Goal: Information Seeking & Learning: Learn about a topic

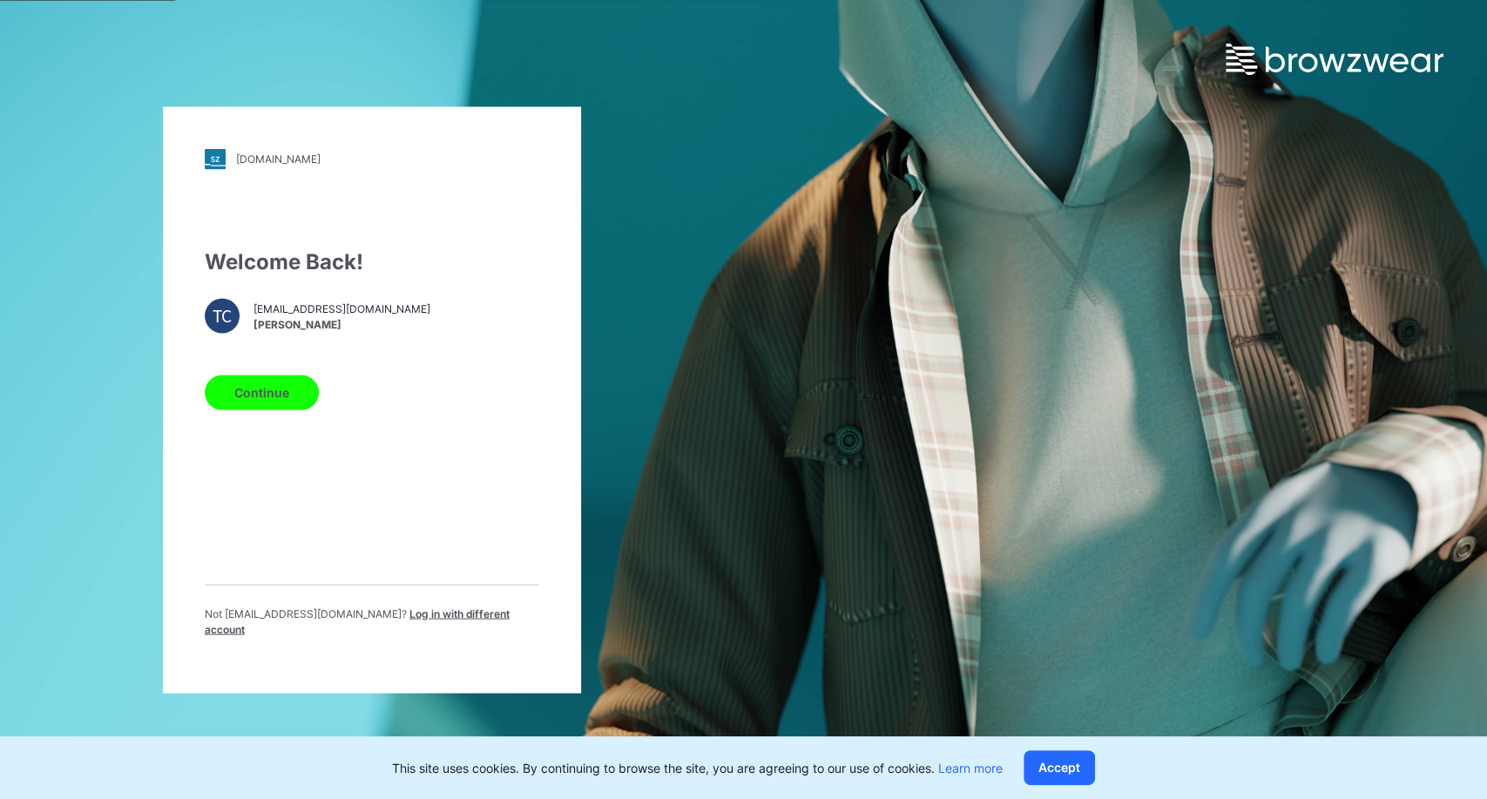
click at [281, 401] on button "Continue" at bounding box center [262, 392] width 114 height 35
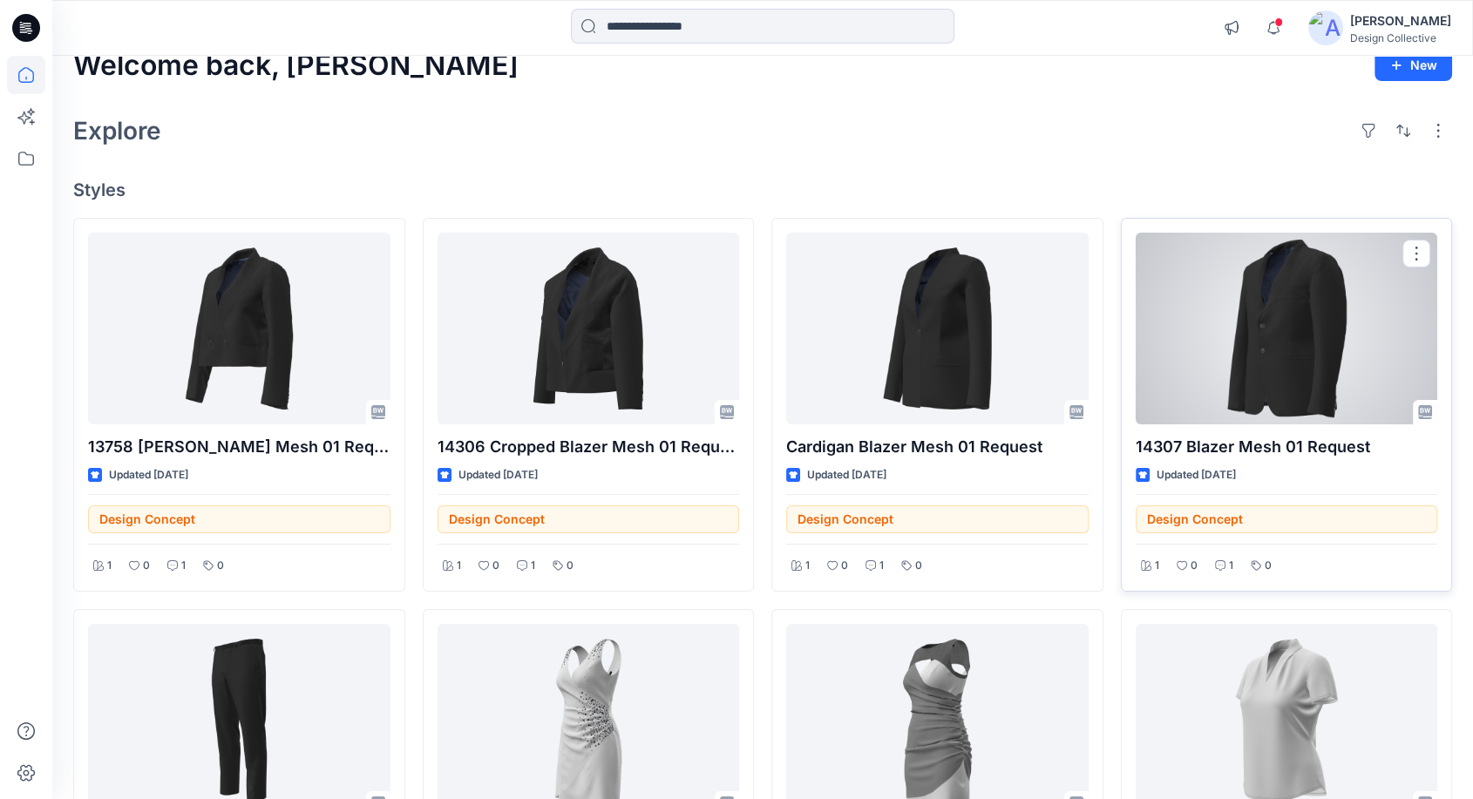
scroll to position [193, 0]
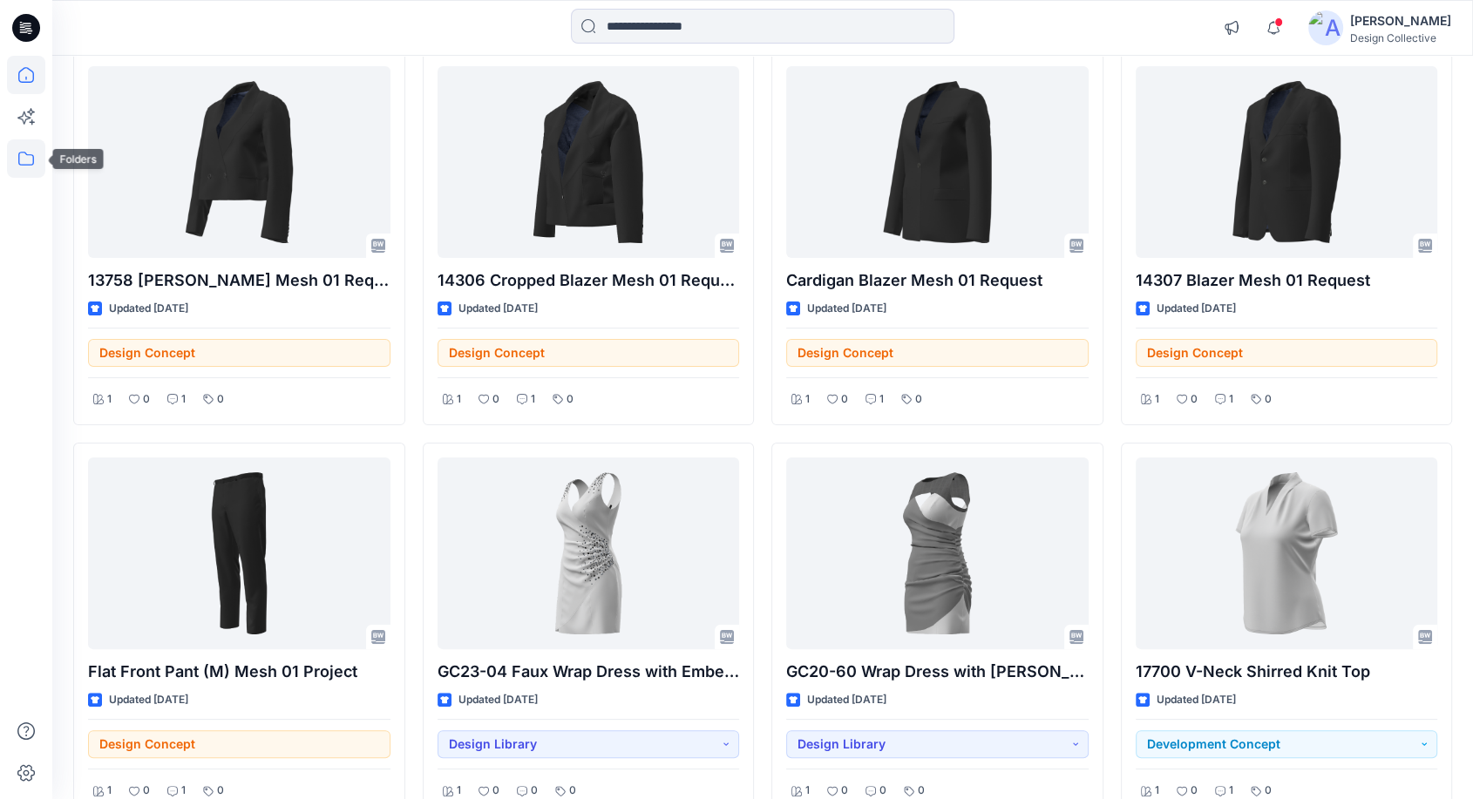
click at [28, 158] on icon at bounding box center [26, 158] width 38 height 38
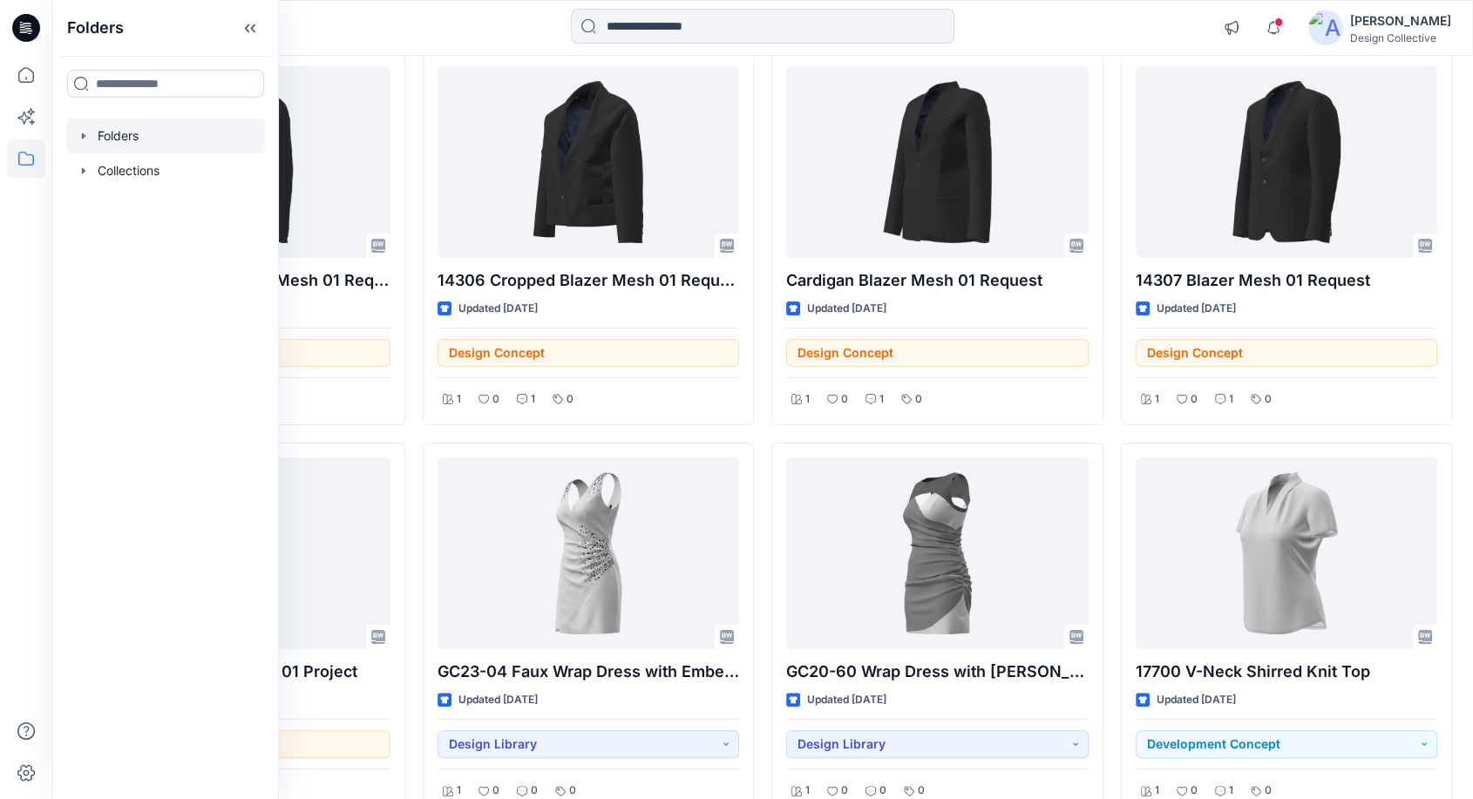
click at [85, 139] on icon "button" at bounding box center [84, 136] width 14 height 14
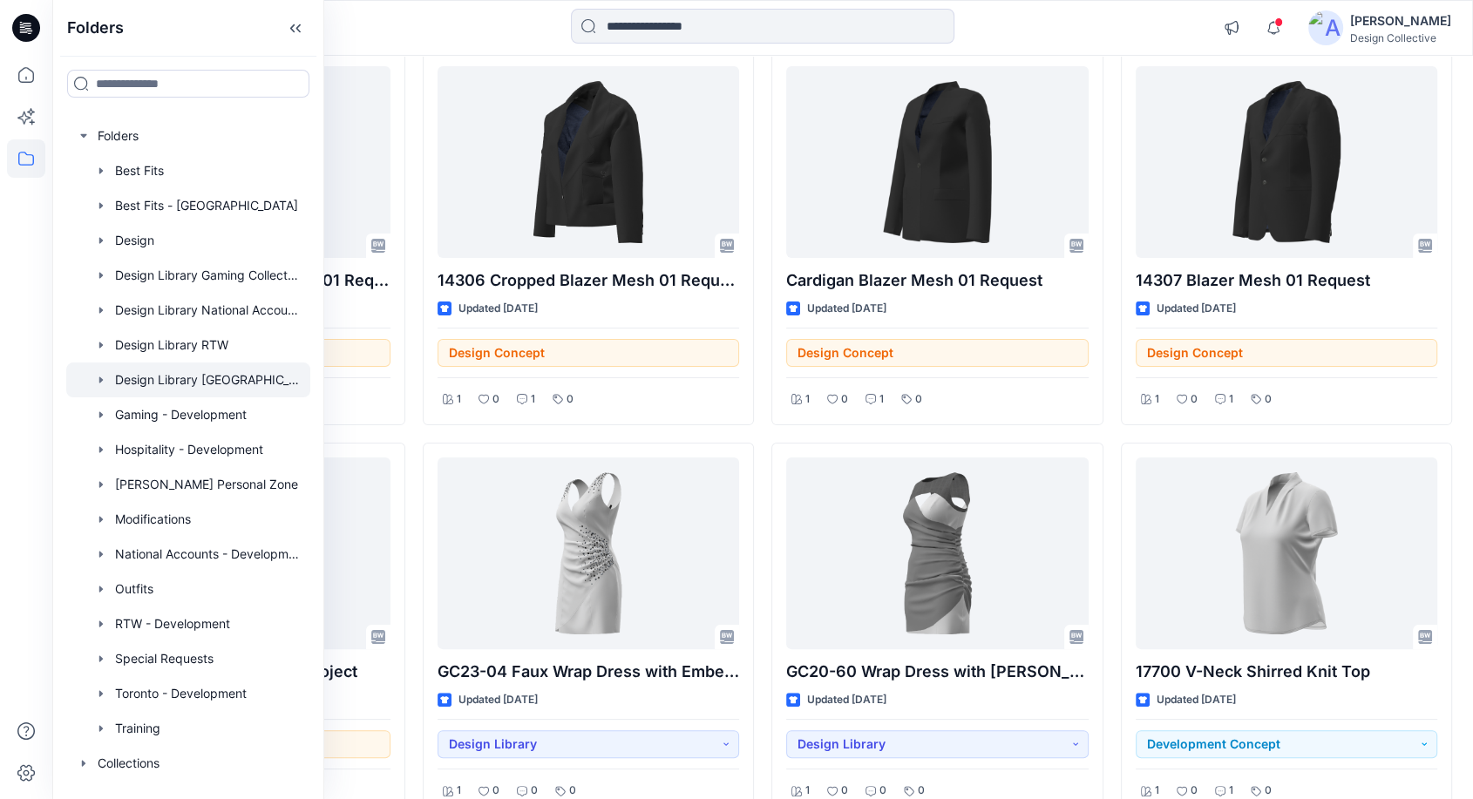
click at [195, 382] on div at bounding box center [188, 379] width 244 height 35
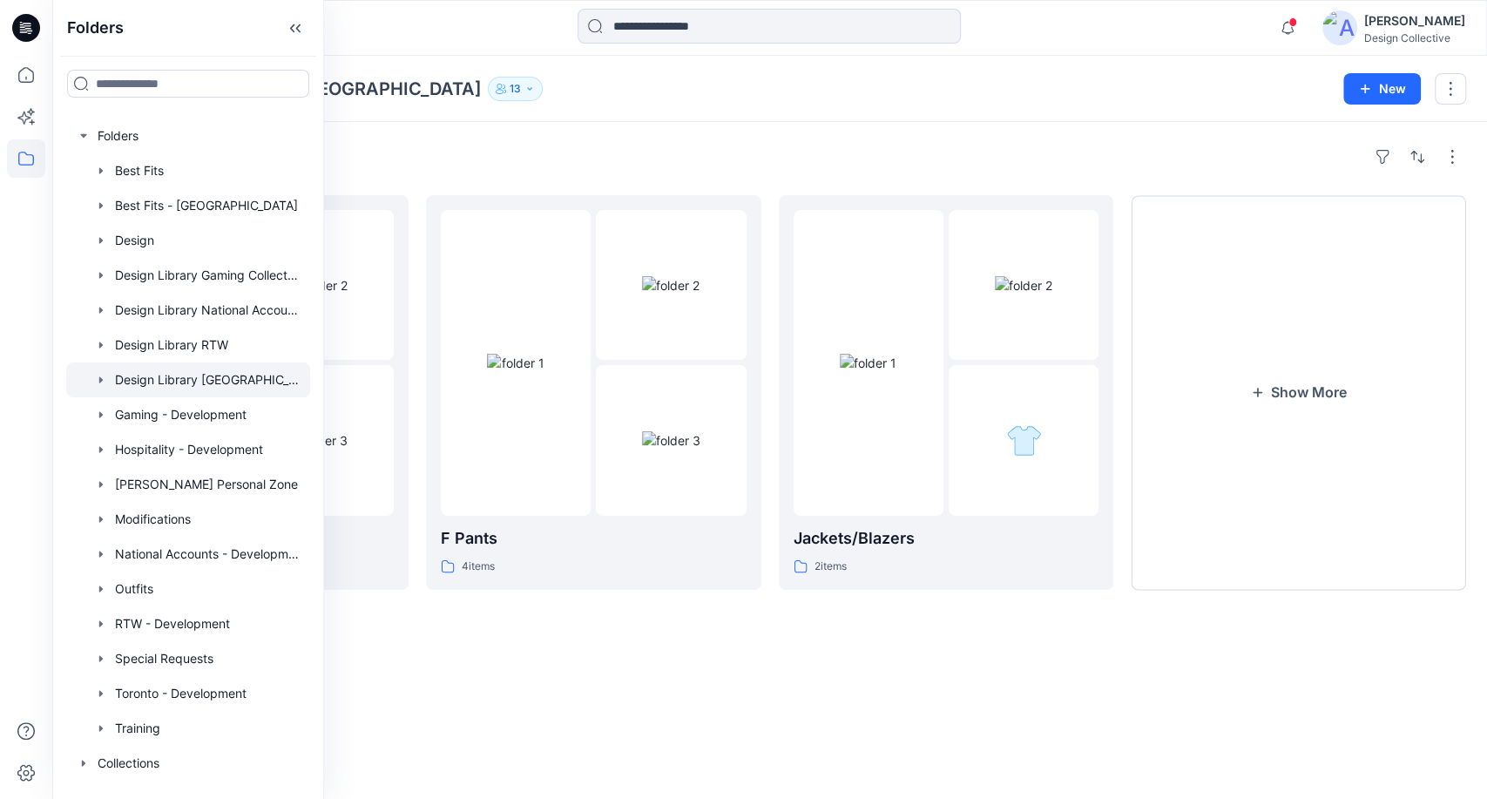
click at [981, 132] on div "Folders M/U Shirts 5 items F Pants 4 items Jackets/Blazers 2 items Show More" at bounding box center [769, 460] width 1435 height 677
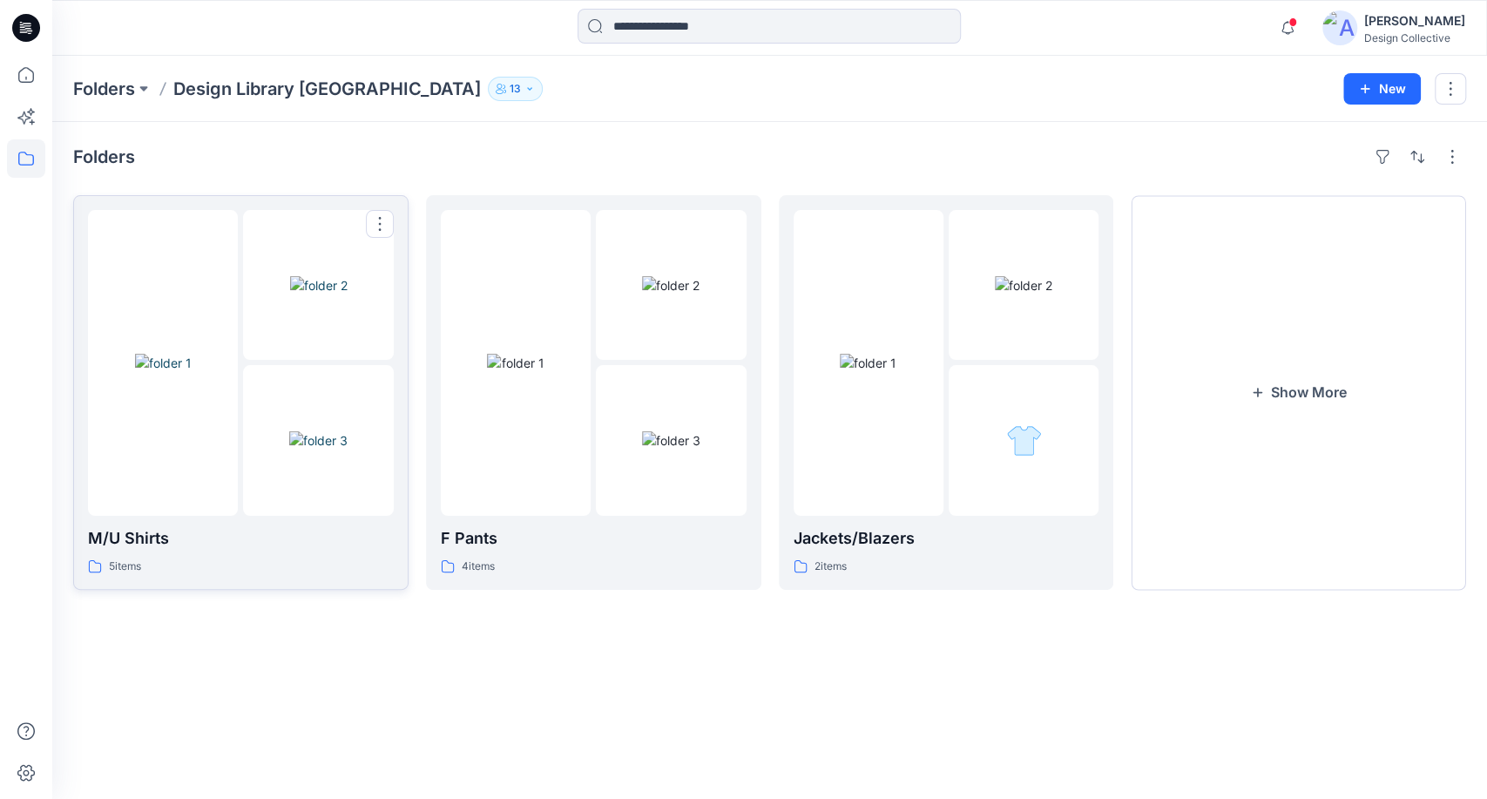
click at [225, 521] on div "M/U Shirts 5 items" at bounding box center [241, 392] width 306 height 365
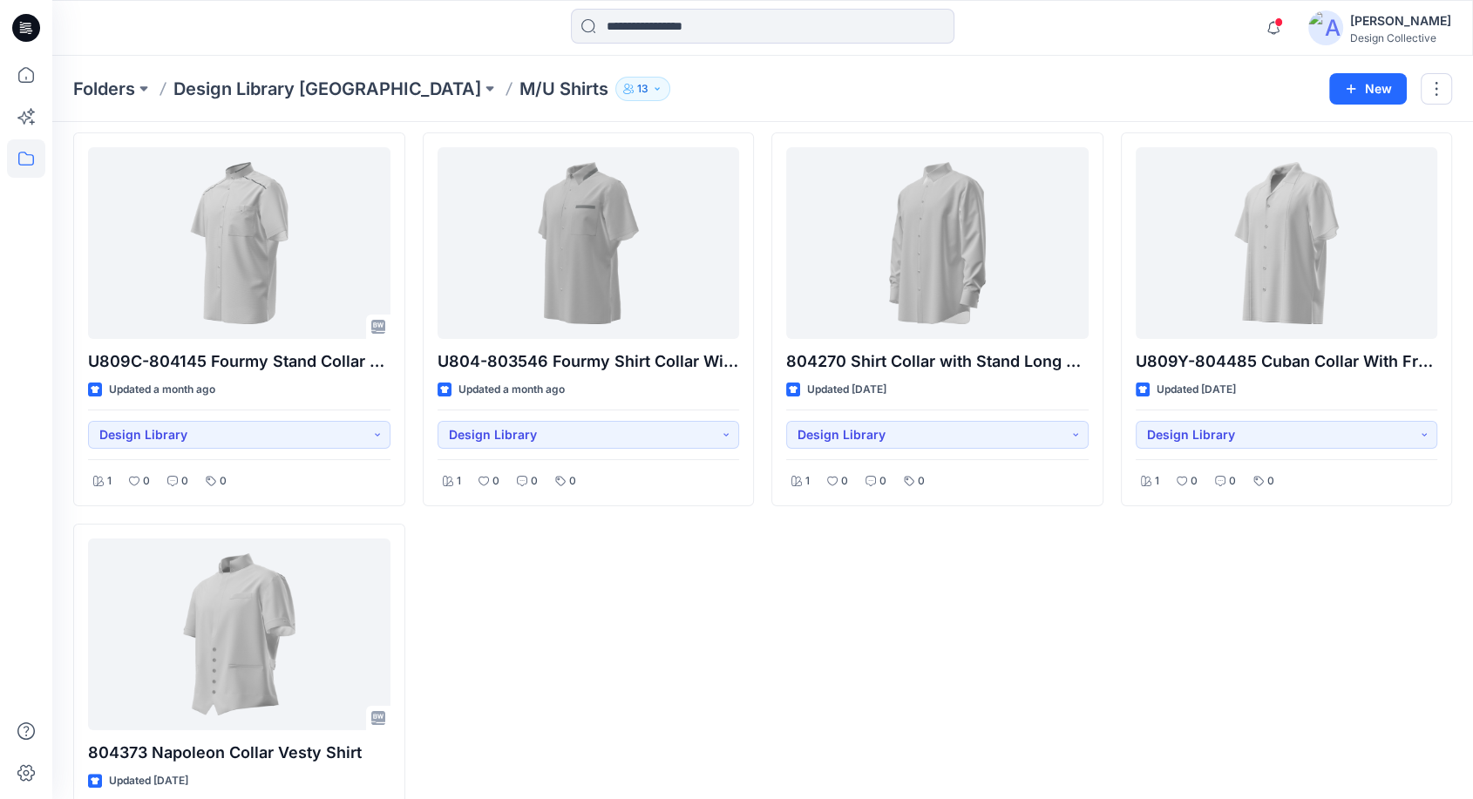
scroll to position [64, 0]
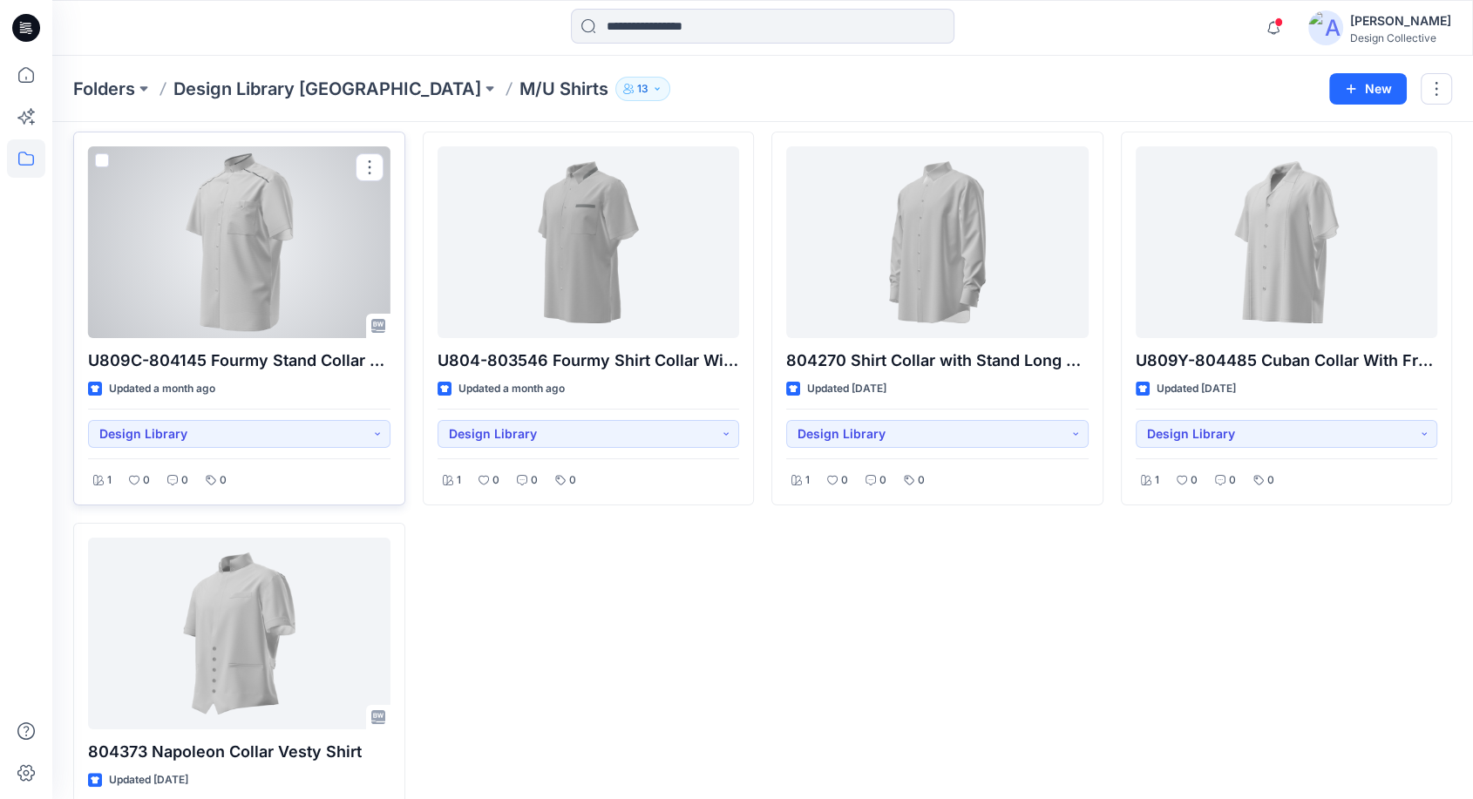
click at [254, 275] on div at bounding box center [239, 242] width 302 height 192
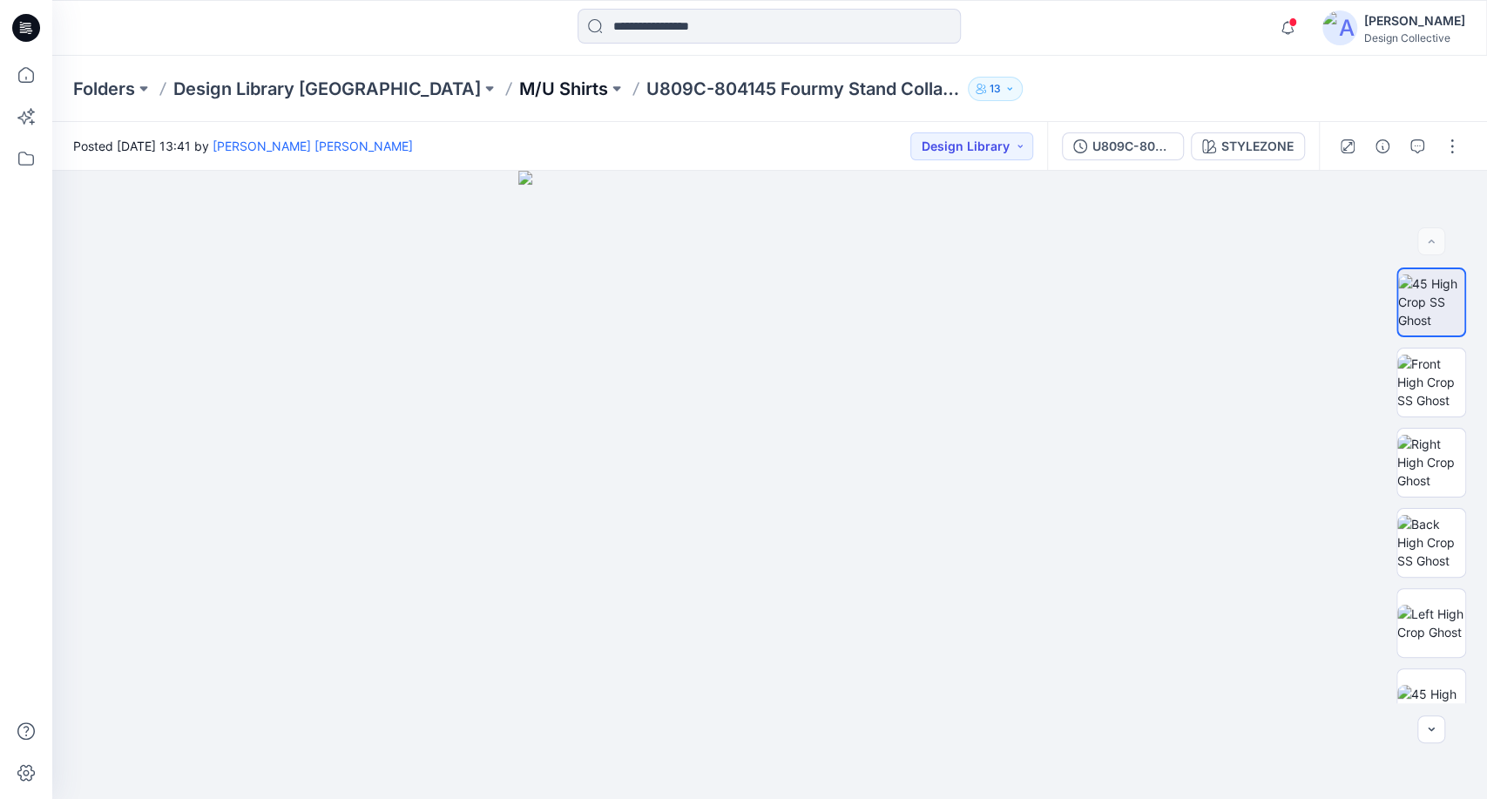
click at [519, 87] on p "M/U Shirts" at bounding box center [563, 89] width 89 height 24
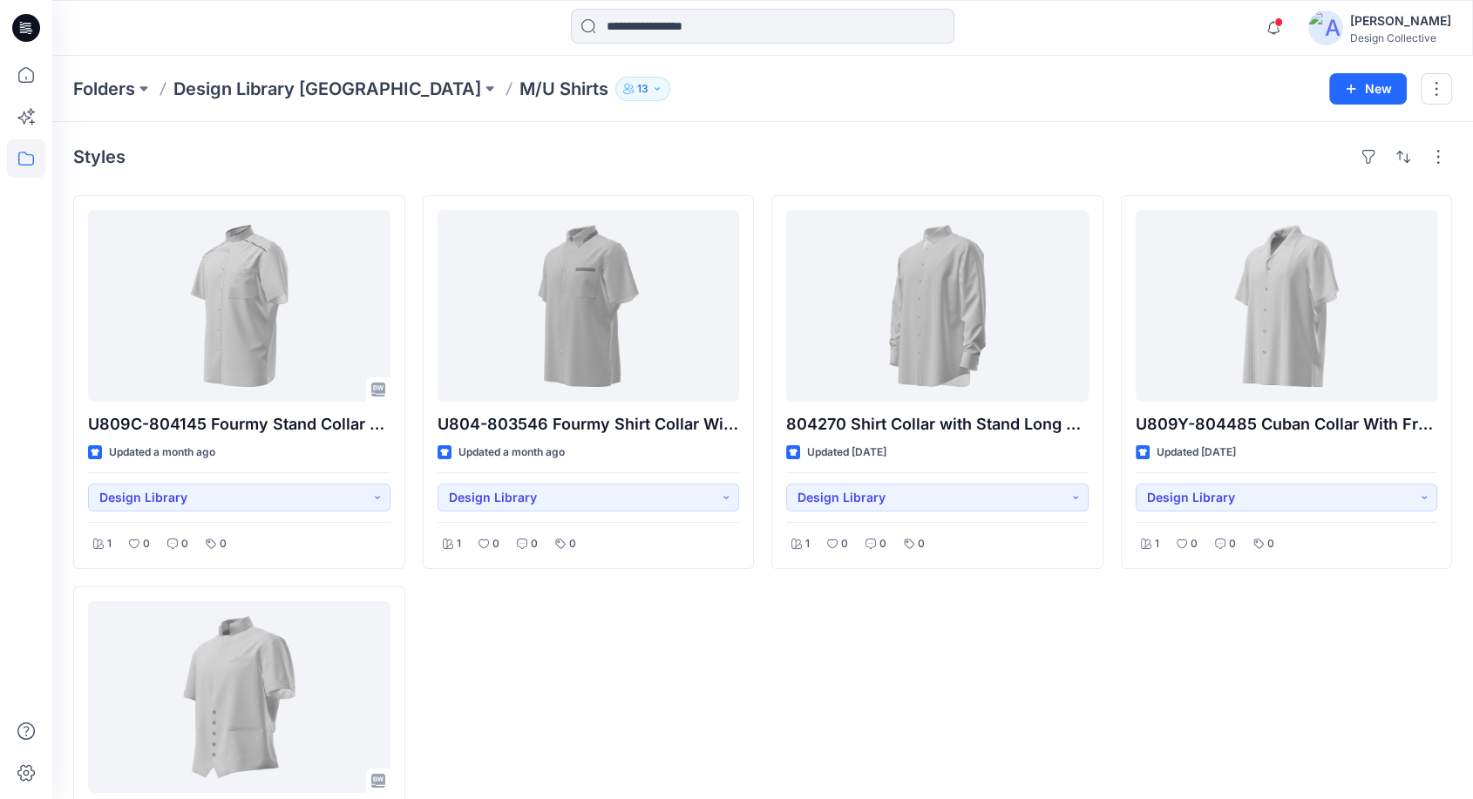
click at [519, 78] on p "M/U Shirts" at bounding box center [563, 89] width 89 height 24
click at [327, 91] on p "Design Library [GEOGRAPHIC_DATA]" at bounding box center [327, 89] width 308 height 24
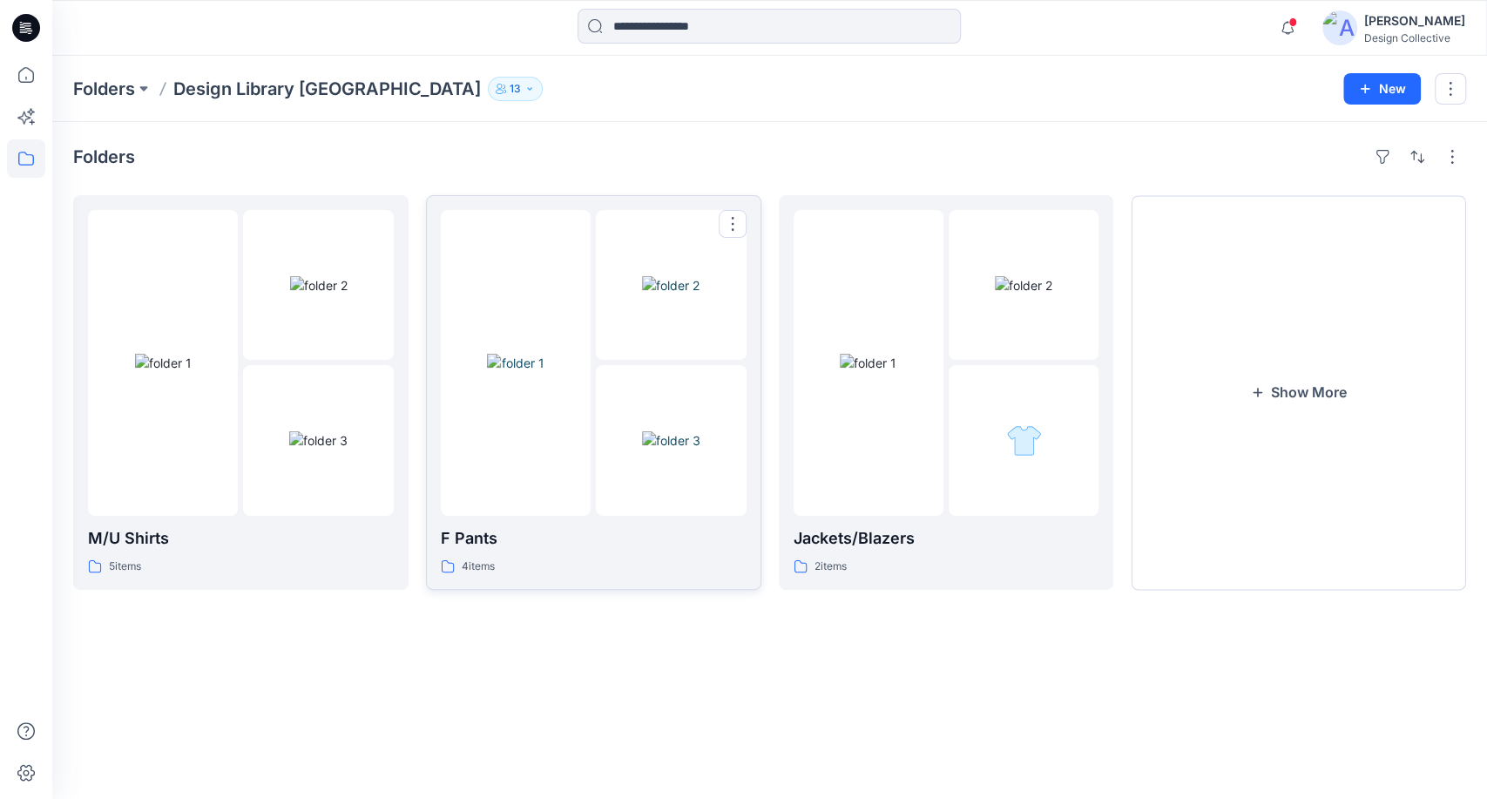
click at [642, 450] on img at bounding box center [671, 440] width 58 height 18
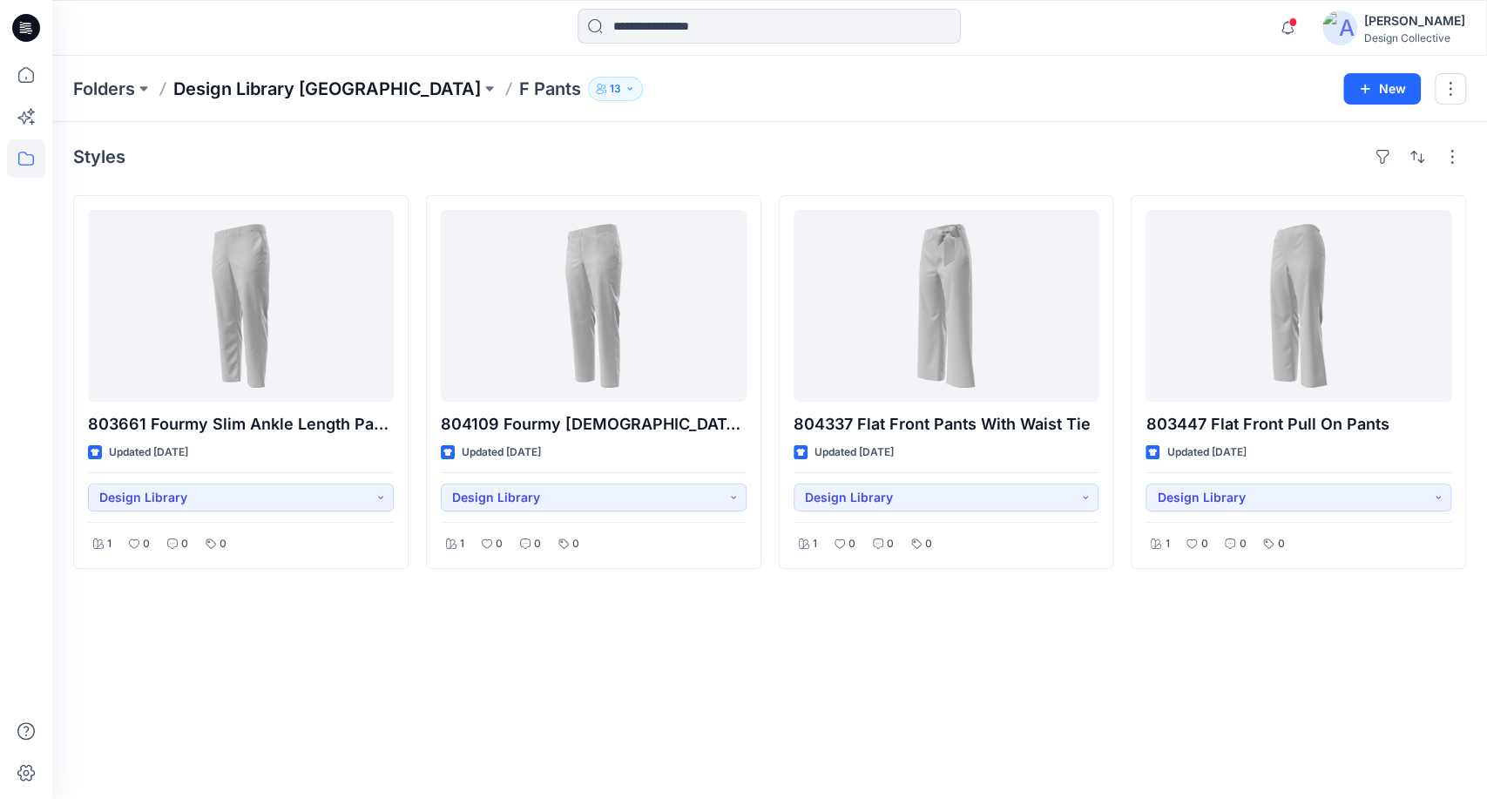
click at [328, 93] on p "Design Library [GEOGRAPHIC_DATA]" at bounding box center [327, 89] width 308 height 24
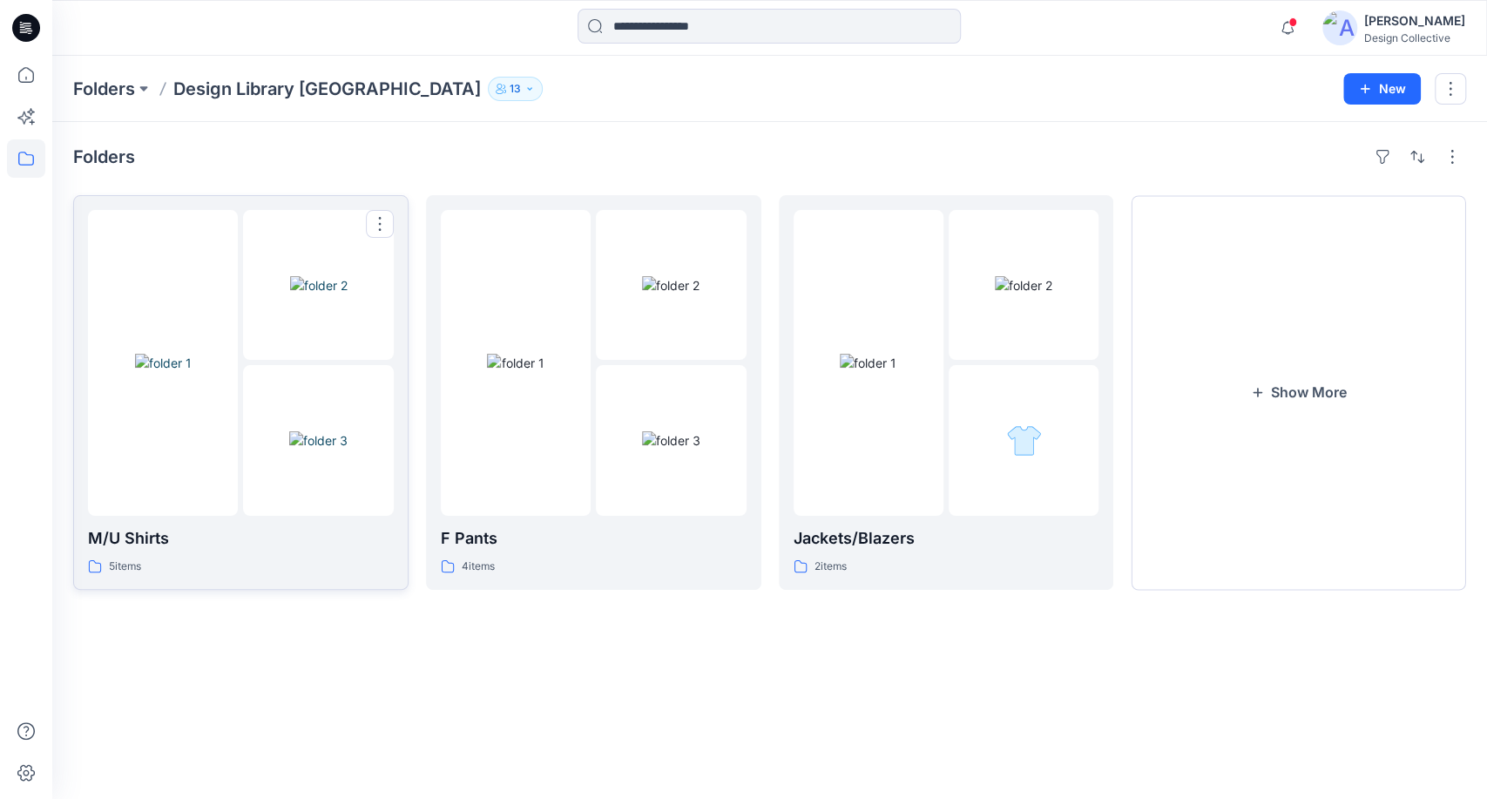
click at [290, 295] on img at bounding box center [319, 285] width 58 height 18
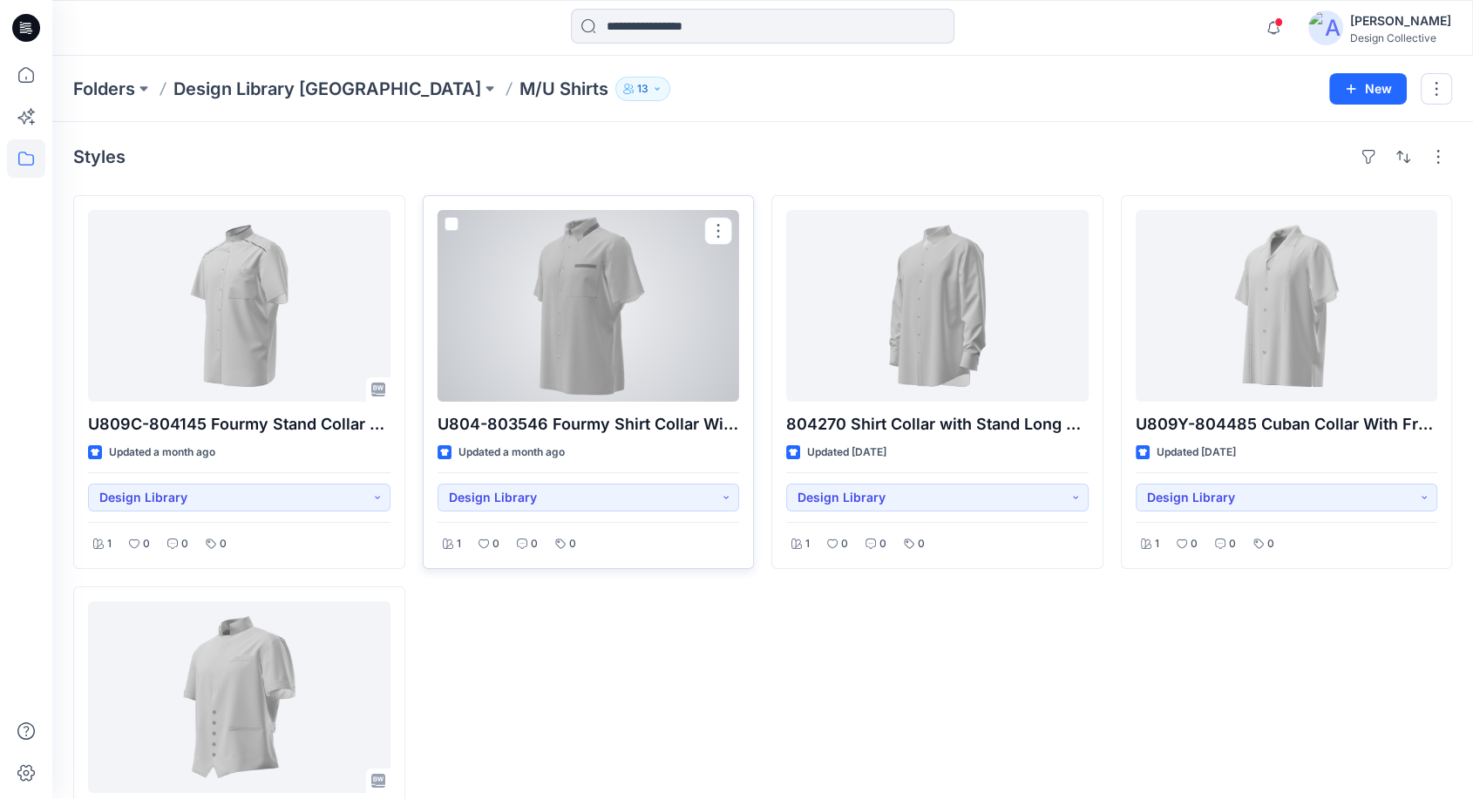
click at [559, 322] on div at bounding box center [588, 306] width 302 height 192
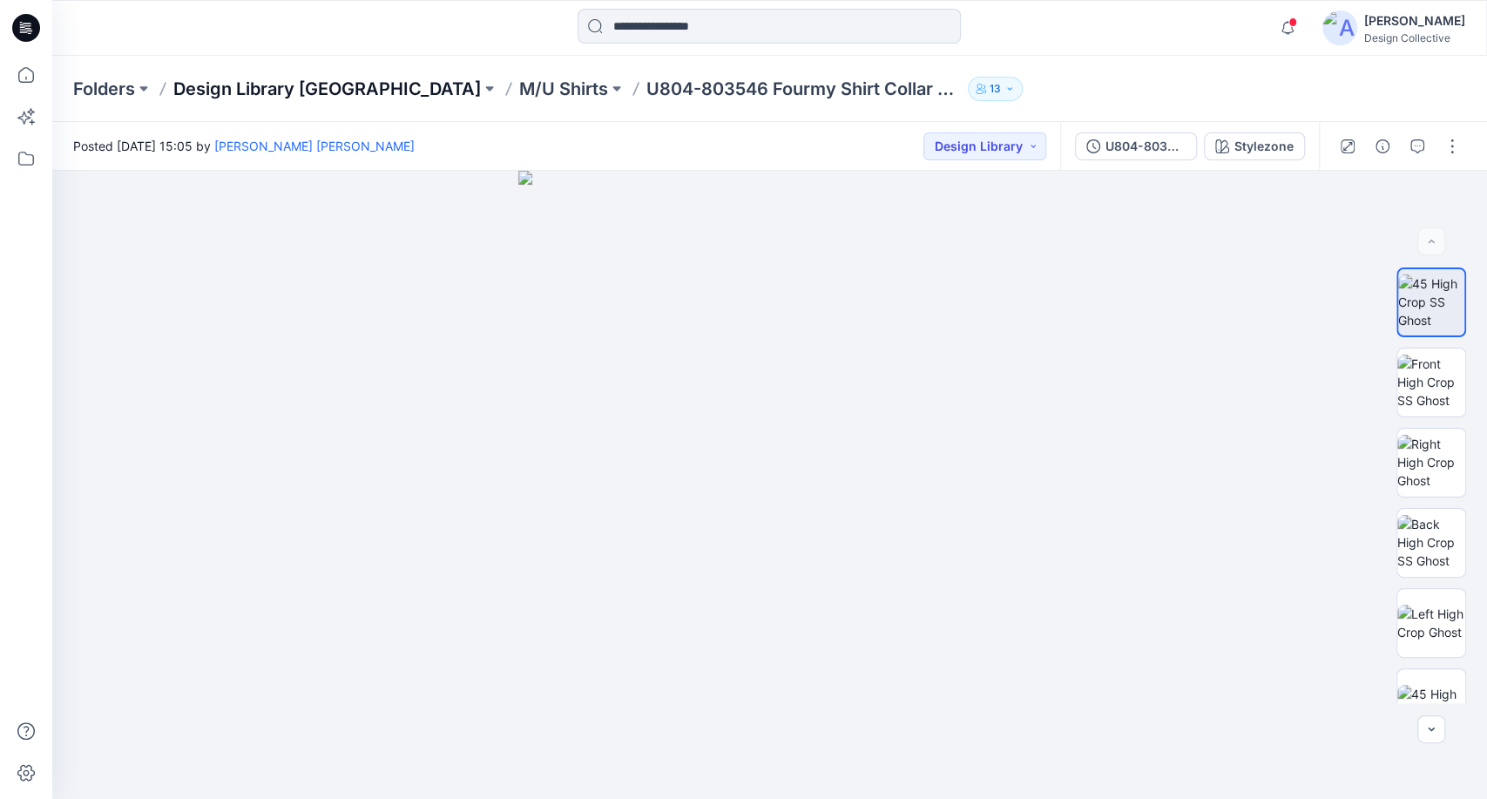
click at [339, 83] on p "Design Library [GEOGRAPHIC_DATA]" at bounding box center [327, 89] width 308 height 24
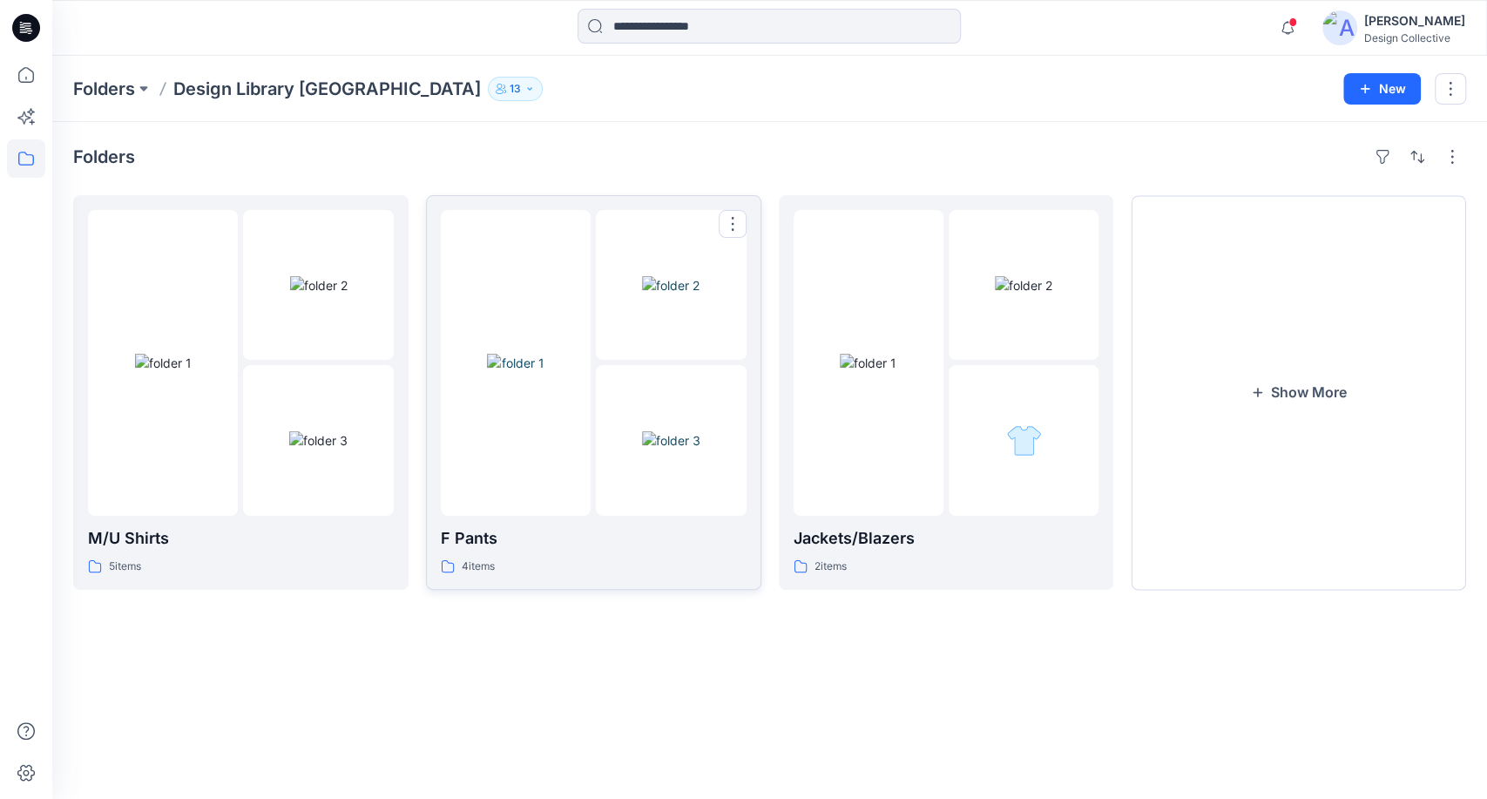
click at [544, 372] on img at bounding box center [515, 363] width 57 height 18
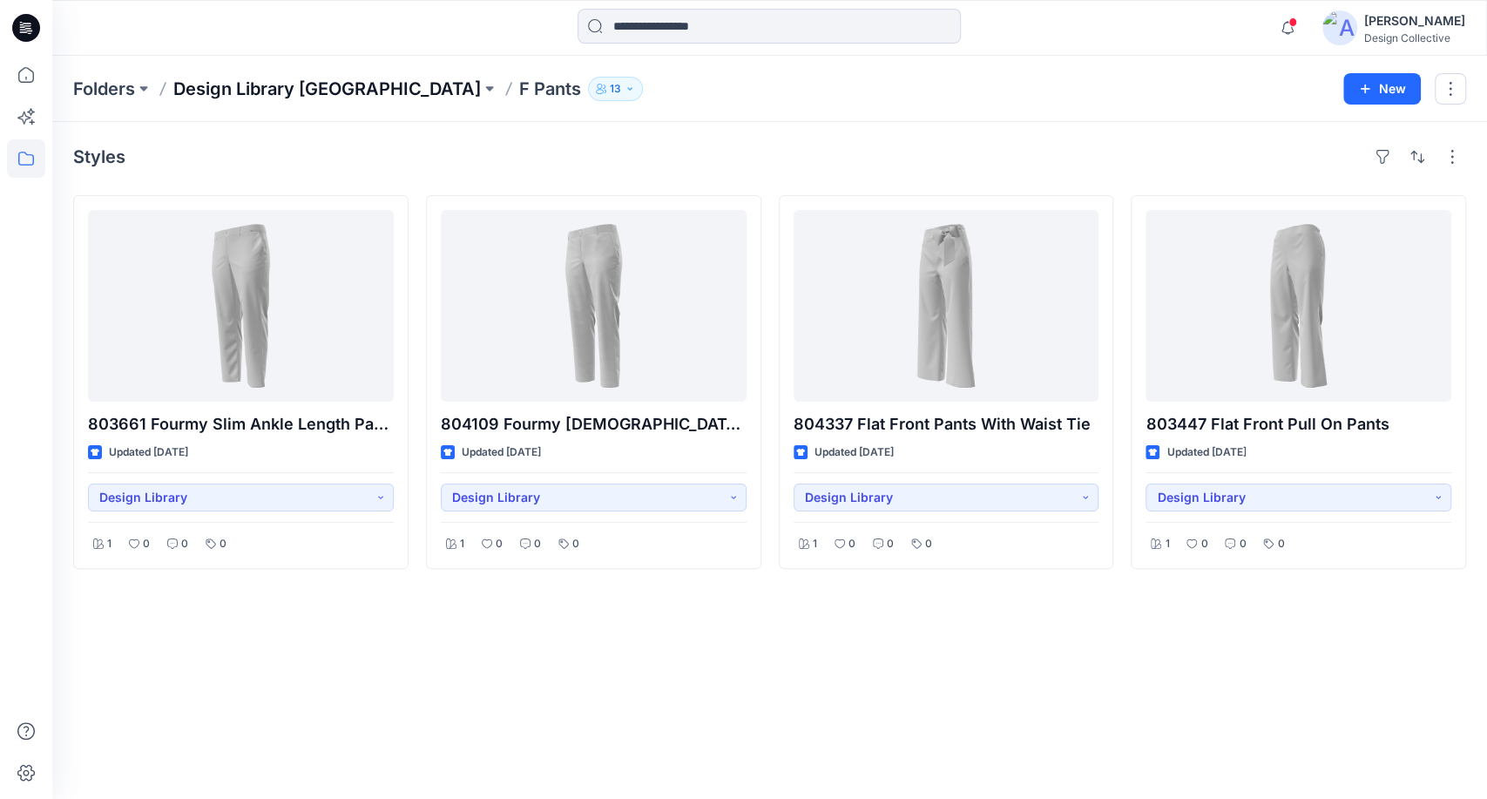
click at [318, 92] on p "Design Library [GEOGRAPHIC_DATA]" at bounding box center [327, 89] width 308 height 24
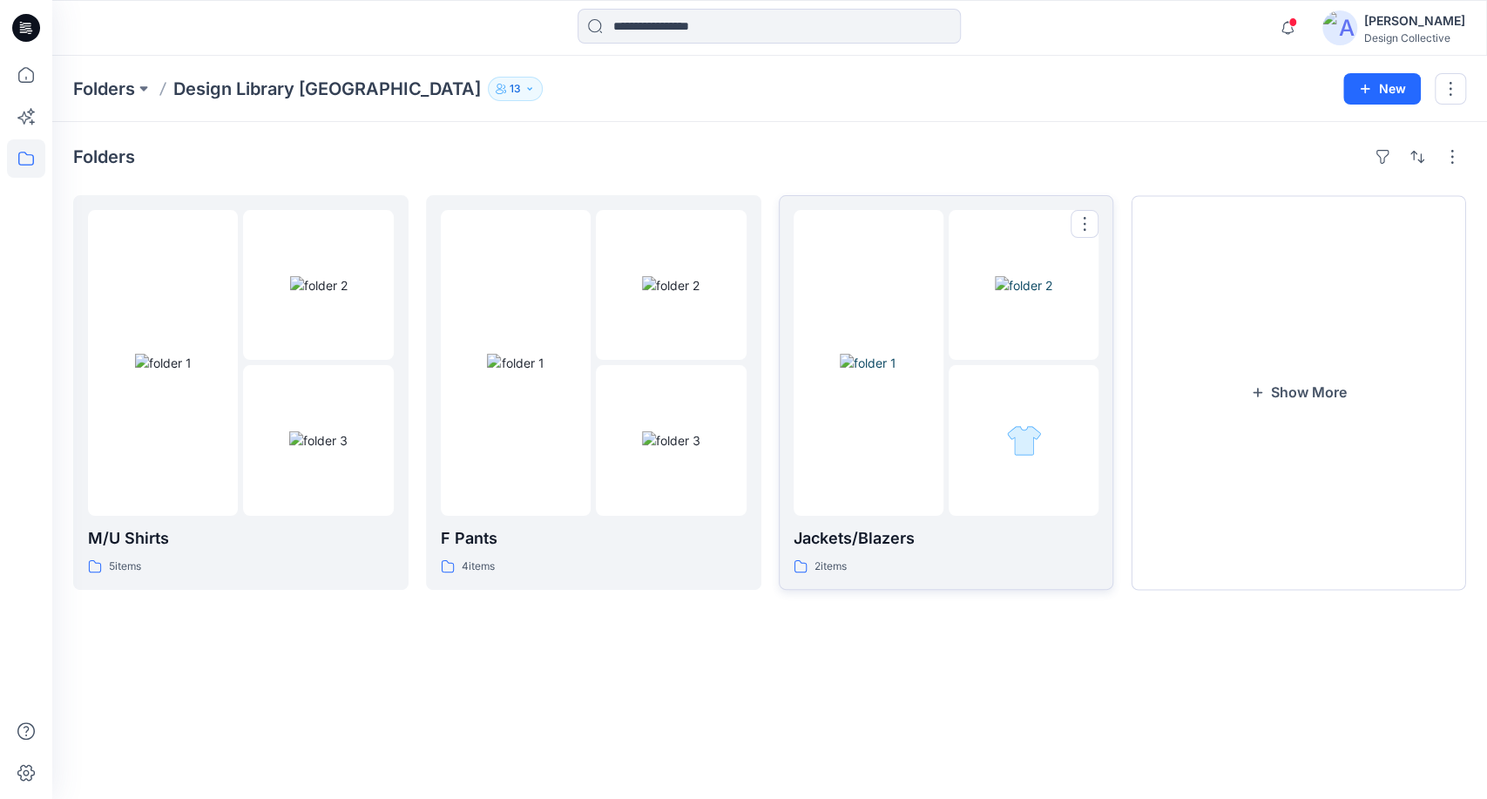
click at [952, 516] on div "Jackets/Blazers 2 items" at bounding box center [947, 392] width 306 height 365
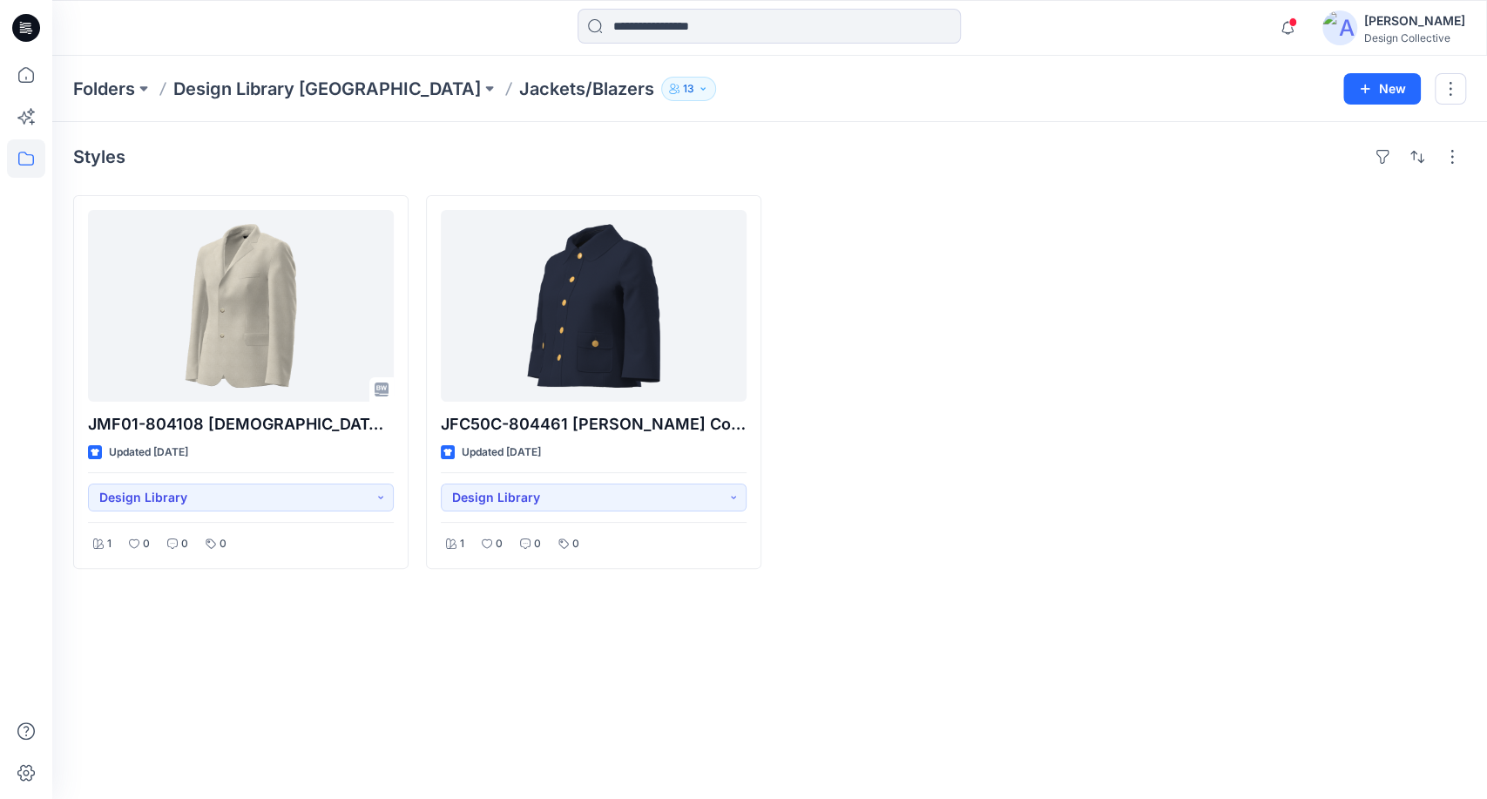
drag, startPoint x: 1277, startPoint y: 239, endPoint x: 1458, endPoint y: 370, distance: 223.3
click at [1278, 239] on div at bounding box center [1298, 382] width 335 height 374
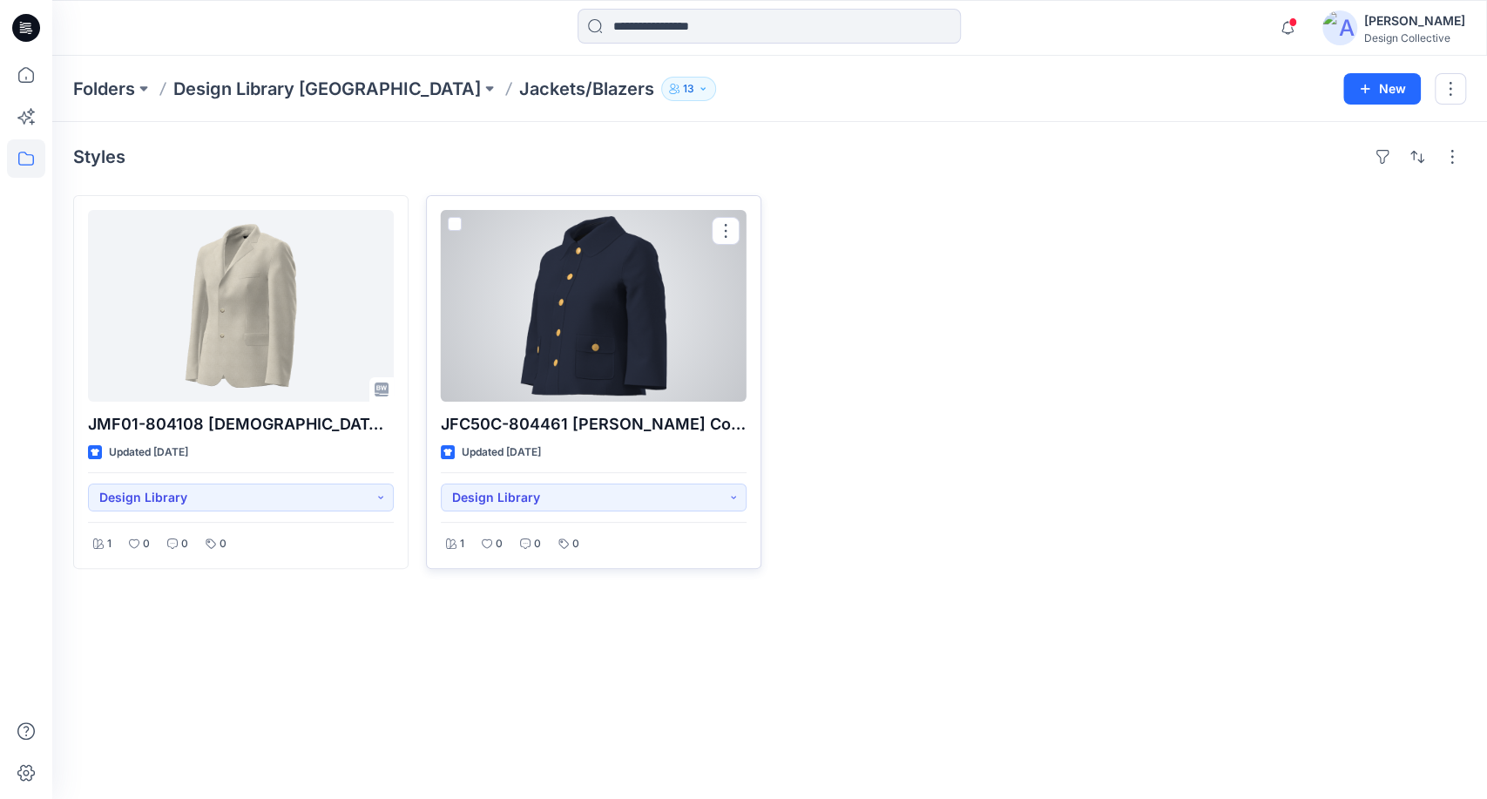
click at [662, 282] on div at bounding box center [594, 306] width 306 height 192
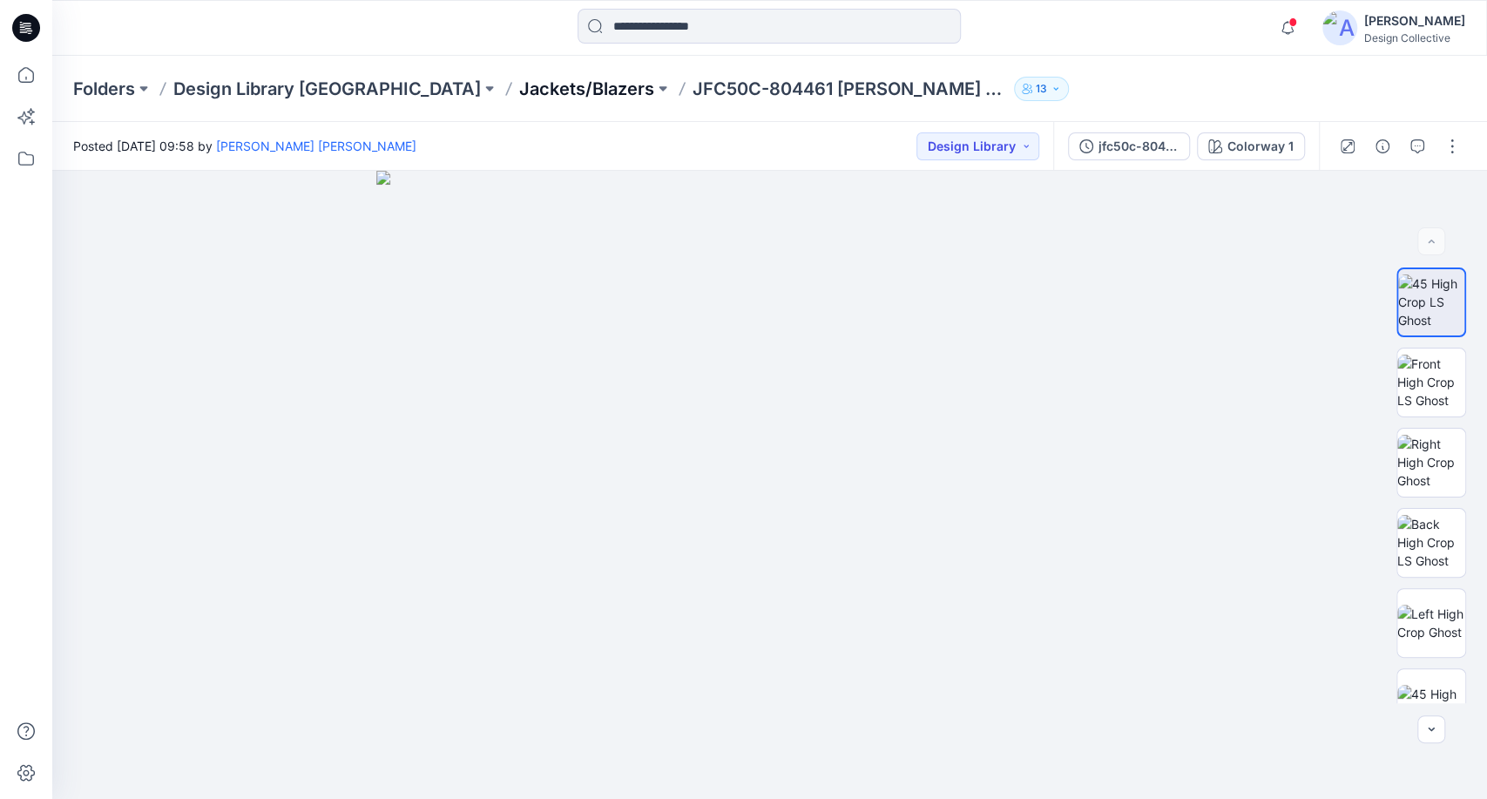
click at [519, 79] on p "Jackets/Blazers" at bounding box center [586, 89] width 135 height 24
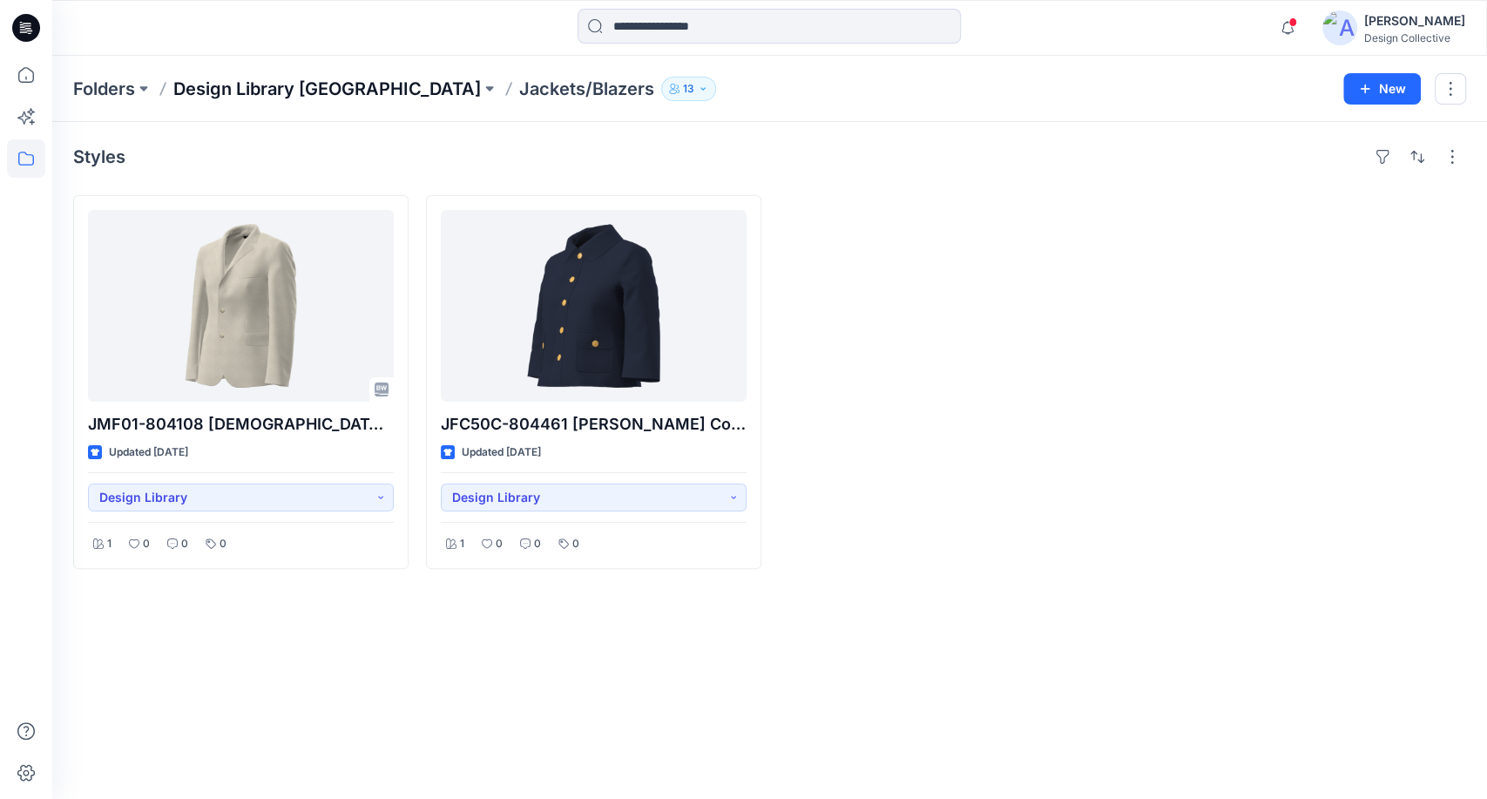
click at [335, 90] on p "Design Library [GEOGRAPHIC_DATA]" at bounding box center [327, 89] width 308 height 24
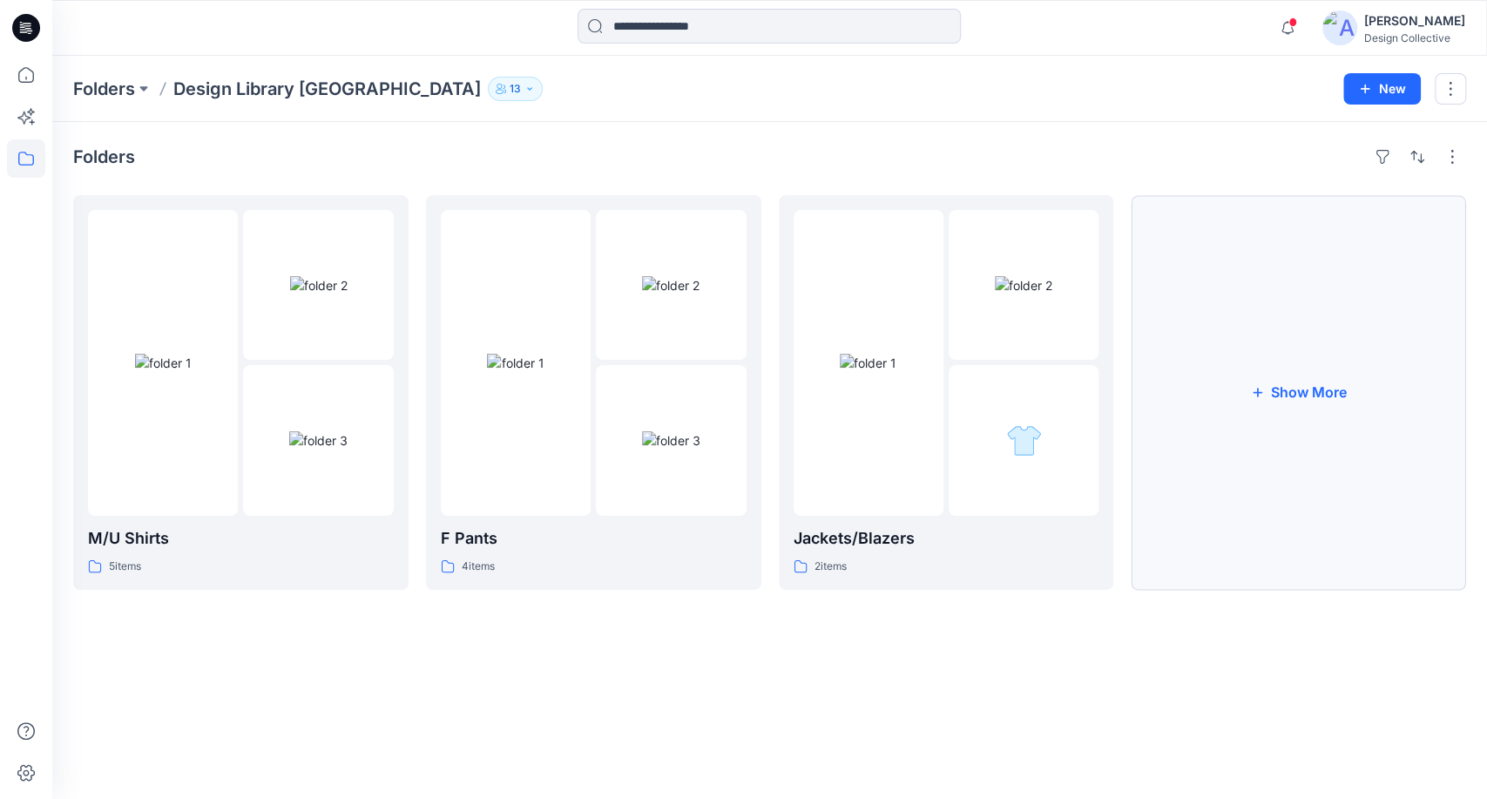
click at [1213, 441] on button "Show More" at bounding box center [1298, 392] width 335 height 395
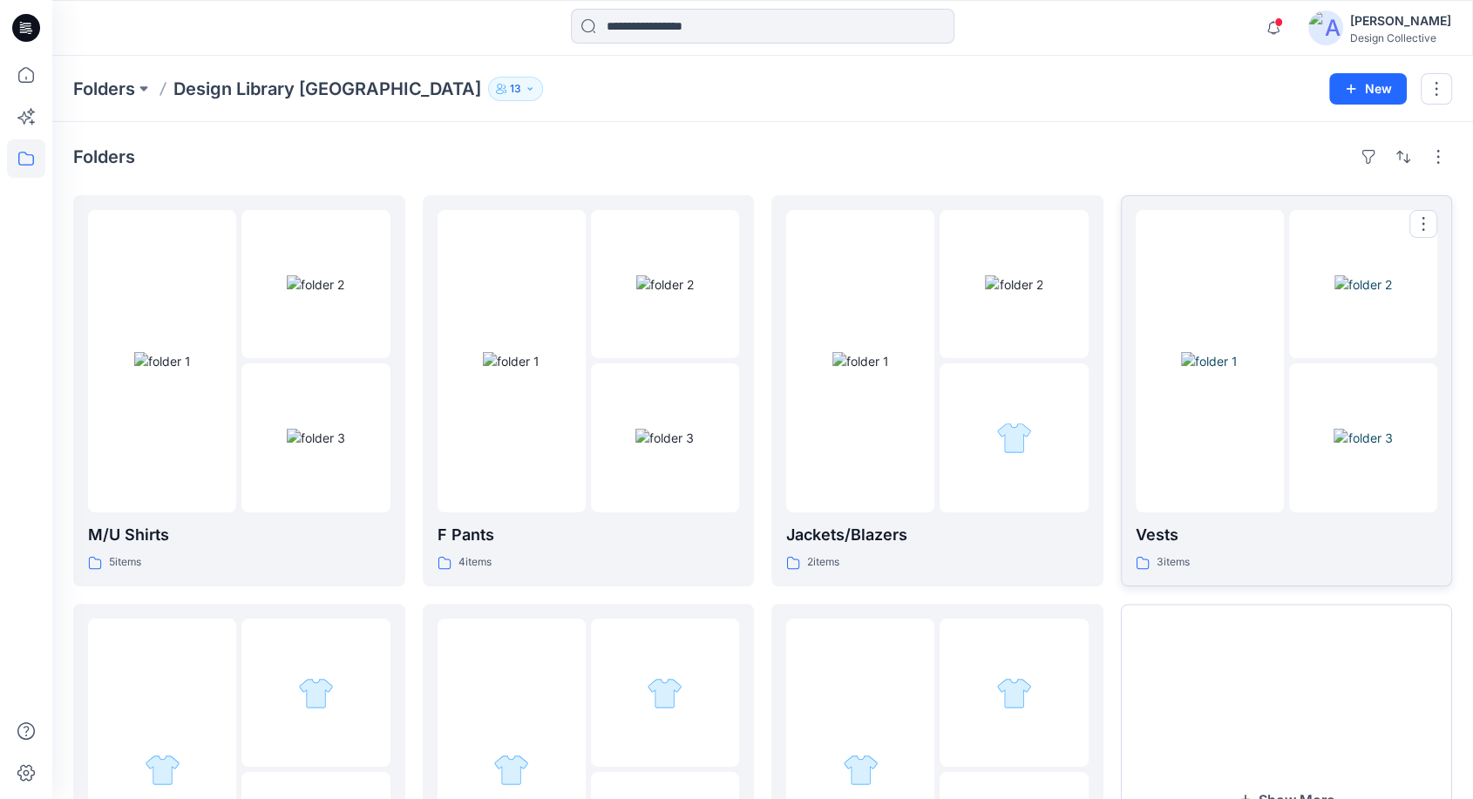
click at [1284, 515] on div "Vests 3 items" at bounding box center [1286, 391] width 302 height 362
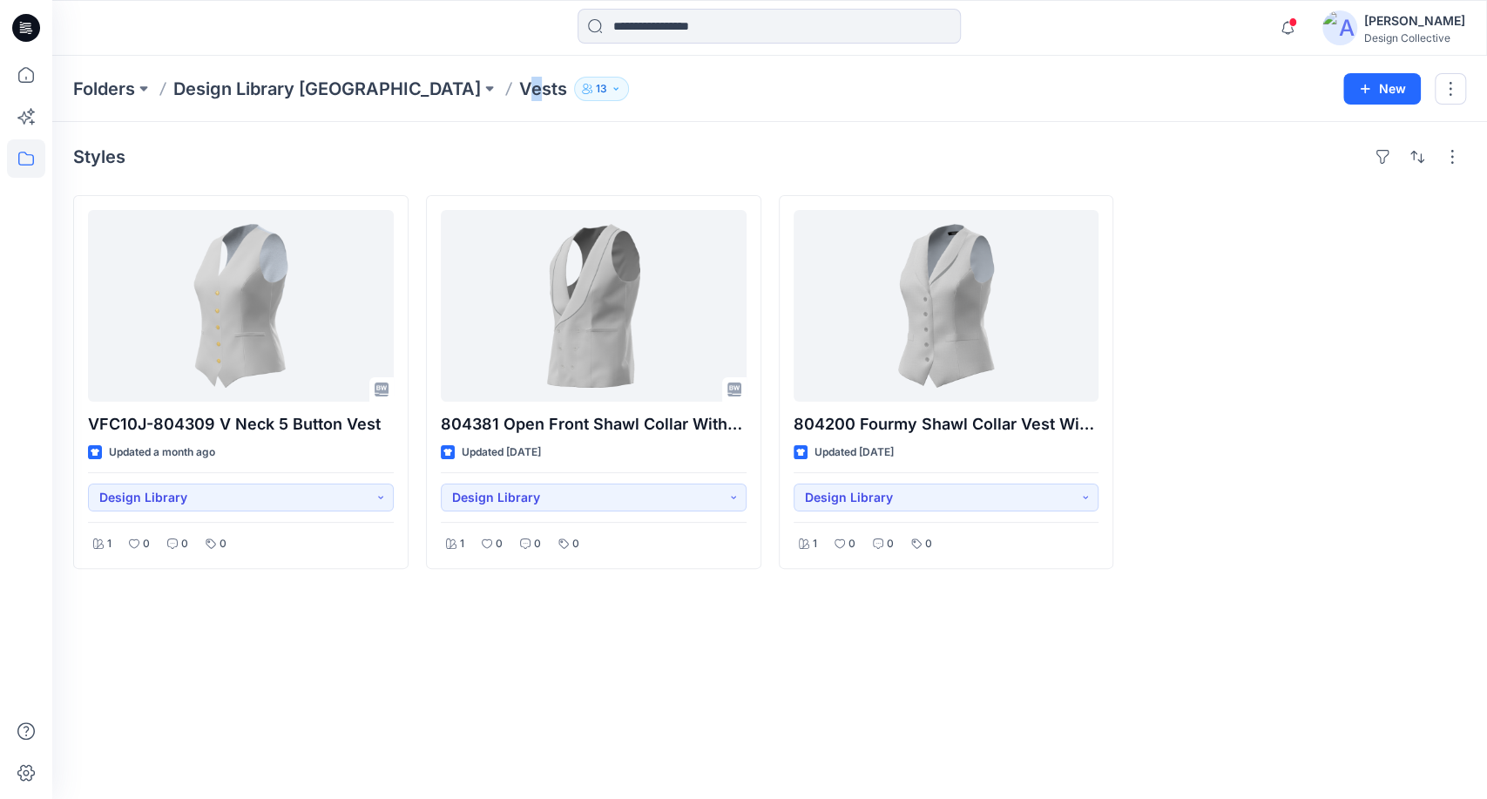
click at [519, 82] on p "Vests" at bounding box center [543, 89] width 48 height 24
click at [357, 94] on p "Design Library [GEOGRAPHIC_DATA]" at bounding box center [327, 89] width 308 height 24
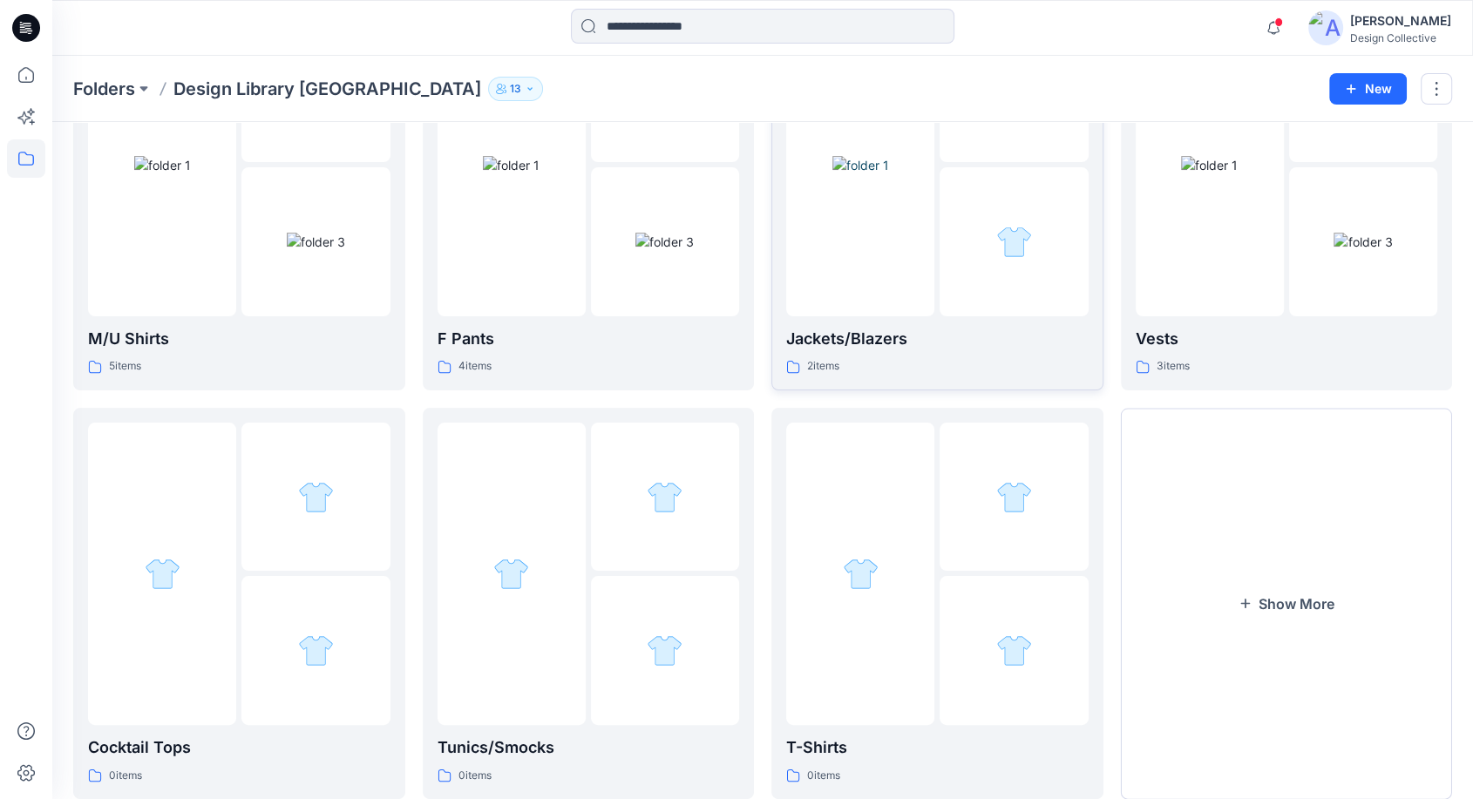
scroll to position [244, 0]
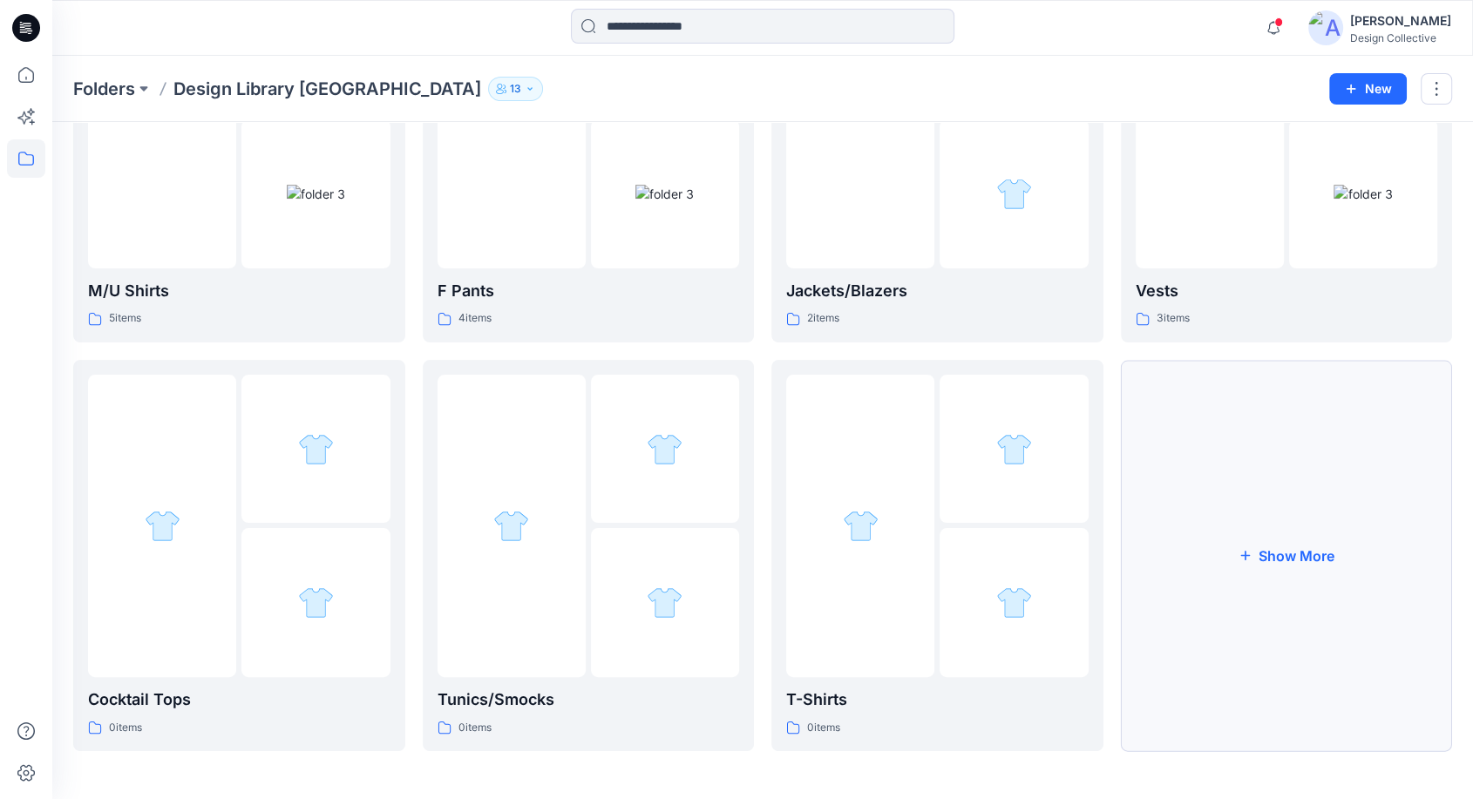
click at [1293, 490] on button "Show More" at bounding box center [1287, 555] width 332 height 391
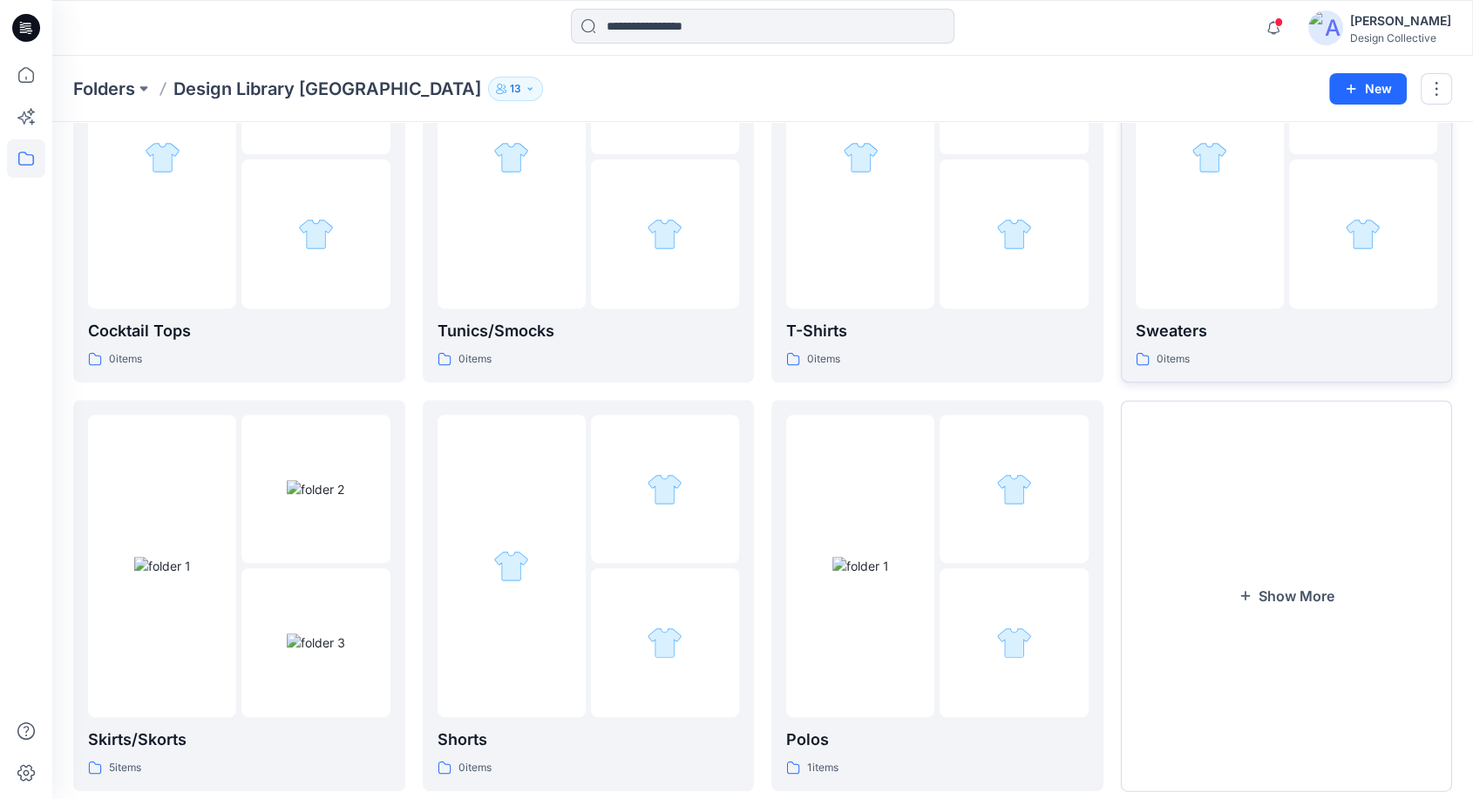
scroll to position [653, 0]
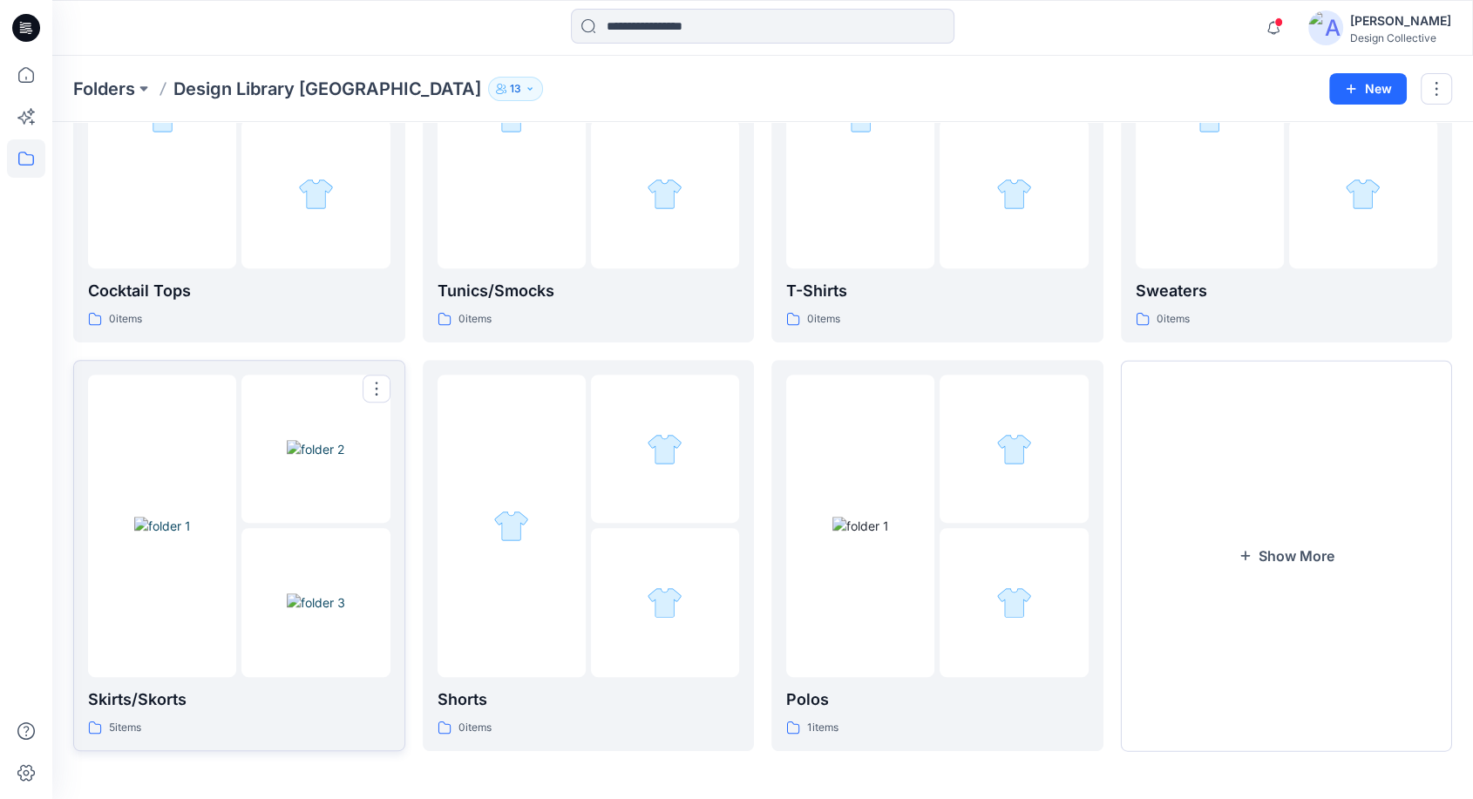
click at [383, 524] on div at bounding box center [315, 526] width 148 height 302
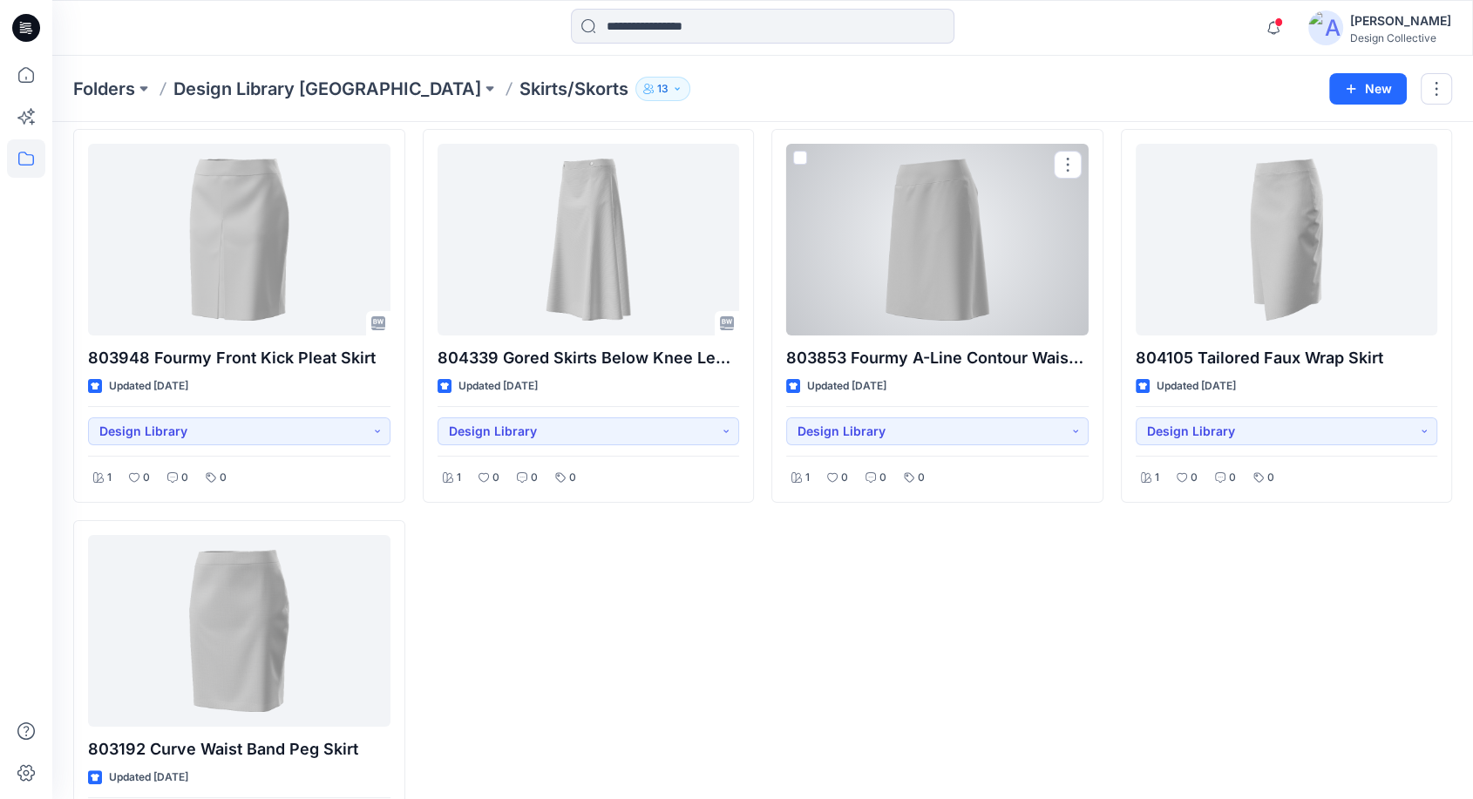
scroll to position [64, 0]
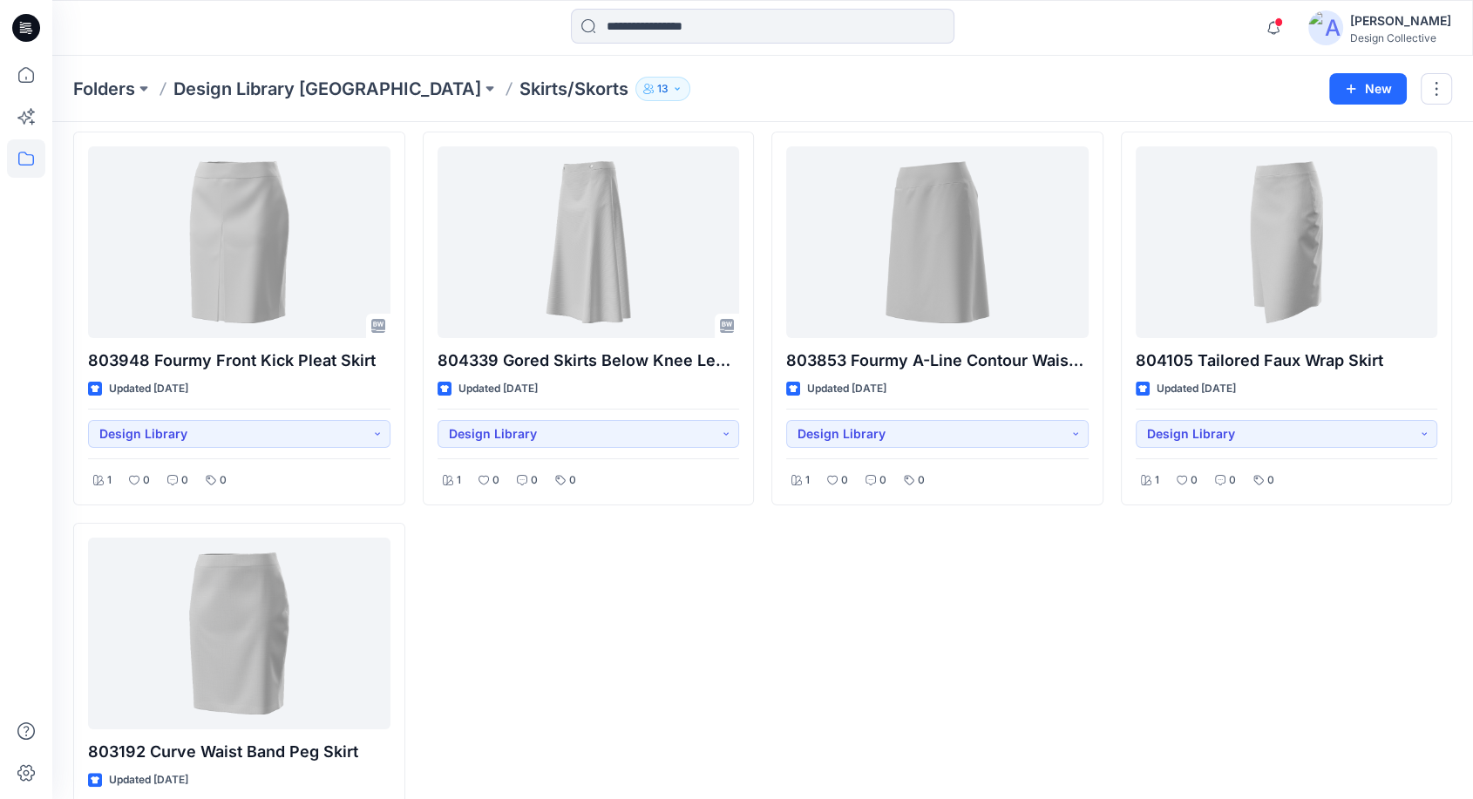
click at [340, 85] on p "Design Library [GEOGRAPHIC_DATA]" at bounding box center [327, 89] width 308 height 24
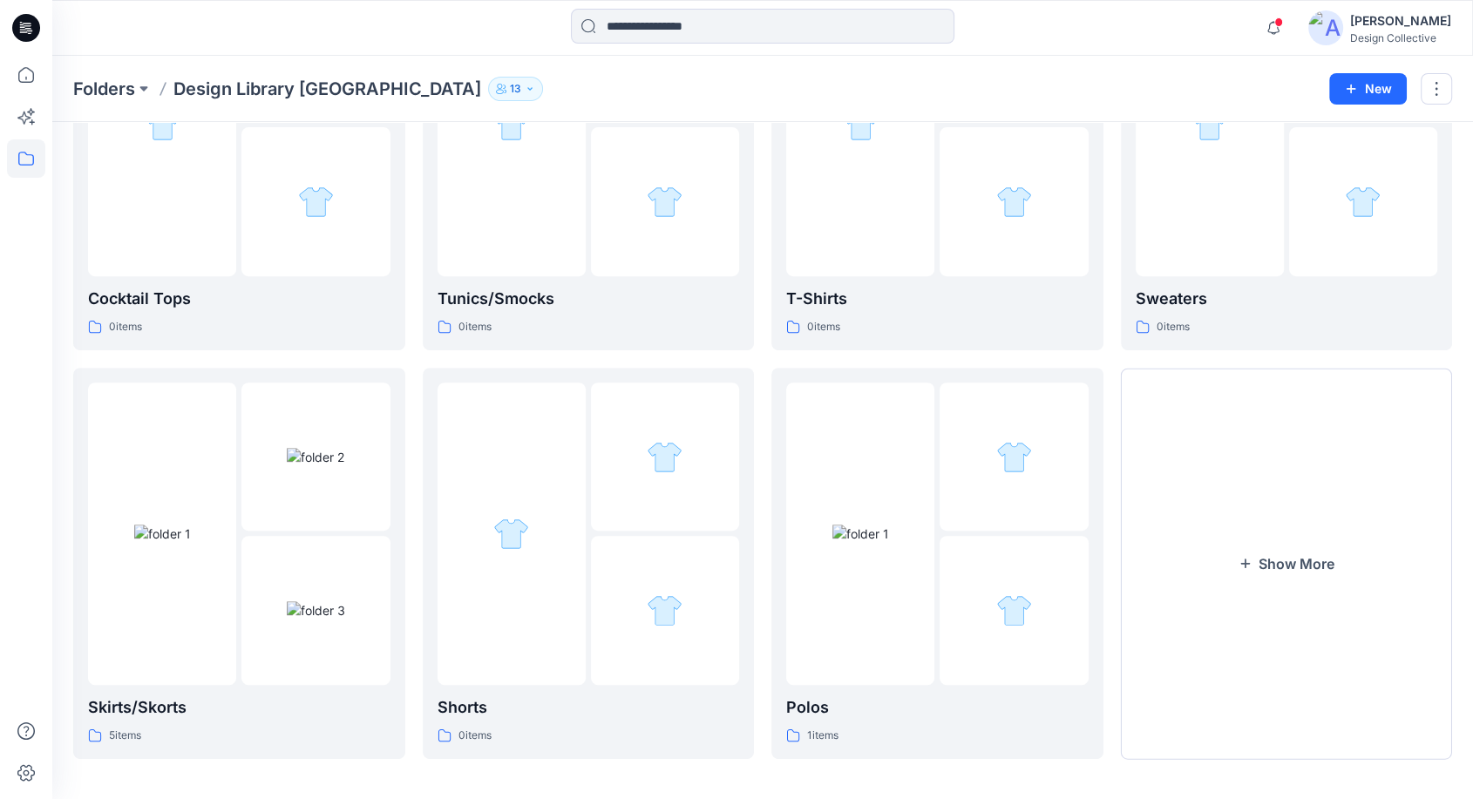
scroll to position [653, 0]
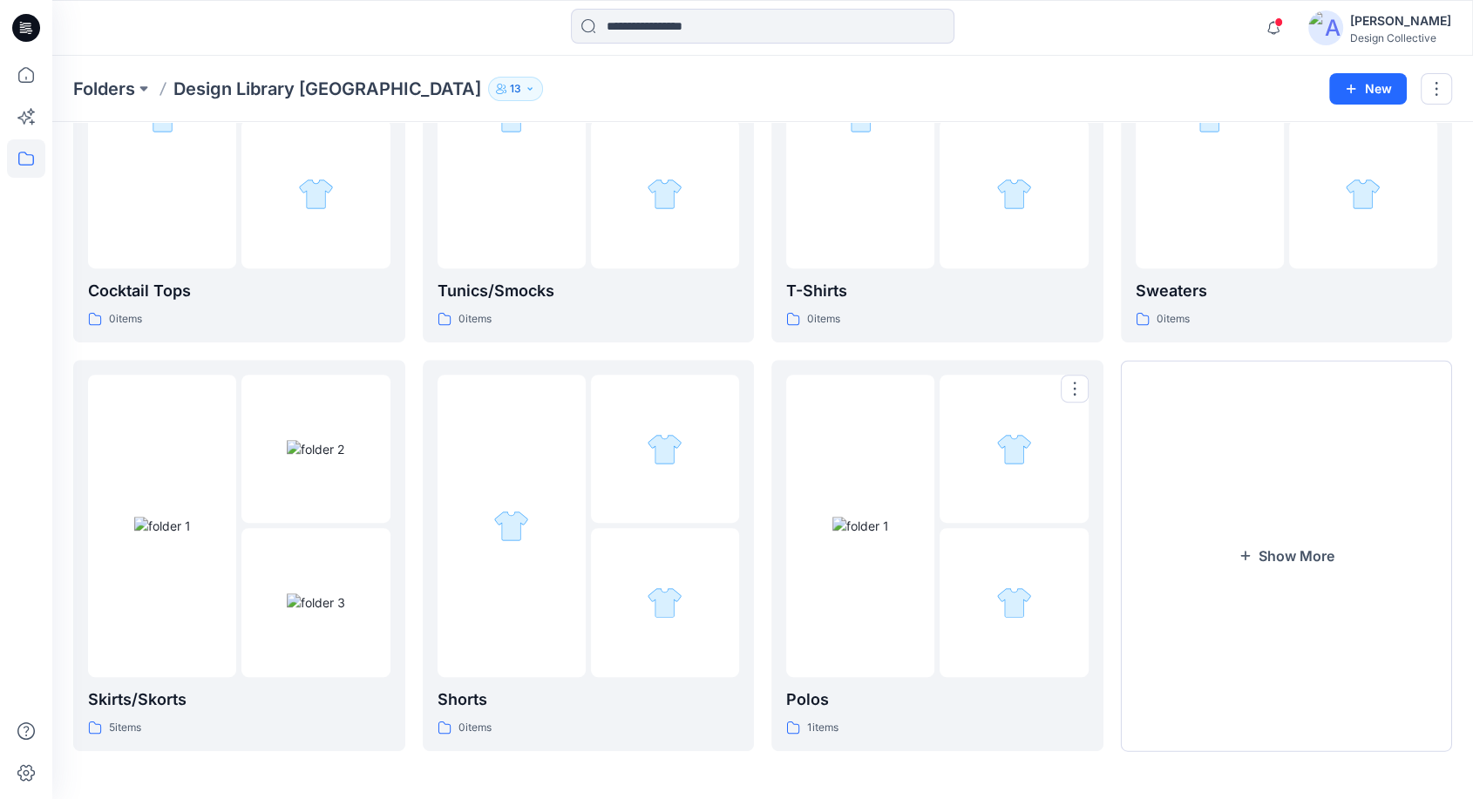
click at [920, 602] on div at bounding box center [860, 526] width 148 height 302
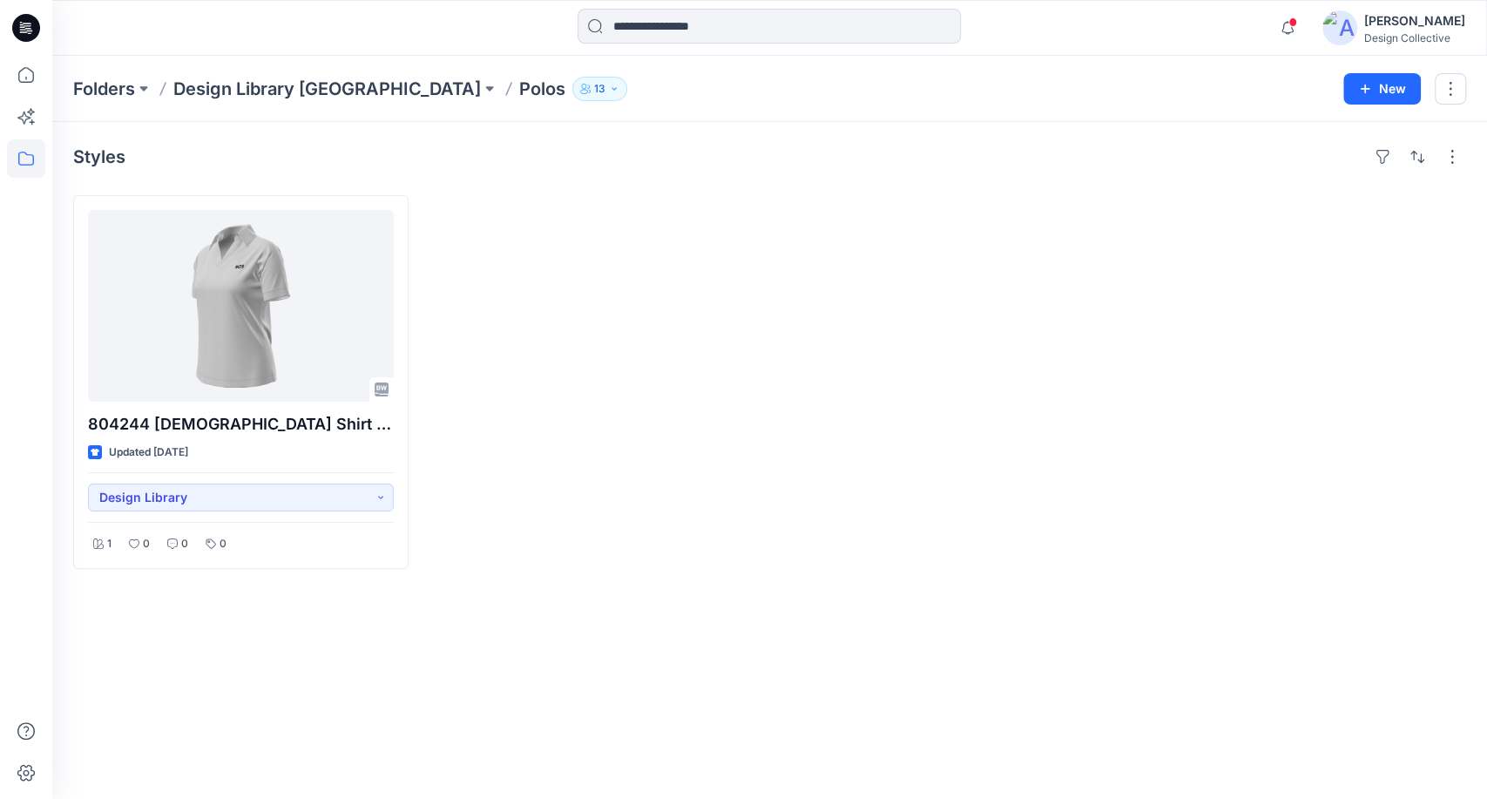
drag, startPoint x: 723, startPoint y: 359, endPoint x: 632, endPoint y: 295, distance: 111.9
click at [723, 359] on div at bounding box center [593, 382] width 335 height 374
click at [346, 90] on p "Design Library [GEOGRAPHIC_DATA]" at bounding box center [327, 89] width 308 height 24
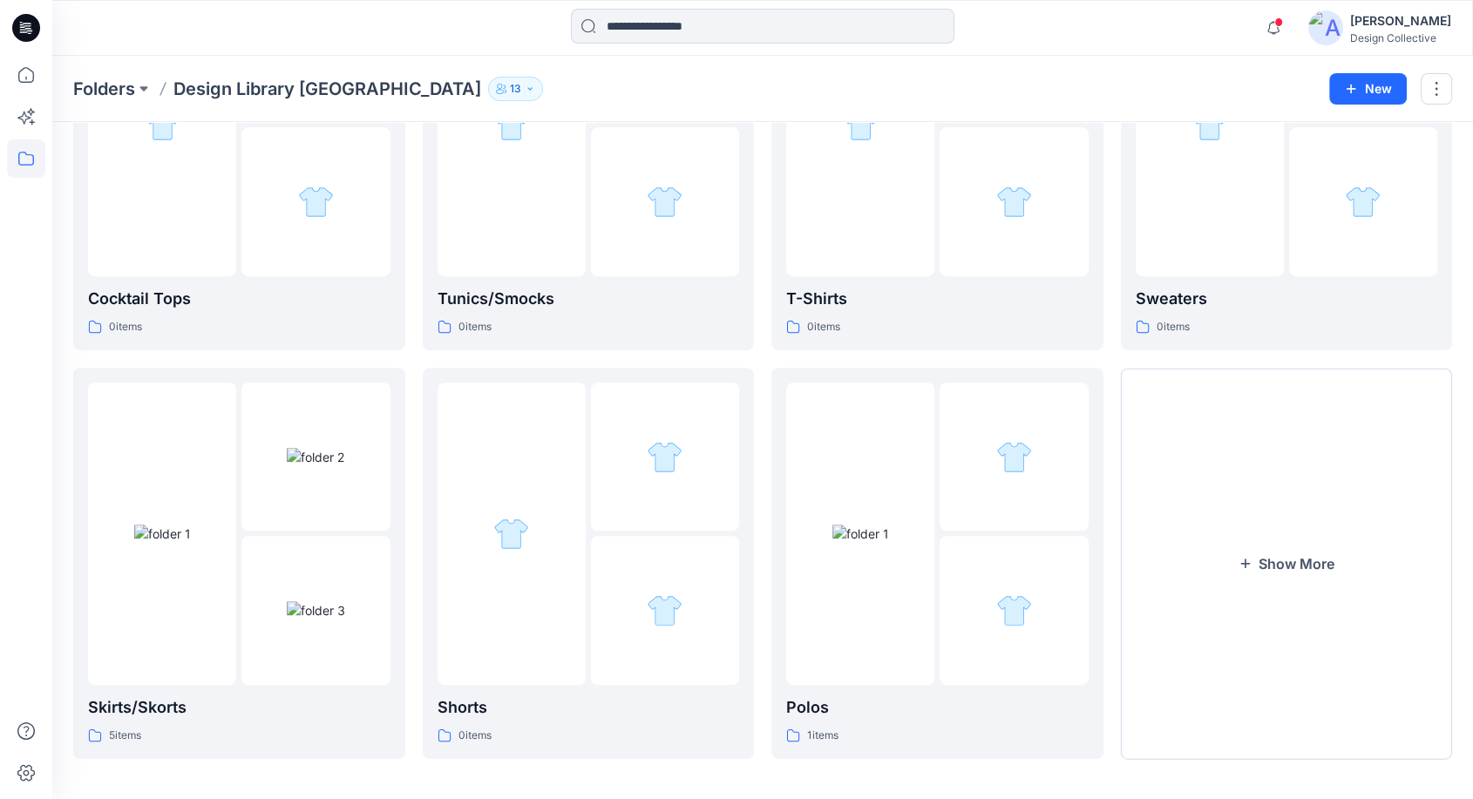
scroll to position [653, 0]
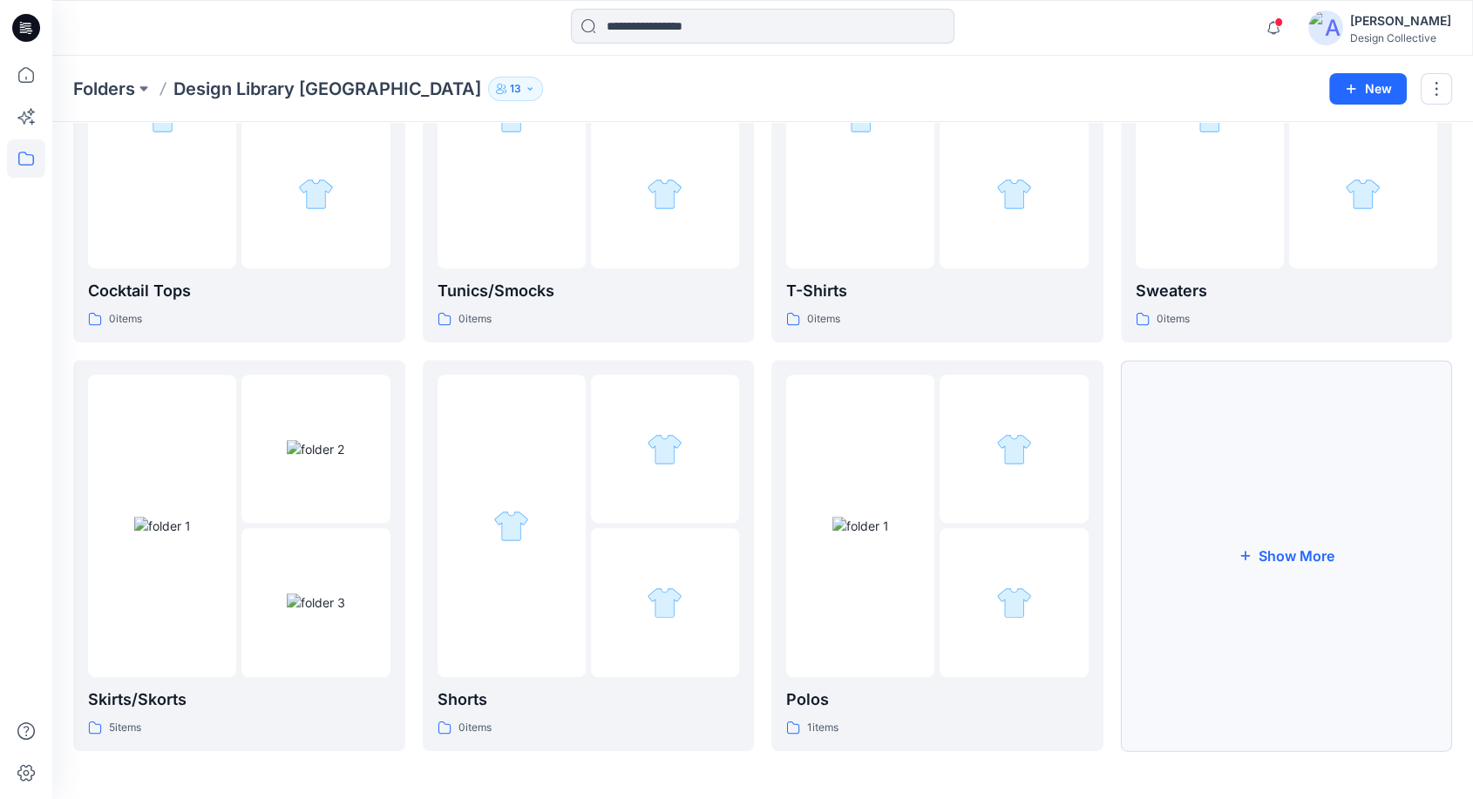
click at [1265, 650] on button "Show More" at bounding box center [1287, 555] width 332 height 391
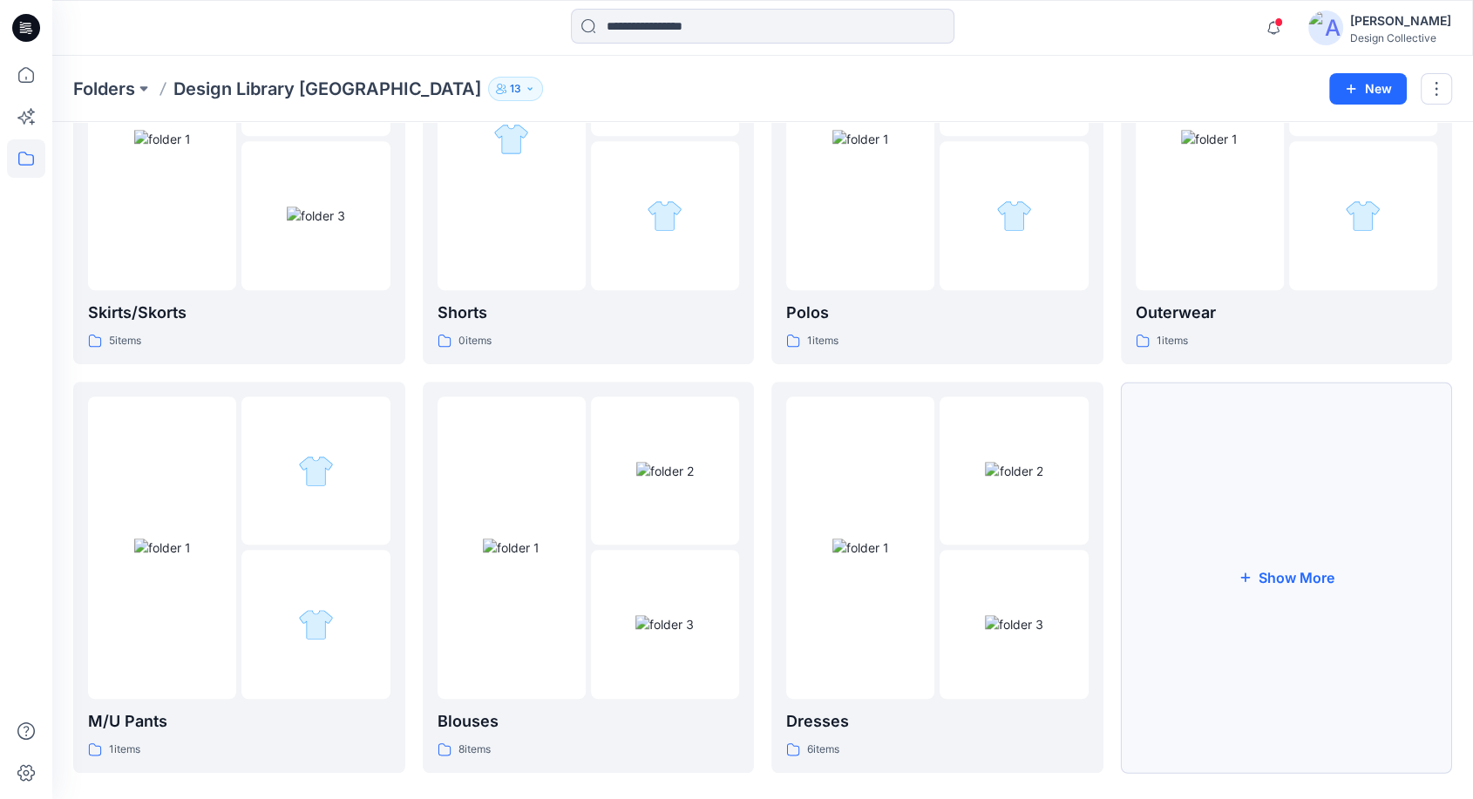
scroll to position [1061, 0]
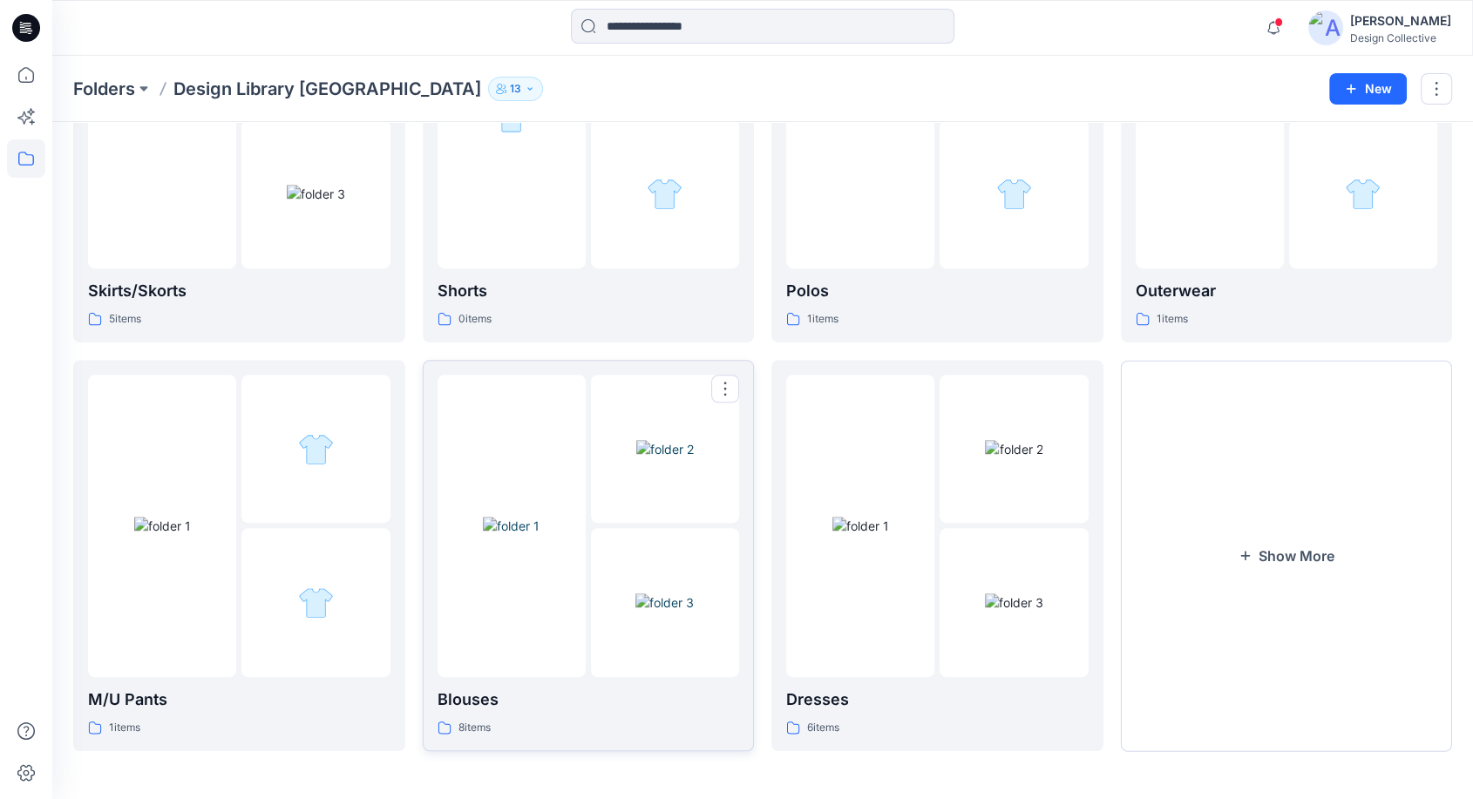
click at [640, 697] on p "Blouses" at bounding box center [588, 700] width 302 height 24
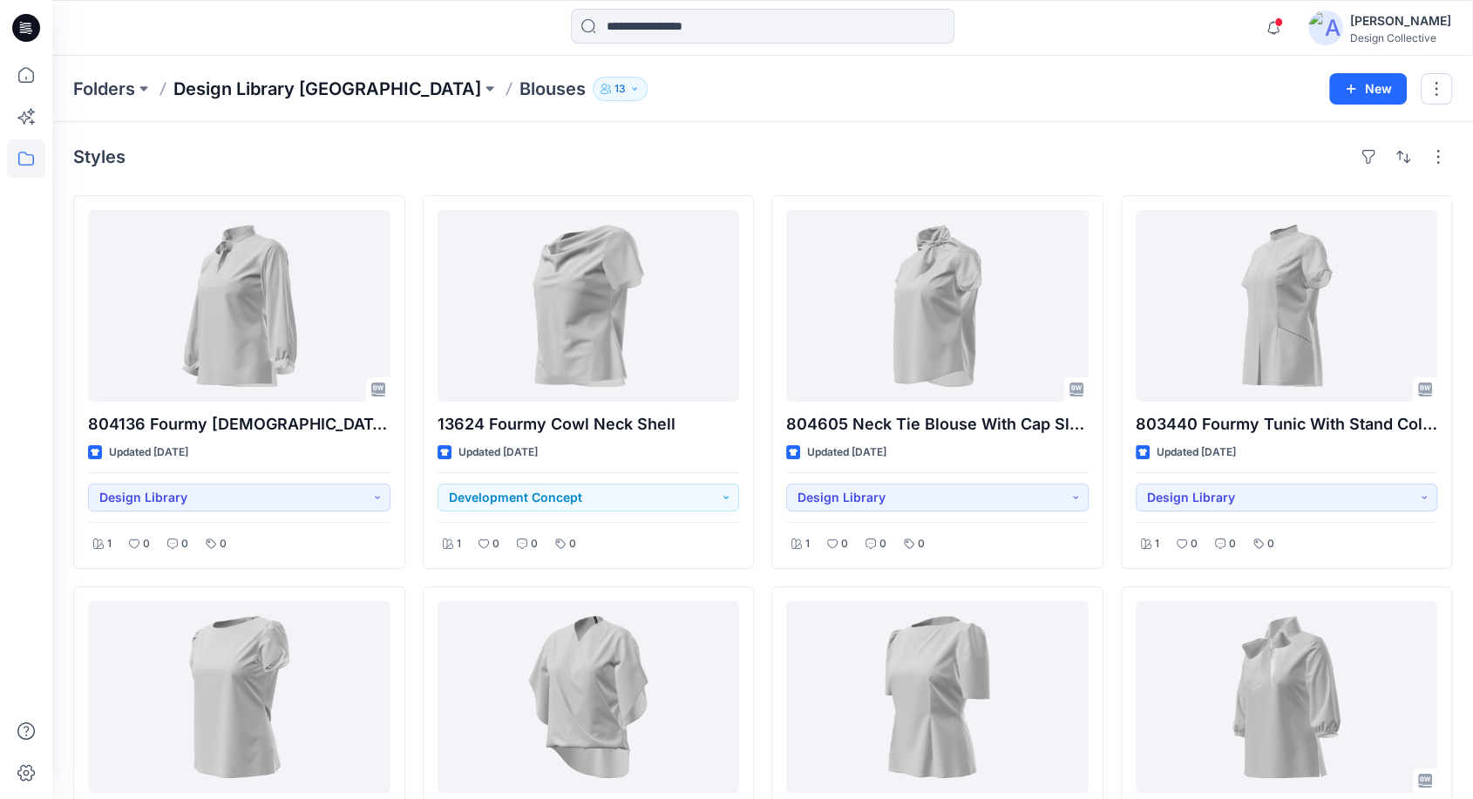
click at [343, 87] on p "Design Library [GEOGRAPHIC_DATA]" at bounding box center [327, 89] width 308 height 24
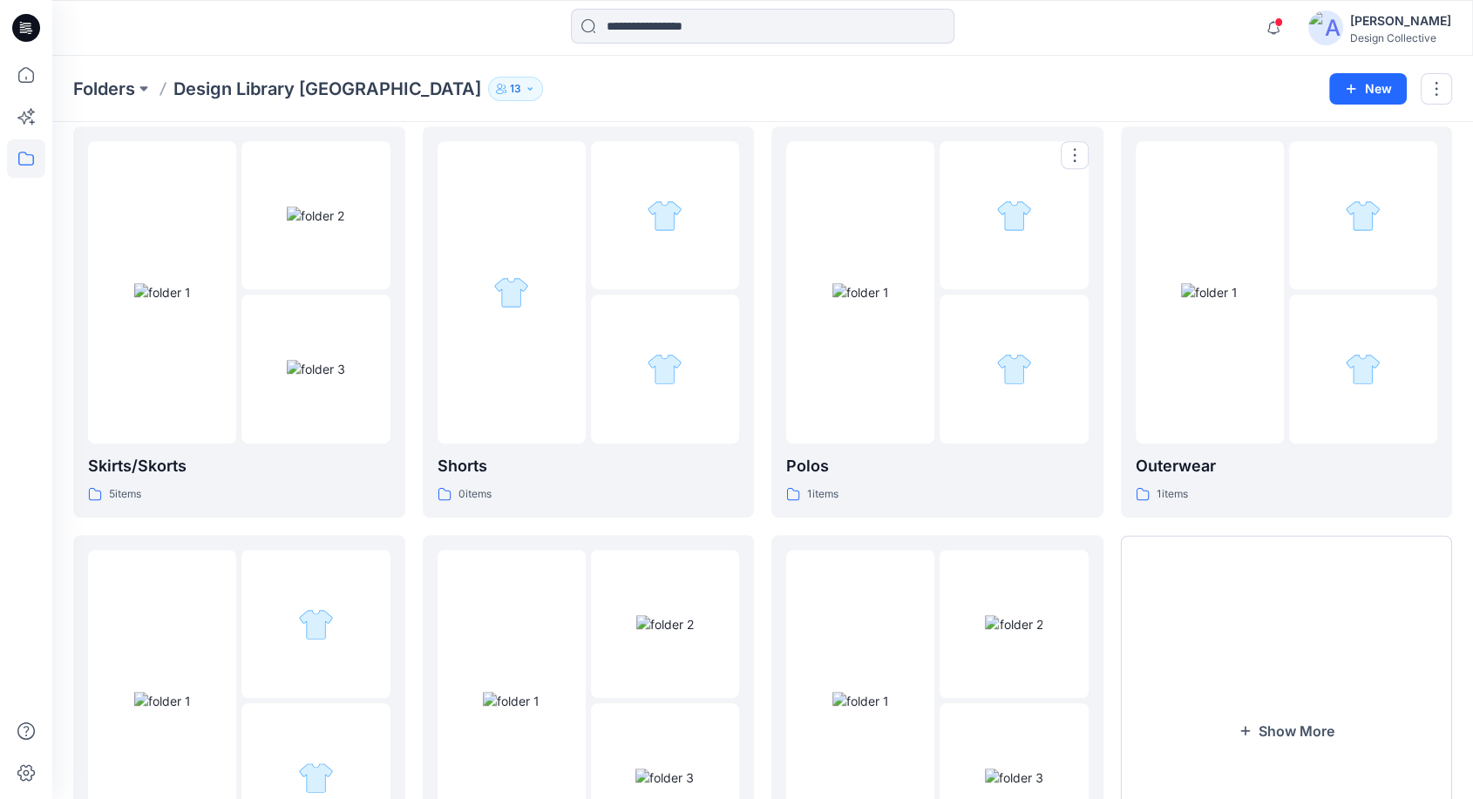
scroll to position [904, 0]
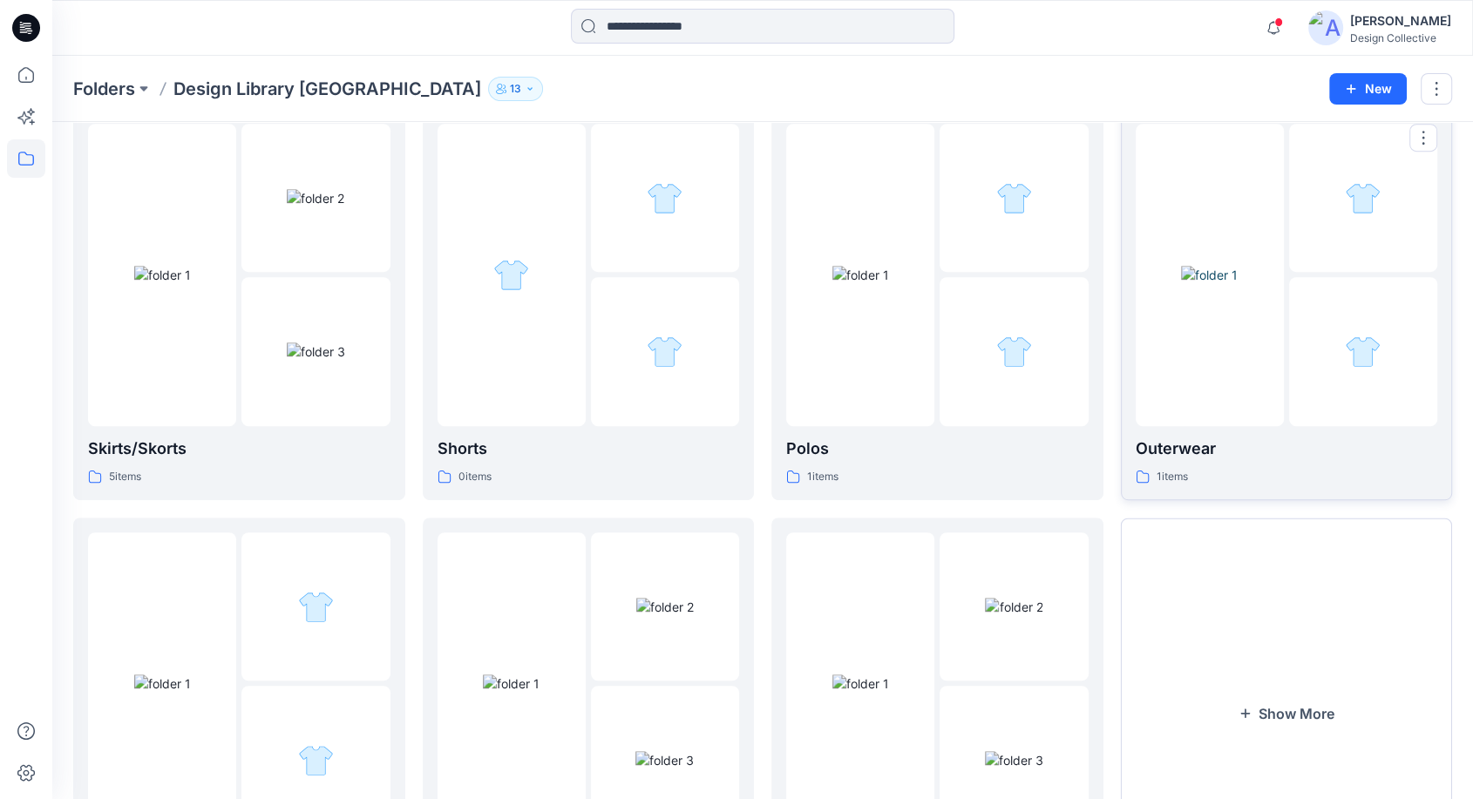
click at [1288, 454] on p "Outerwear" at bounding box center [1286, 449] width 302 height 24
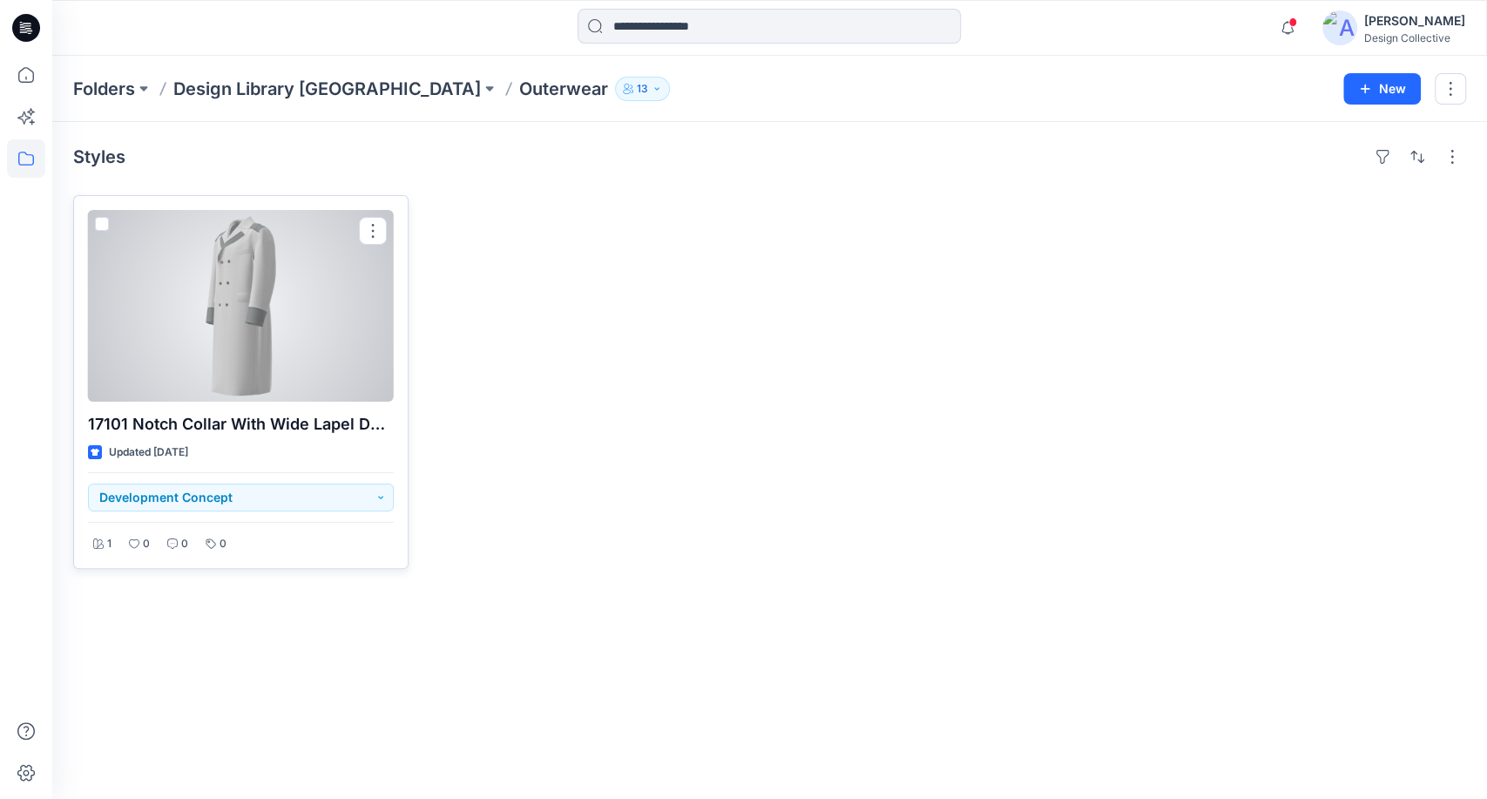
click at [370, 424] on p "17101 Notch Collar With Wide Lapel Double Breasted" at bounding box center [241, 424] width 306 height 24
click at [313, 313] on div at bounding box center [241, 306] width 306 height 192
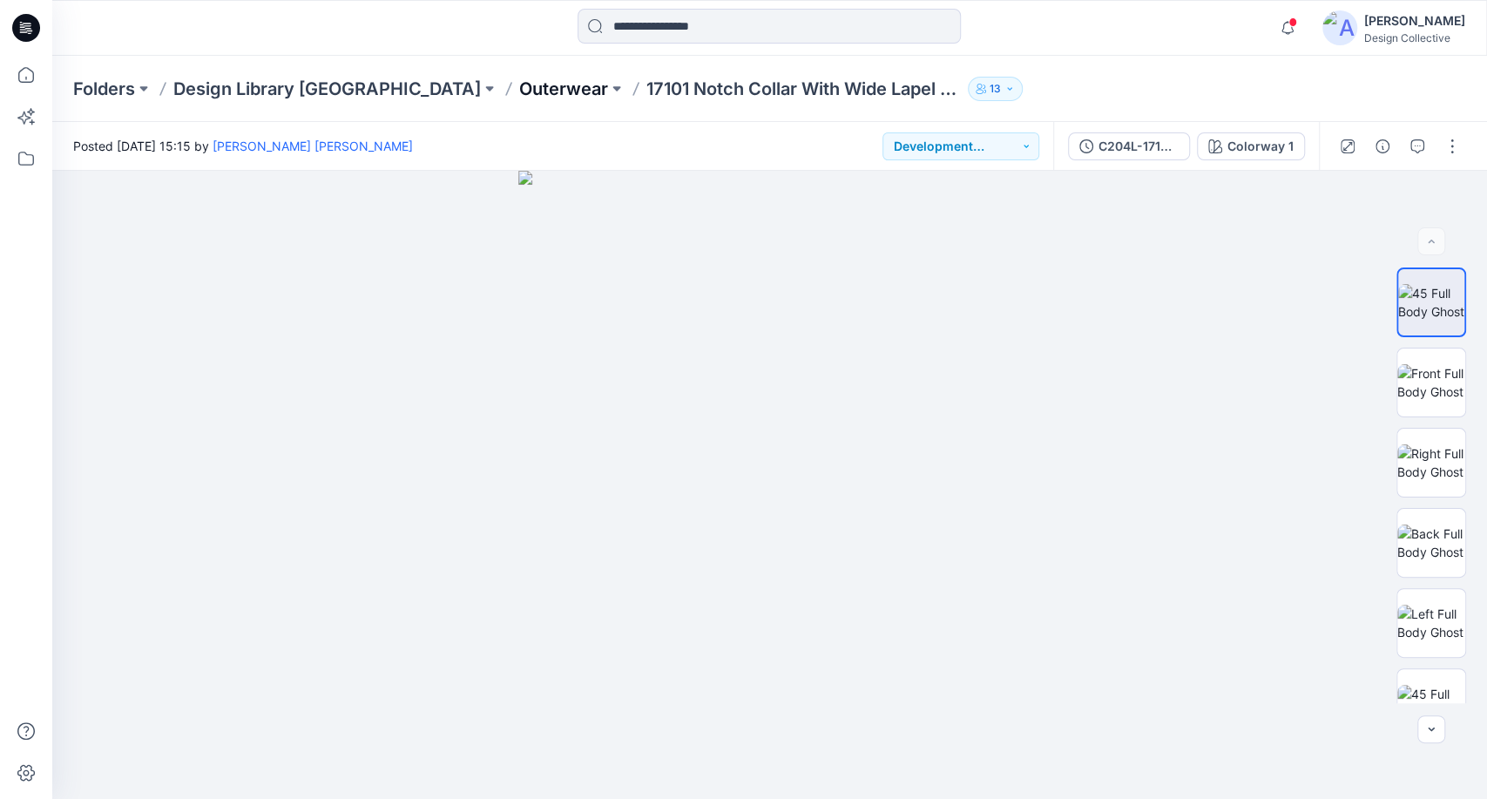
click at [519, 92] on p "Outerwear" at bounding box center [563, 89] width 89 height 24
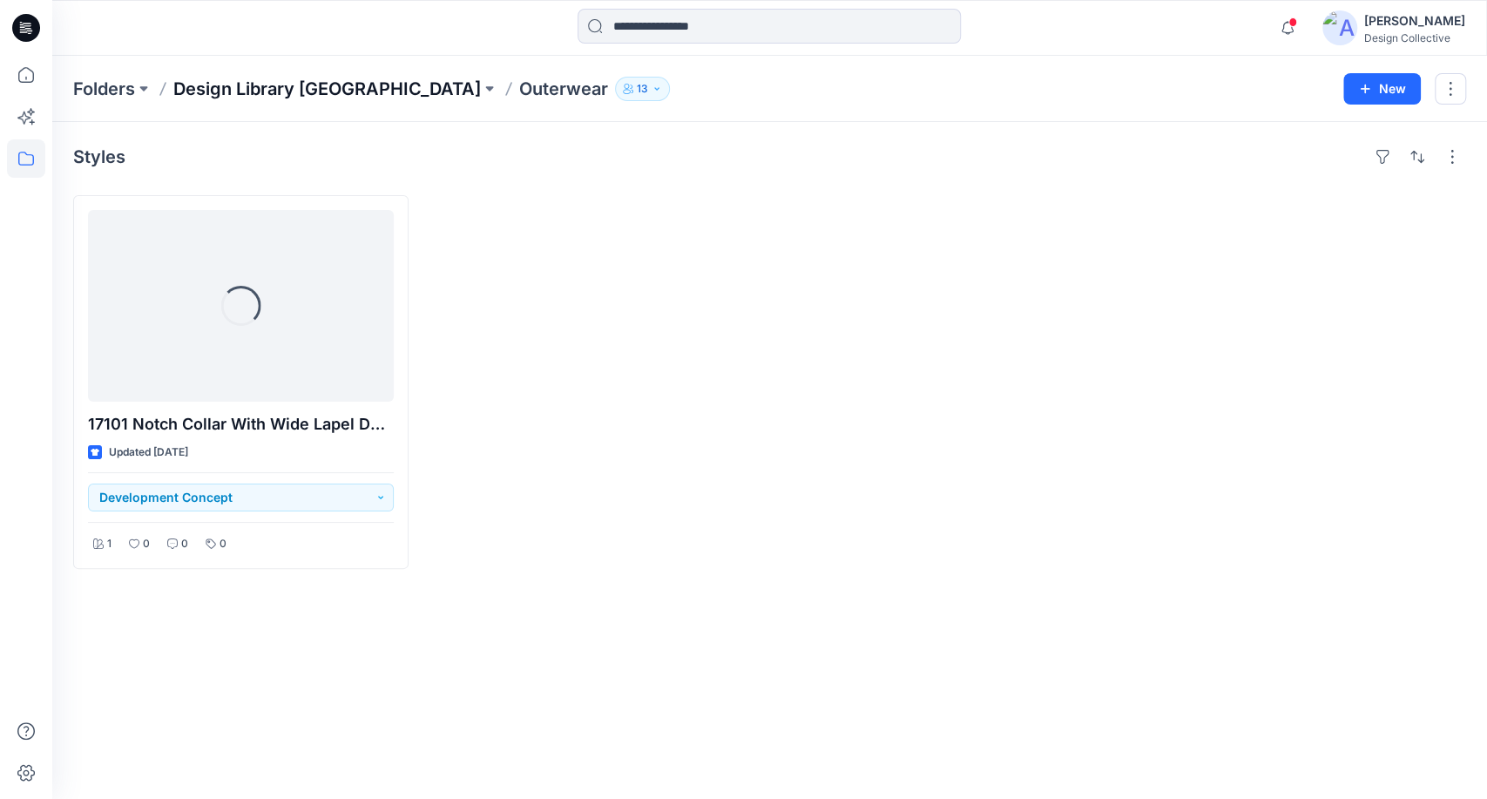
click at [350, 79] on p "Design Library [GEOGRAPHIC_DATA]" at bounding box center [327, 89] width 308 height 24
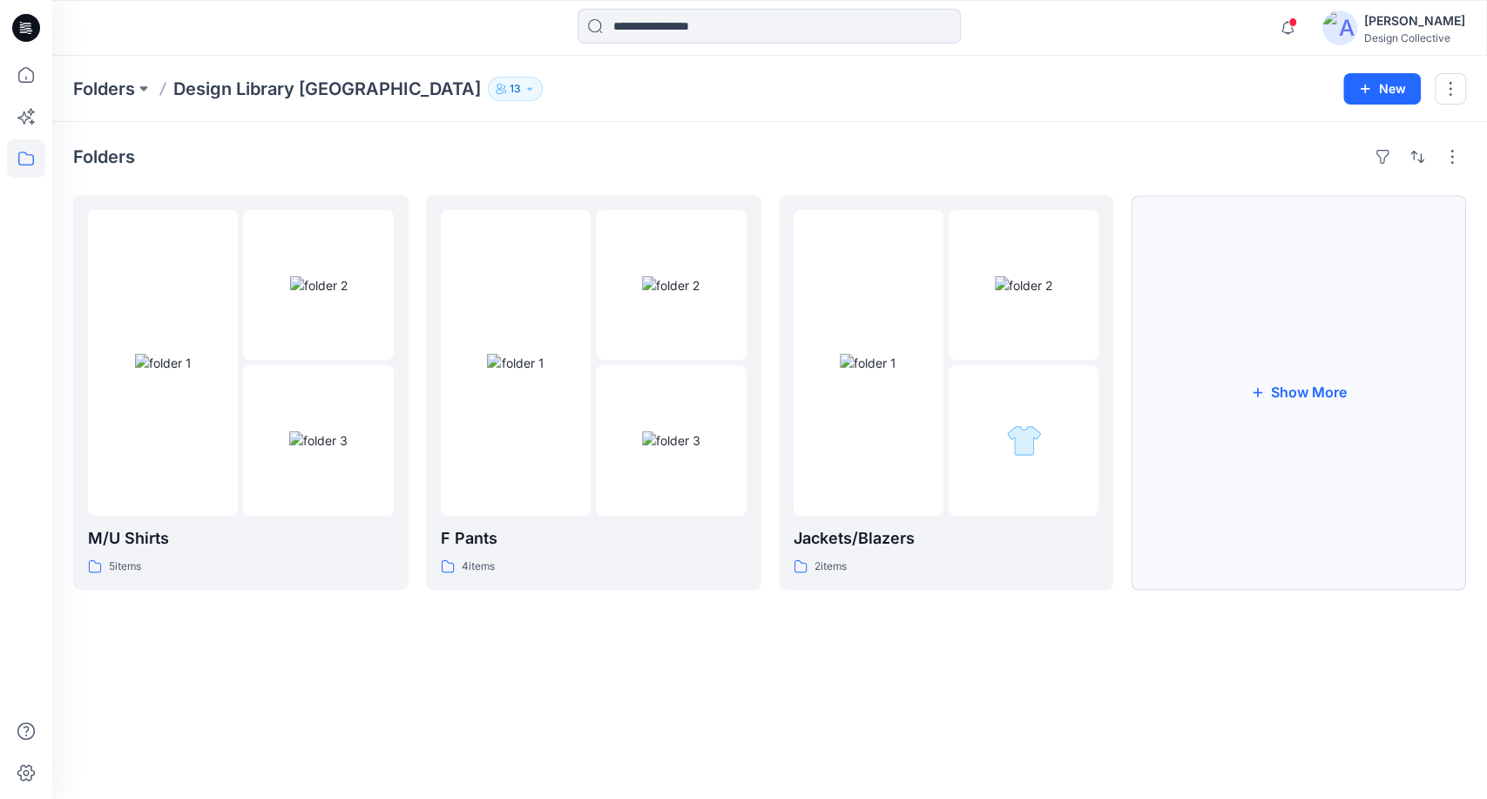
click at [1256, 376] on button "Show More" at bounding box center [1298, 392] width 335 height 395
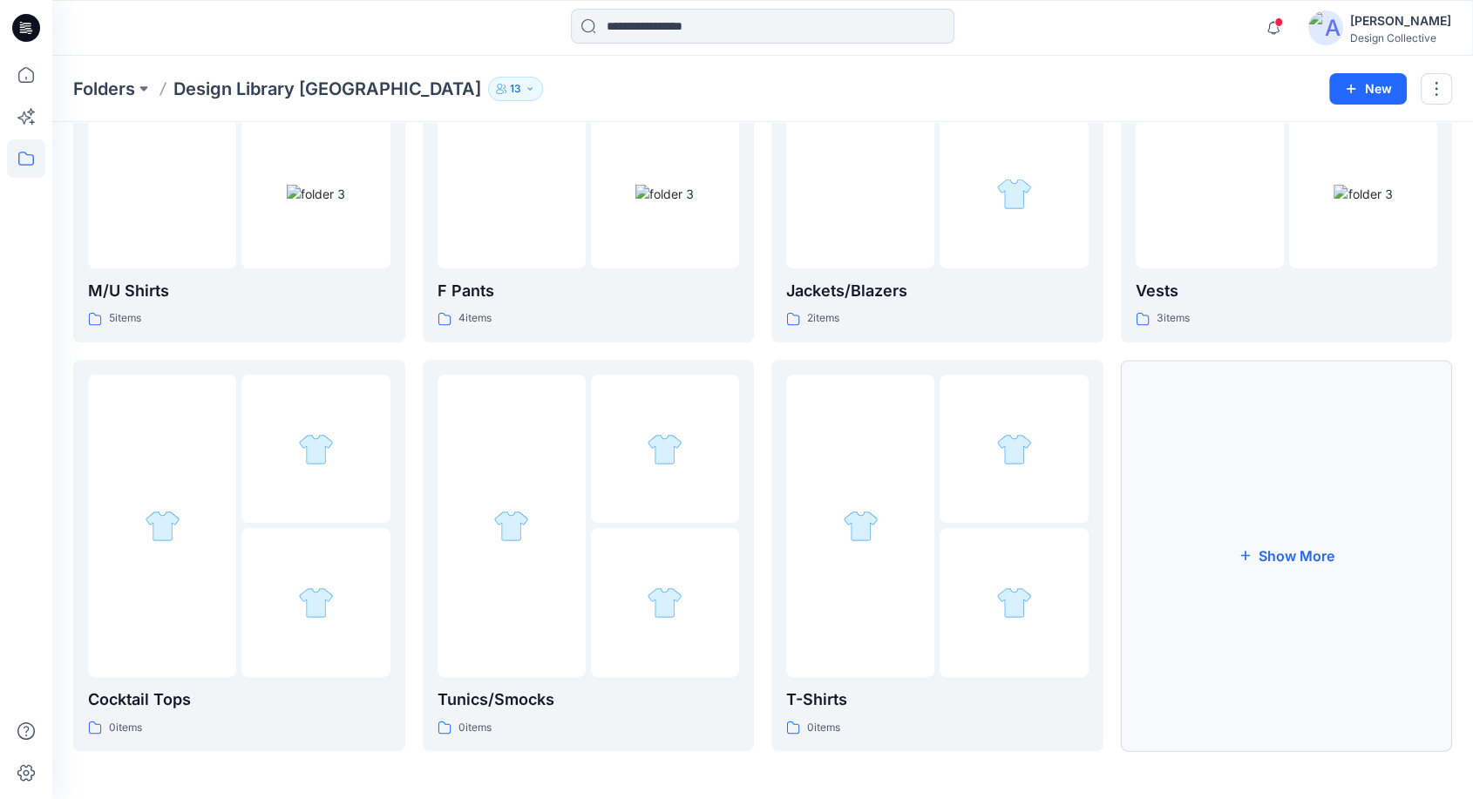
click at [1251, 538] on button "Show More" at bounding box center [1287, 555] width 332 height 391
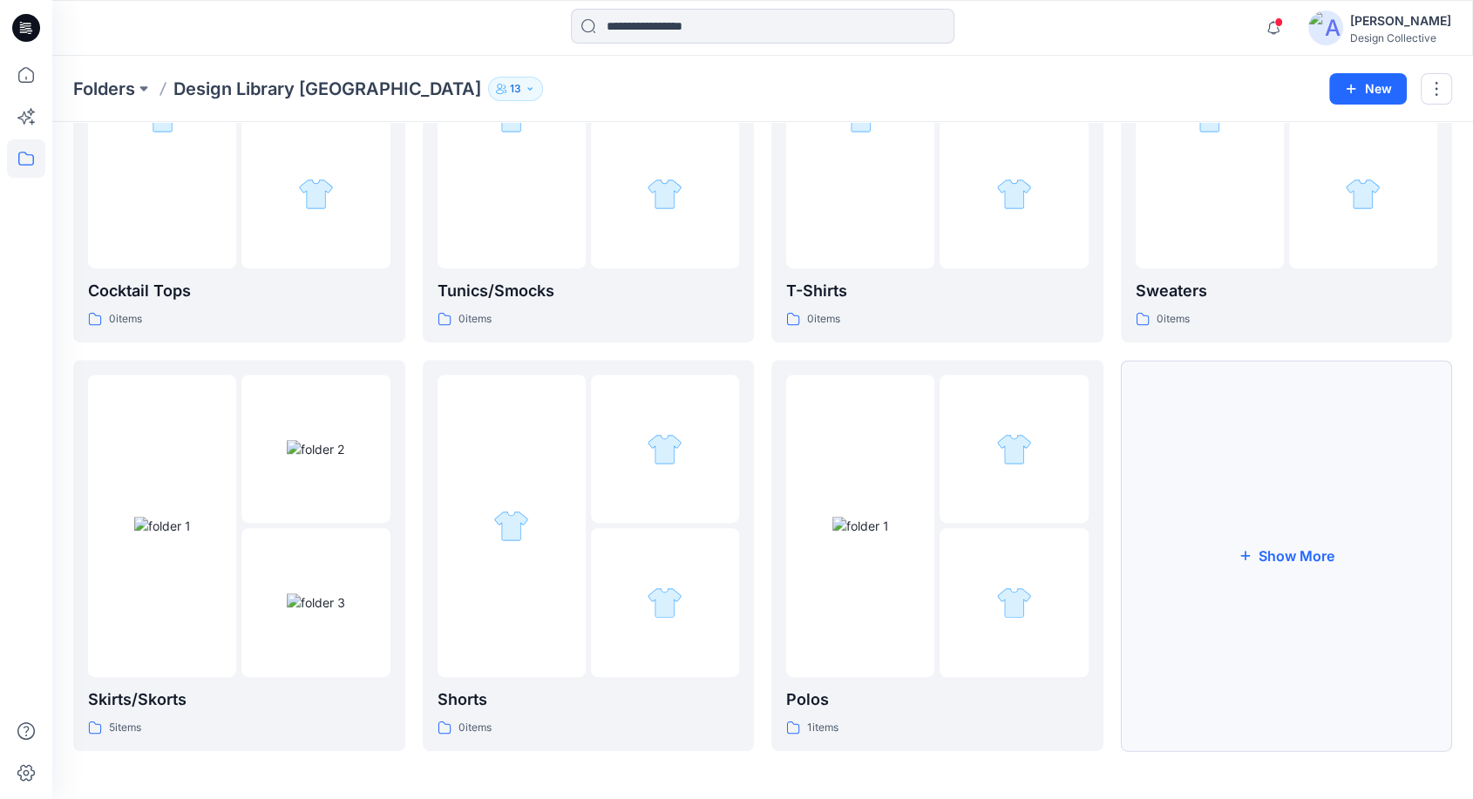
click at [1258, 506] on button "Show More" at bounding box center [1287, 555] width 332 height 391
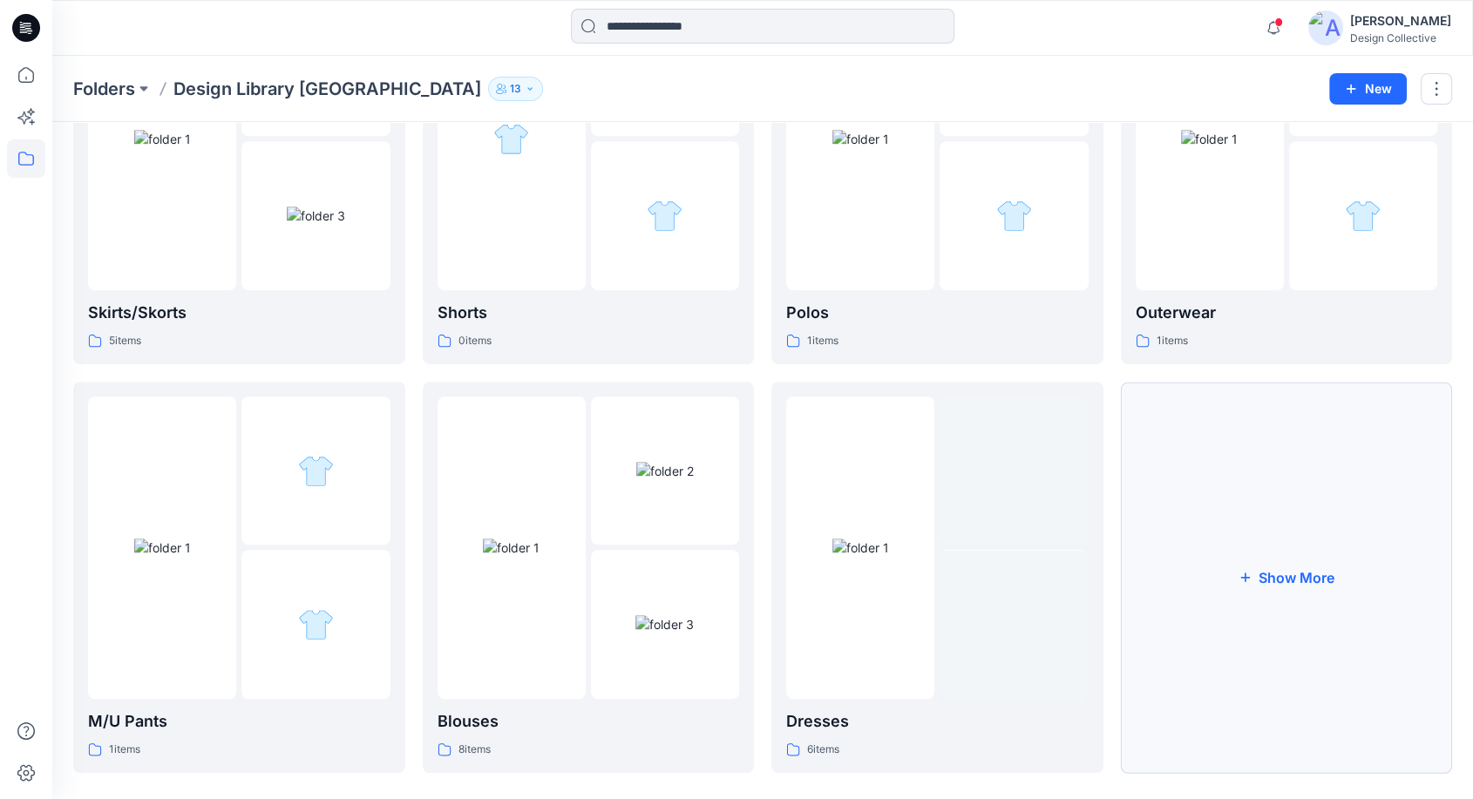
scroll to position [1061, 0]
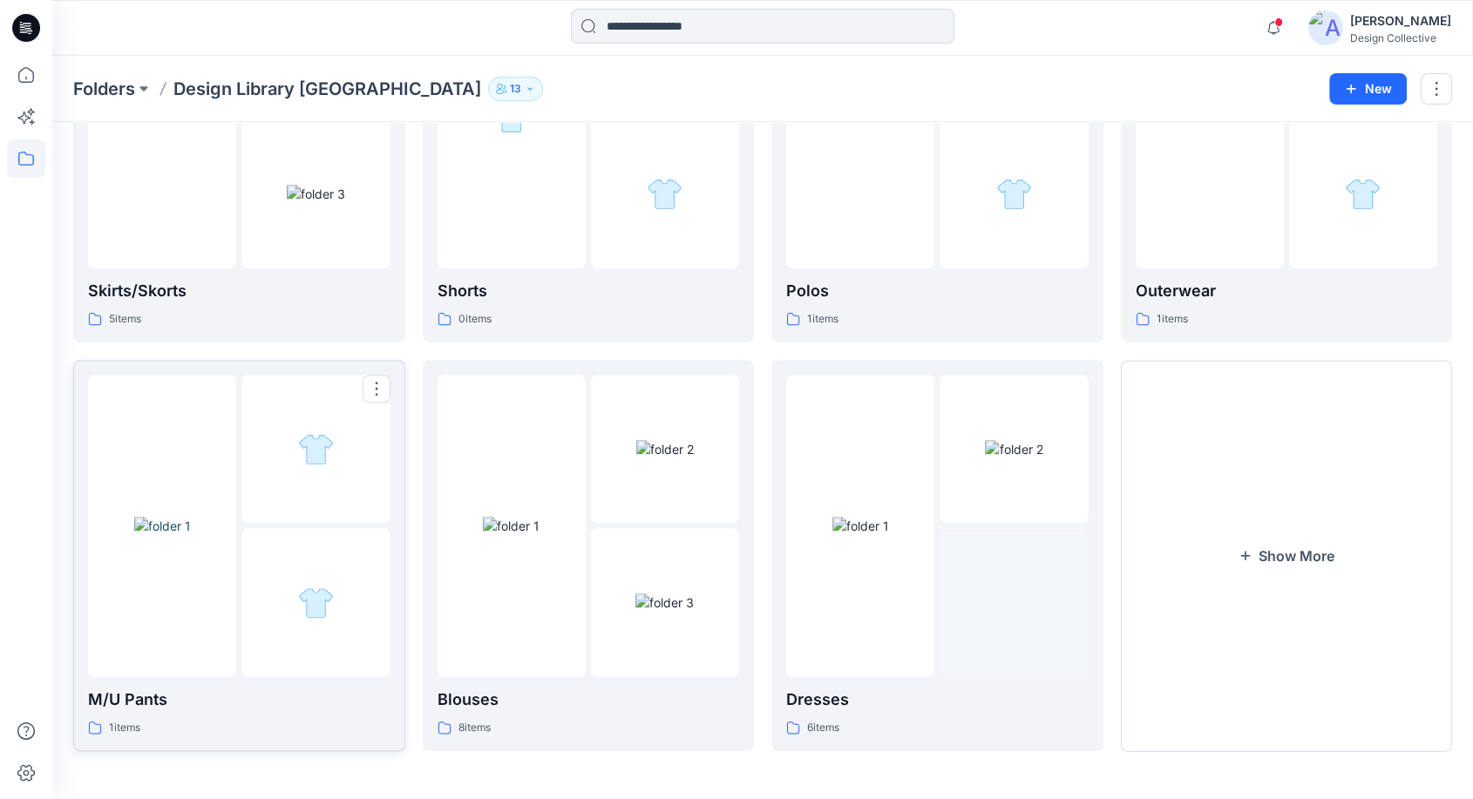
click at [240, 598] on div at bounding box center [239, 526] width 302 height 302
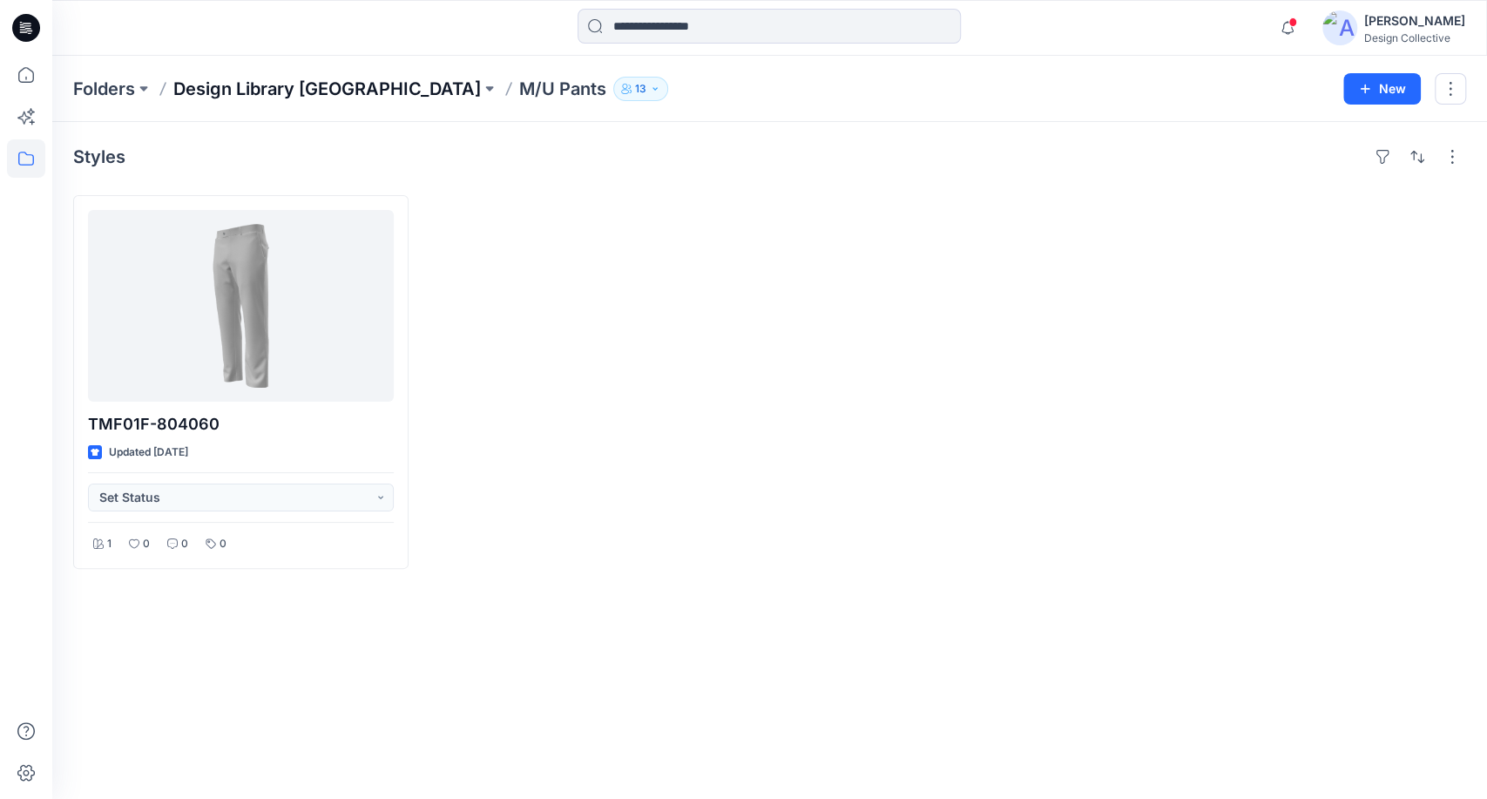
click at [332, 92] on p "Design Library [GEOGRAPHIC_DATA]" at bounding box center [327, 89] width 308 height 24
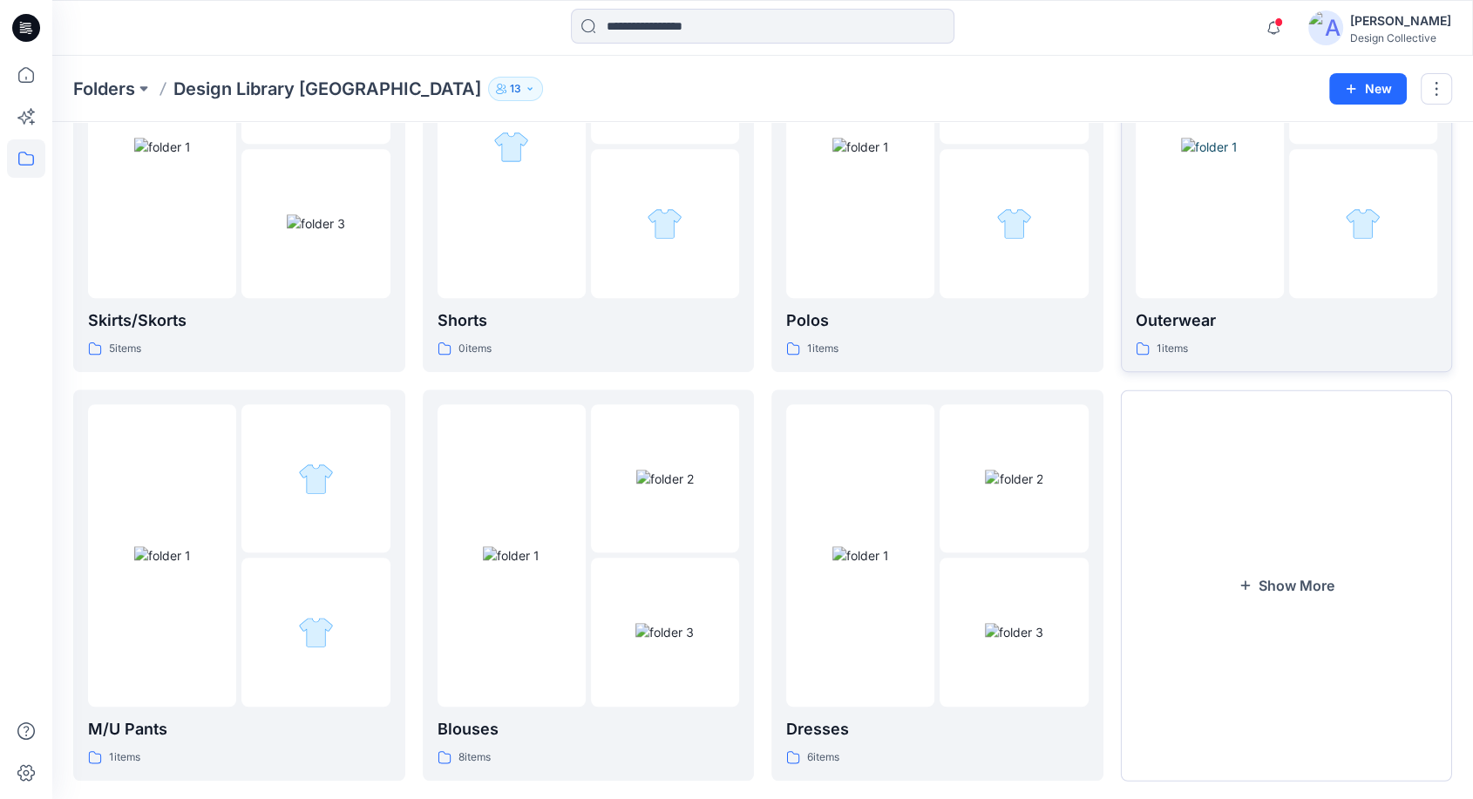
scroll to position [1061, 0]
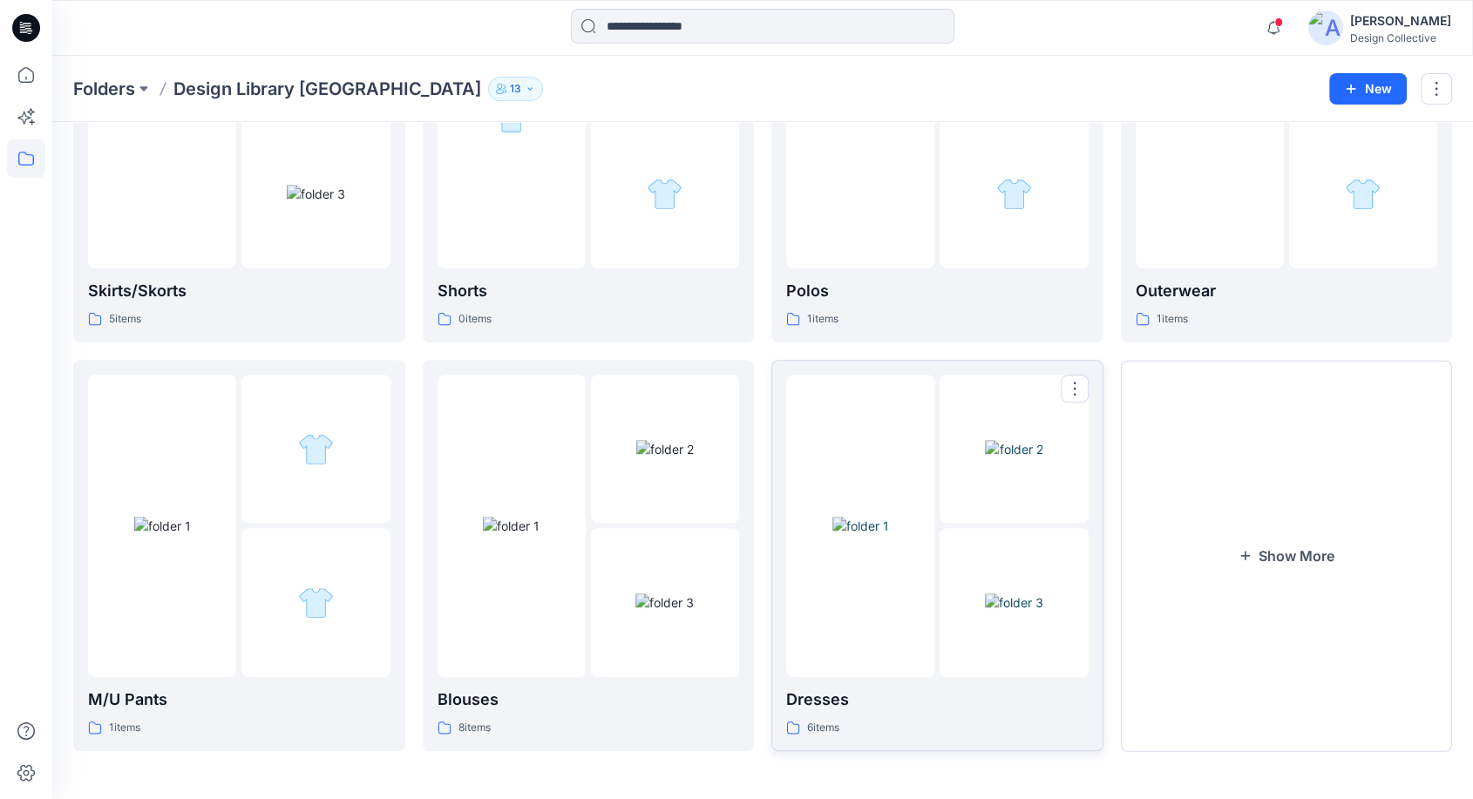
click at [985, 612] on img at bounding box center [1014, 602] width 58 height 18
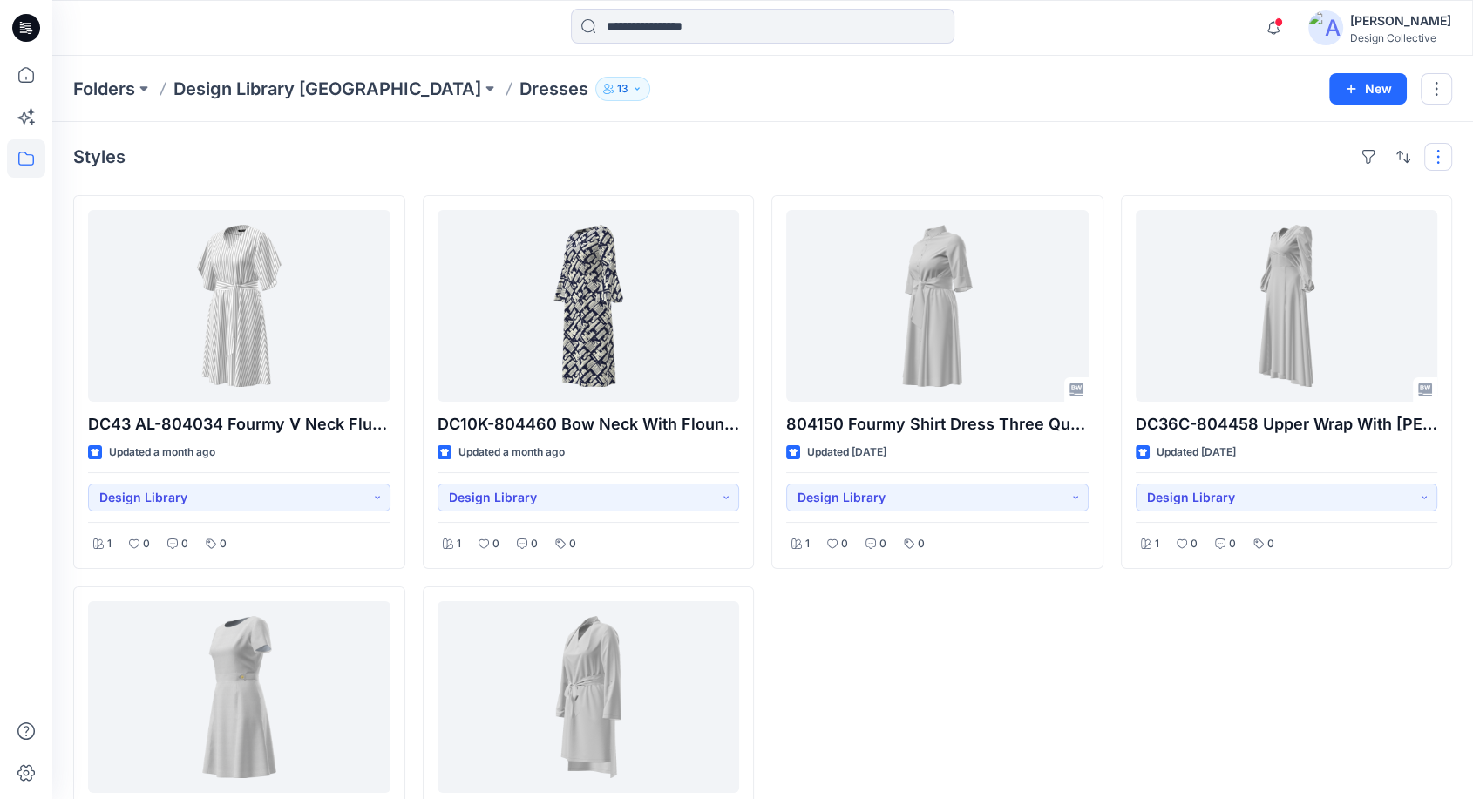
click at [1433, 159] on button "button" at bounding box center [1438, 157] width 28 height 28
click at [1216, 211] on p "Compact" at bounding box center [1212, 216] width 87 height 21
click at [1187, 137] on div "Styles Layout Grid Large Grid Folder View Compact Card Card View Card Info Tags…" at bounding box center [762, 551] width 1420 height 859
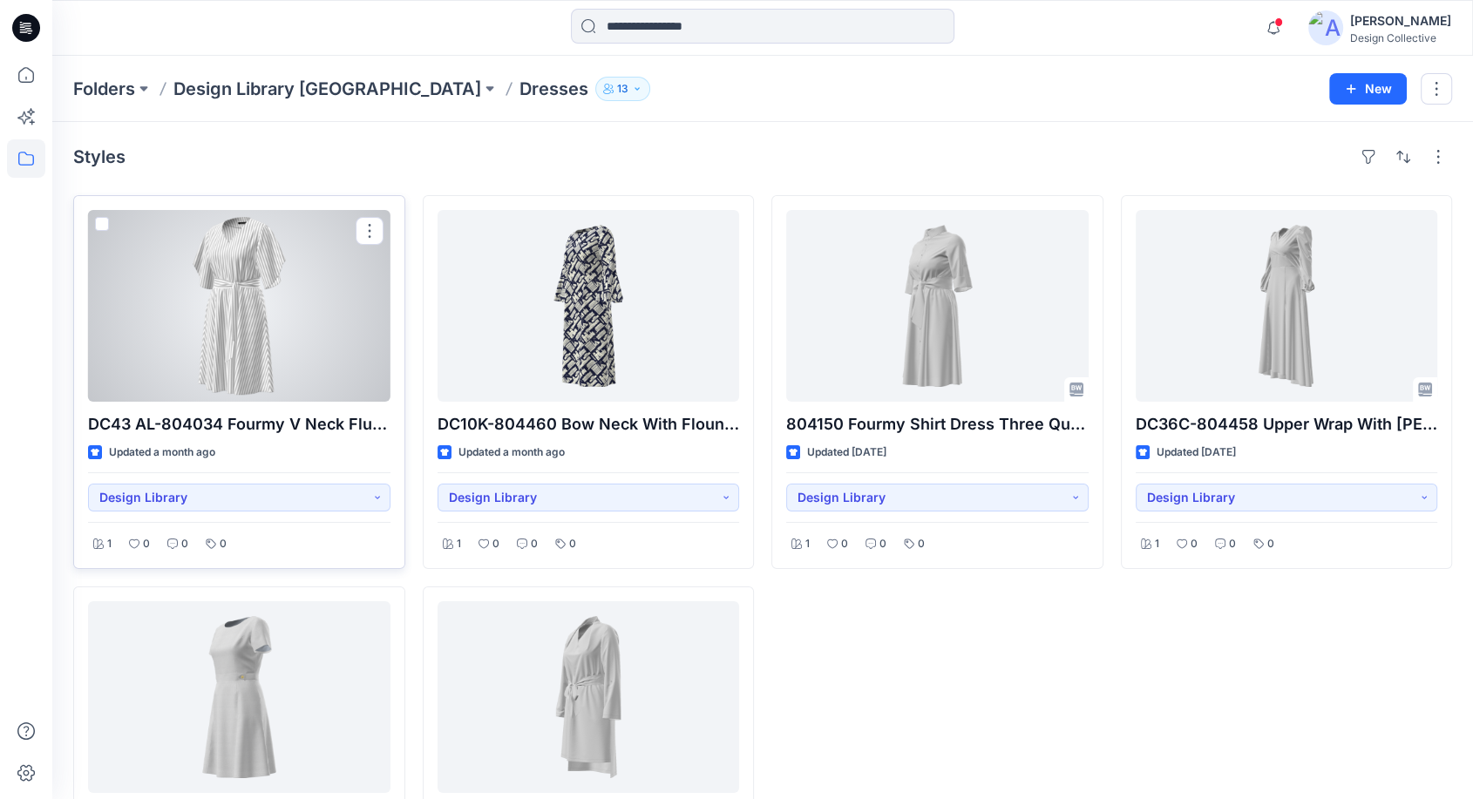
click at [232, 336] on div at bounding box center [239, 306] width 302 height 192
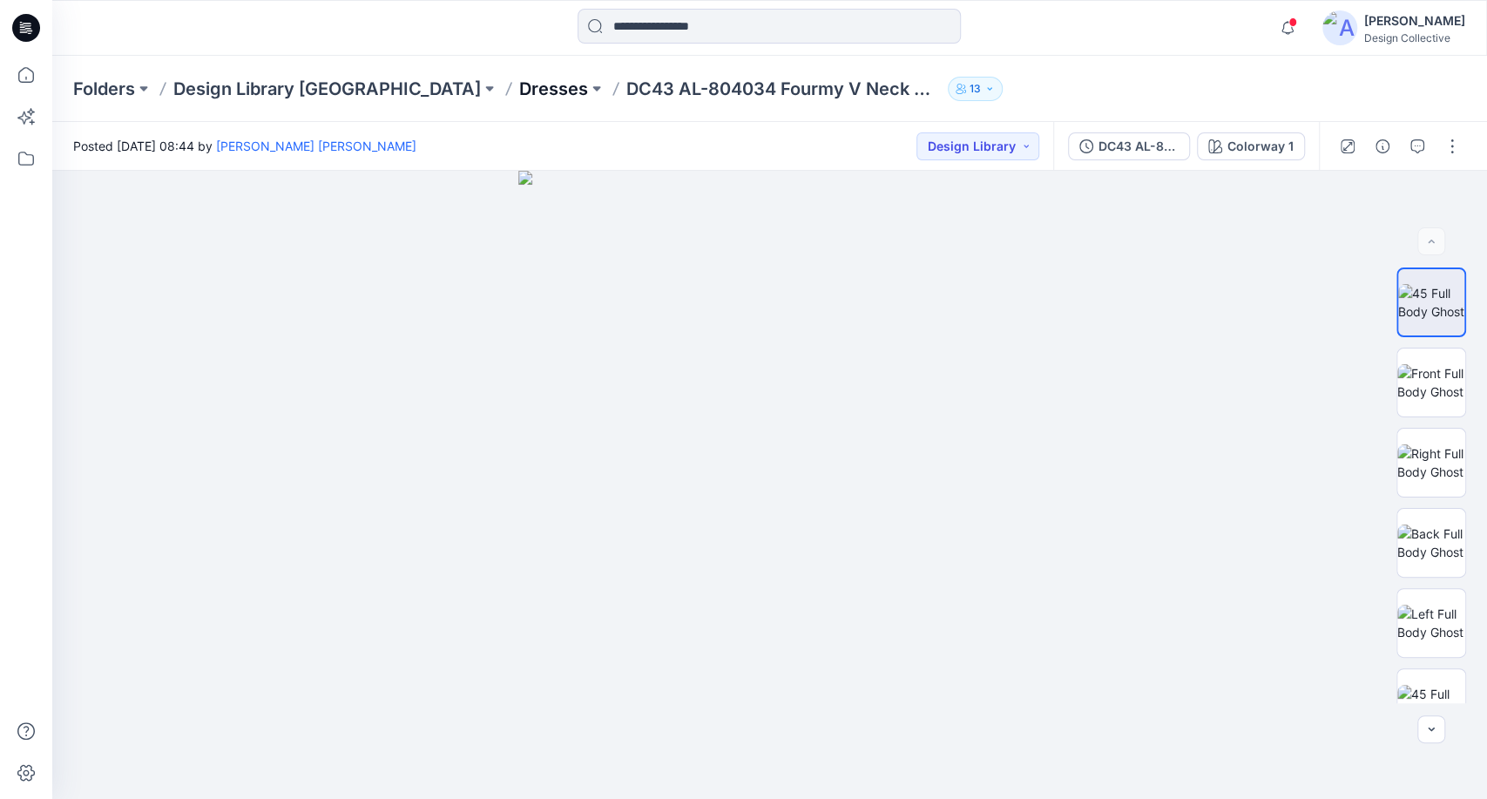
click at [519, 93] on p "Dresses" at bounding box center [553, 89] width 69 height 24
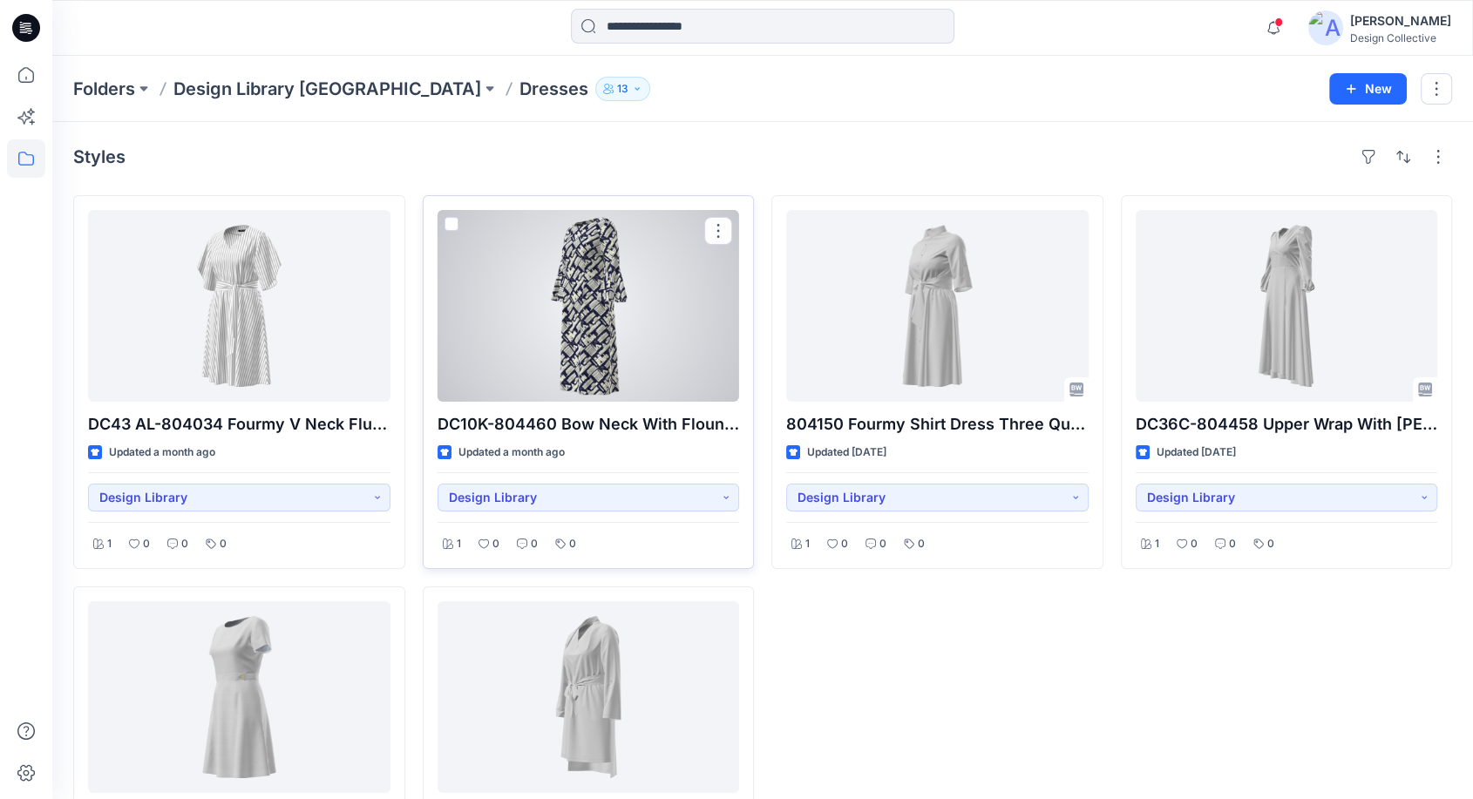
click at [615, 340] on div at bounding box center [588, 306] width 302 height 192
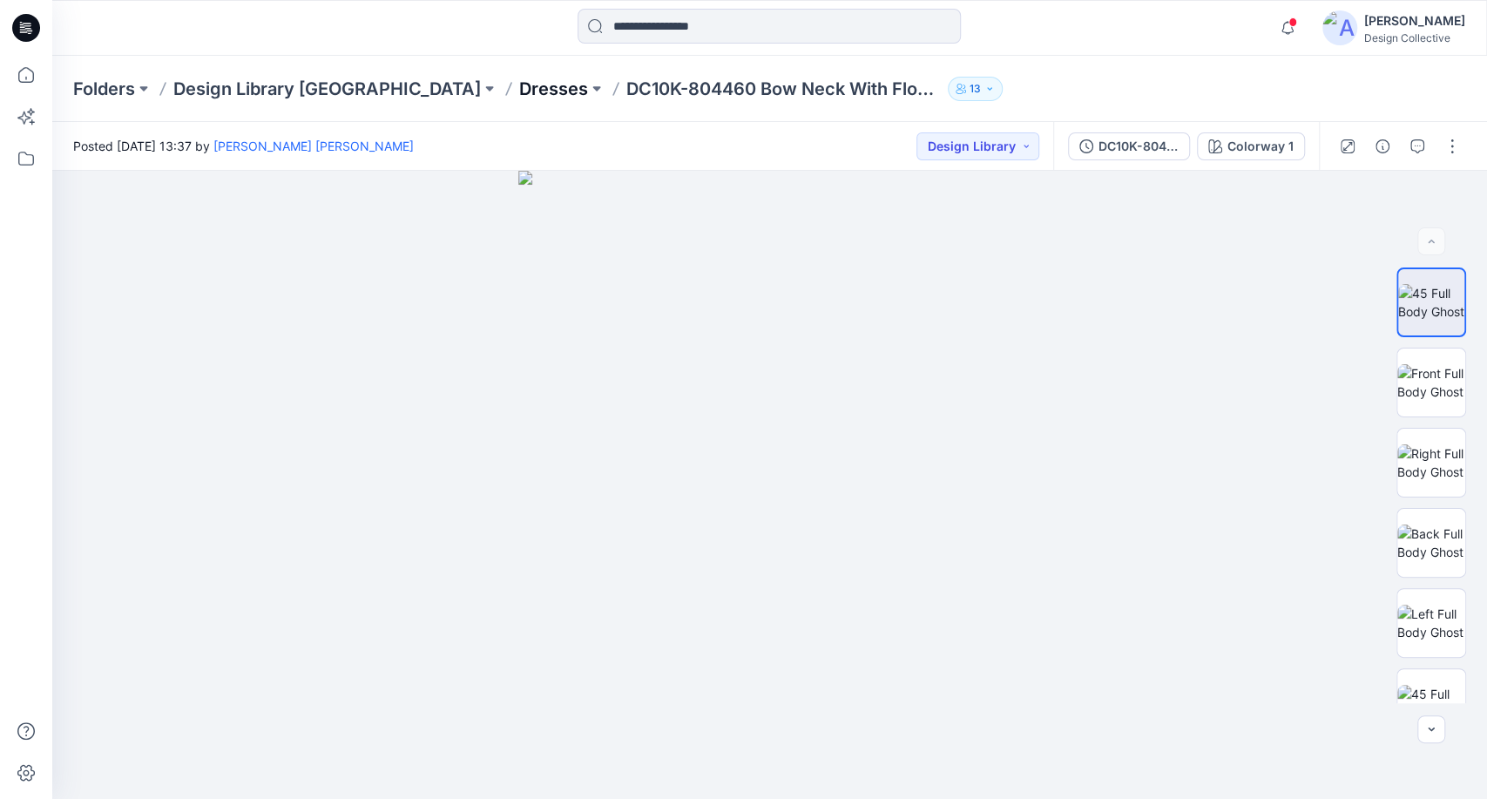
click at [519, 86] on p "Dresses" at bounding box center [553, 89] width 69 height 24
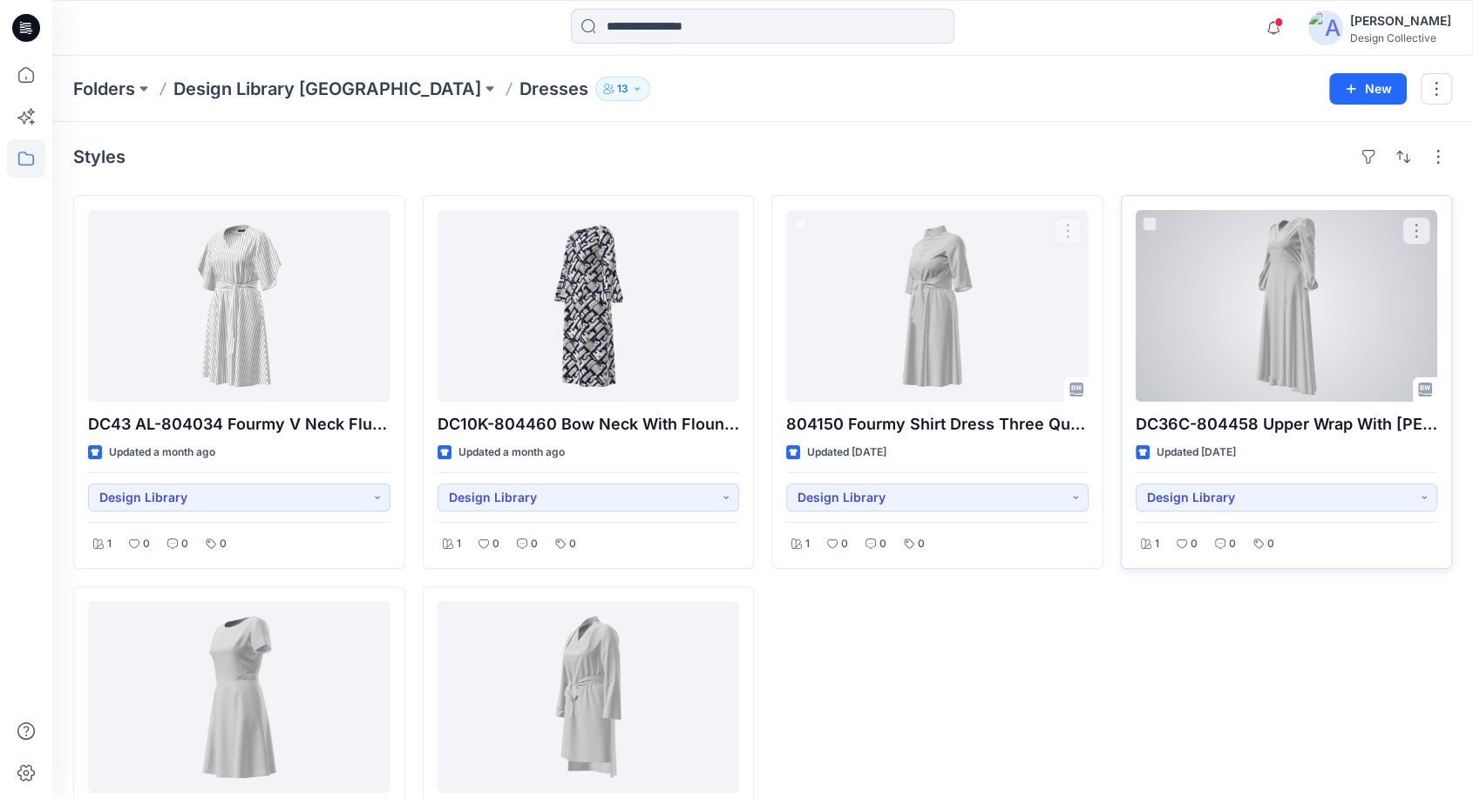
click at [1345, 329] on div at bounding box center [1286, 306] width 302 height 192
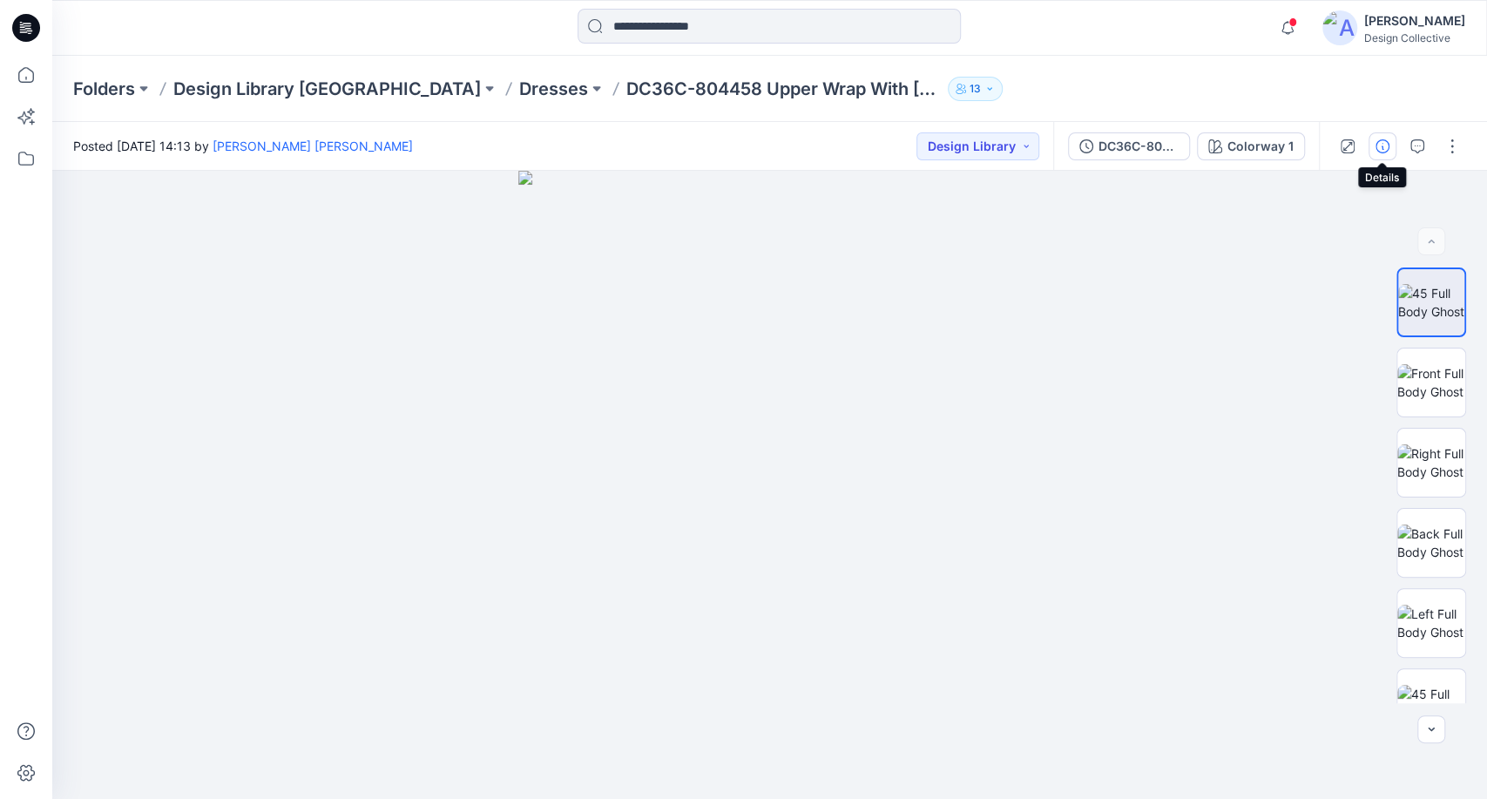
click at [1386, 135] on button "button" at bounding box center [1383, 146] width 28 height 28
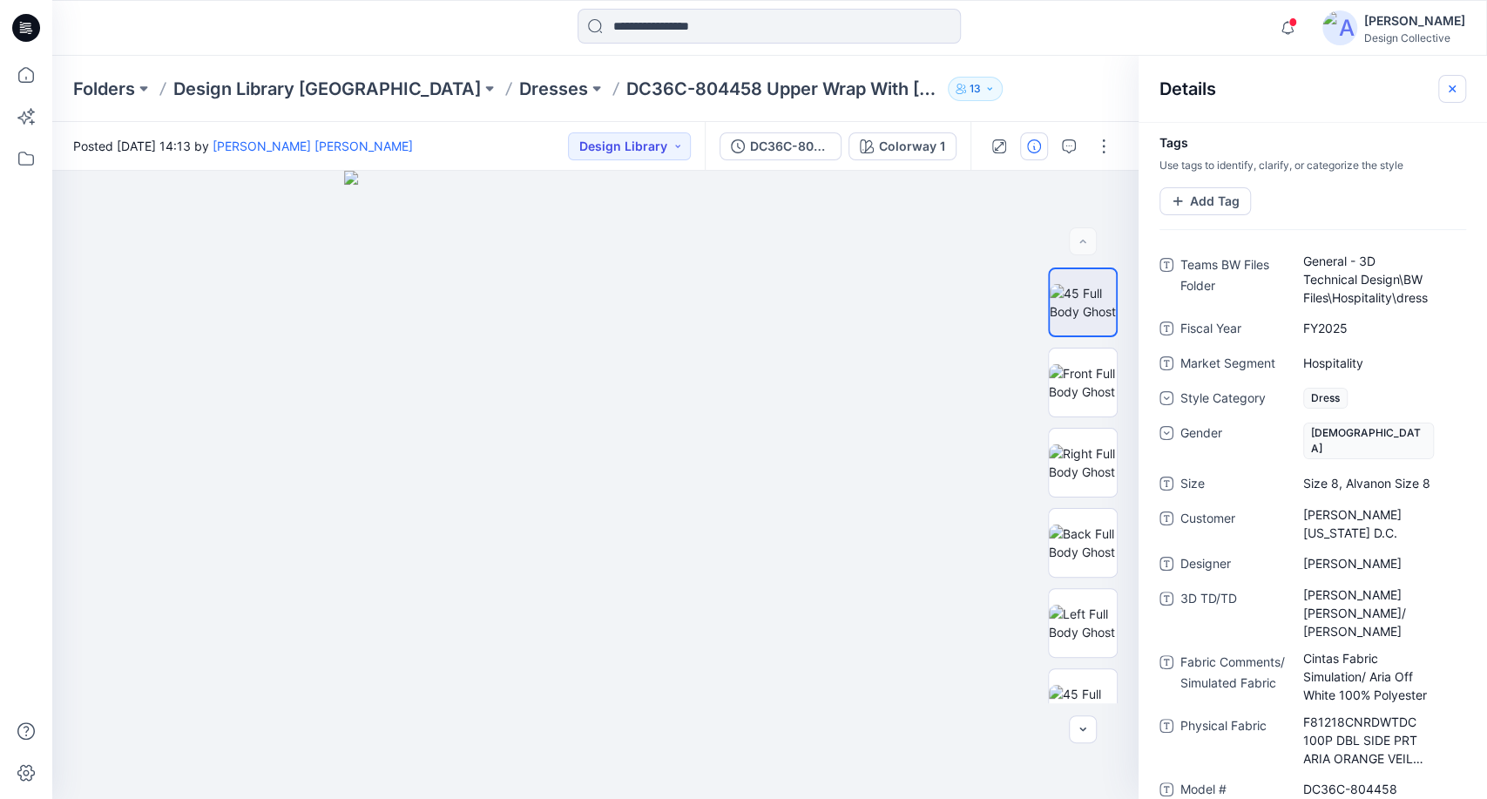
click at [1452, 85] on icon "button" at bounding box center [1453, 89] width 14 height 14
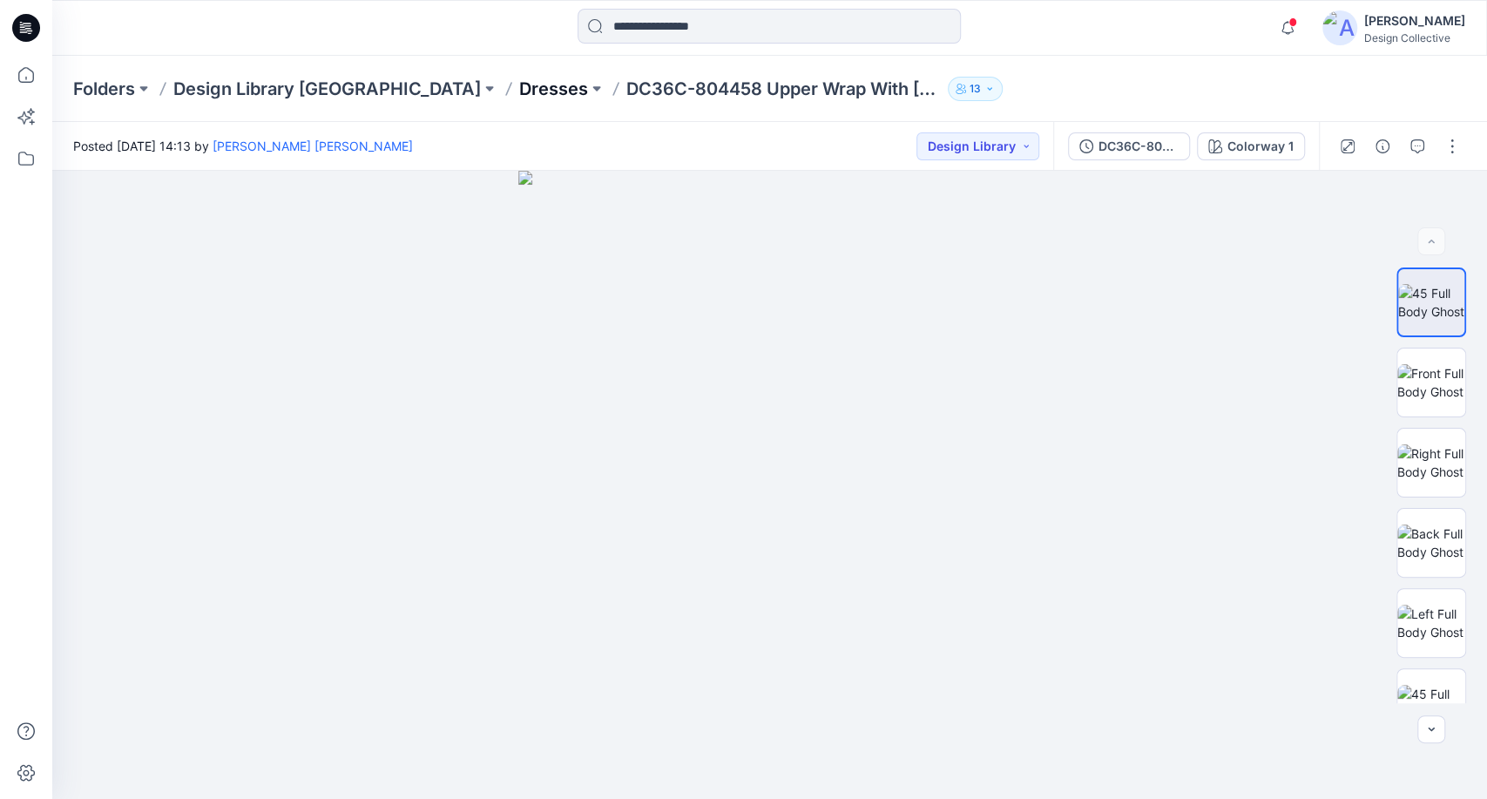
click at [519, 90] on p "Dresses" at bounding box center [553, 89] width 69 height 24
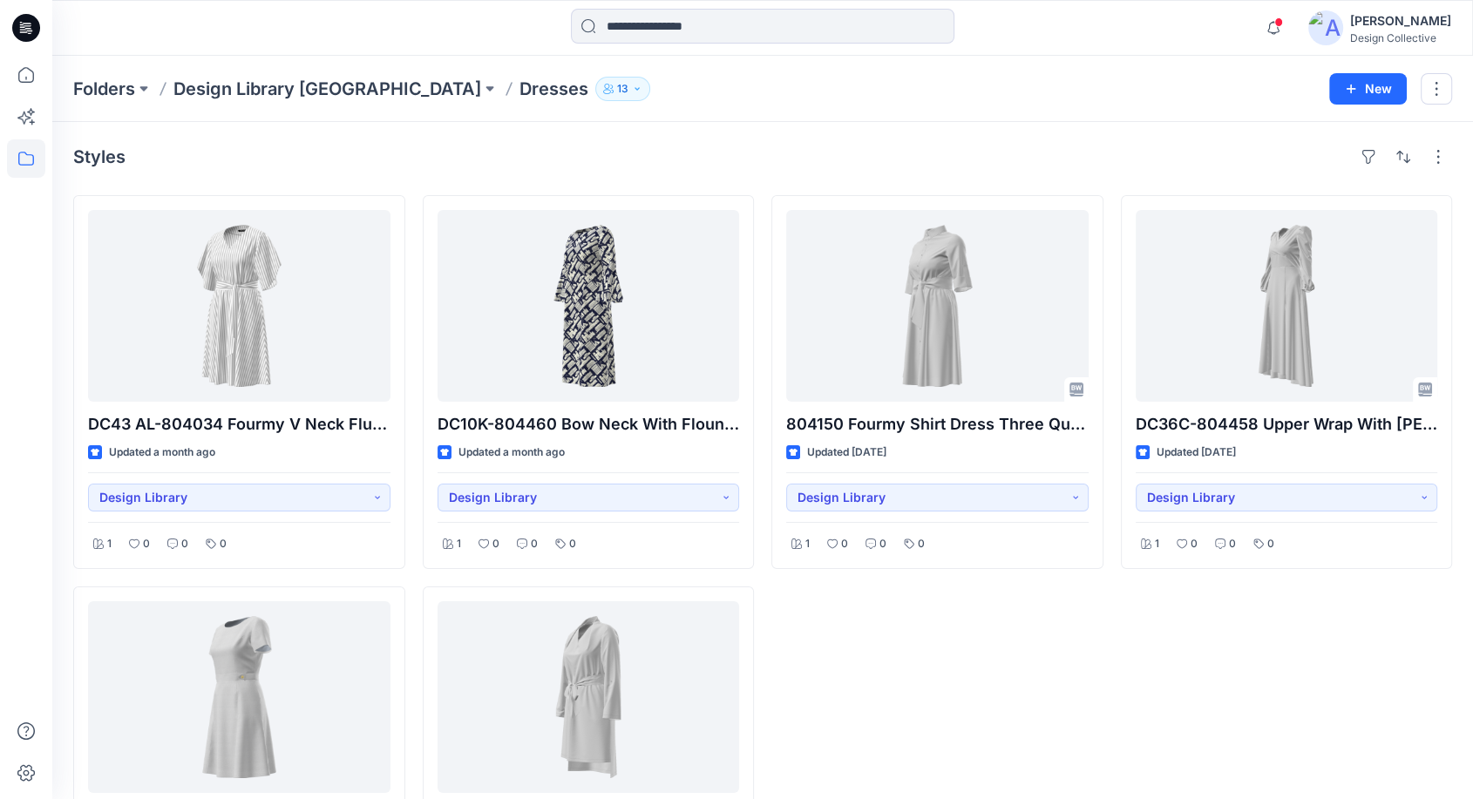
click at [308, 91] on p "Design Library [GEOGRAPHIC_DATA]" at bounding box center [327, 89] width 308 height 24
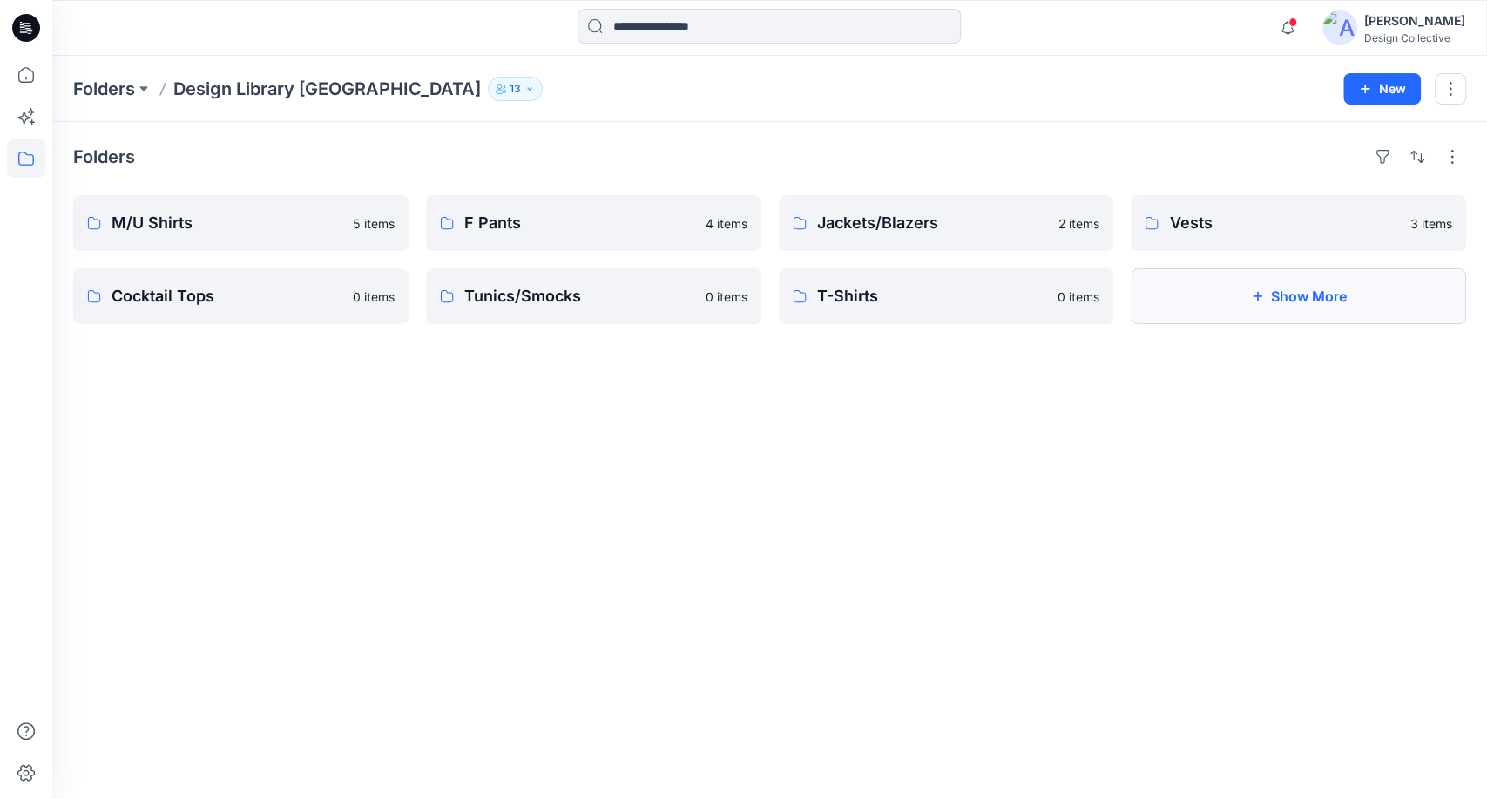
click at [1266, 307] on button "Show More" at bounding box center [1298, 296] width 335 height 56
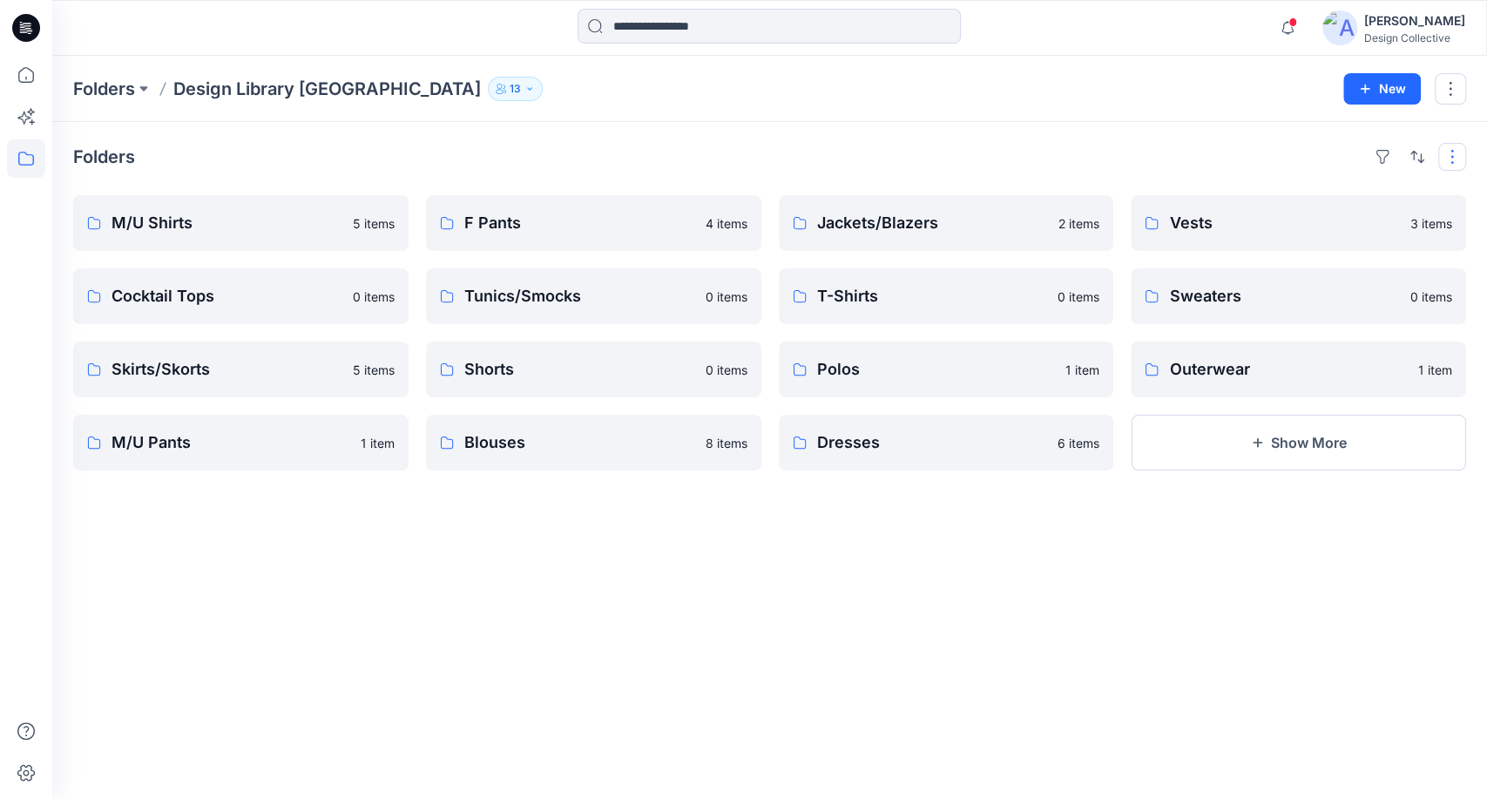
click at [1447, 151] on button "button" at bounding box center [1453, 157] width 28 height 28
drag, startPoint x: 1236, startPoint y: 213, endPoint x: 1210, endPoint y: 253, distance: 47.9
click at [1210, 253] on div "Compact Card" at bounding box center [1227, 233] width 157 height 77
click at [1209, 253] on p "Card" at bounding box center [1227, 250] width 87 height 21
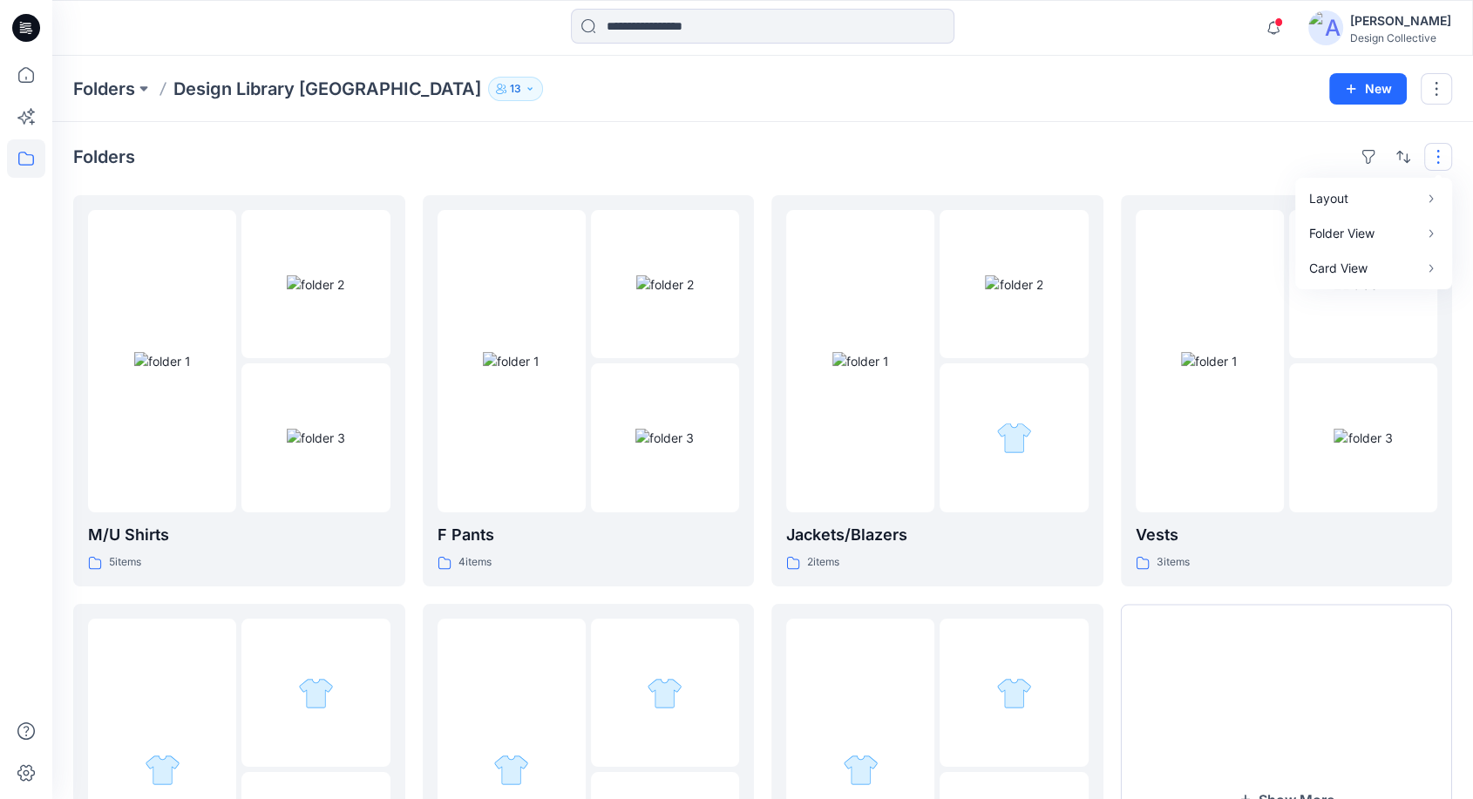
drag, startPoint x: 1087, startPoint y: 149, endPoint x: 1098, endPoint y: 170, distance: 23.8
click at [1087, 148] on div "Folders Layout Grid Large Grid Folder View Compact Card Card View Card Info Tags" at bounding box center [762, 157] width 1378 height 28
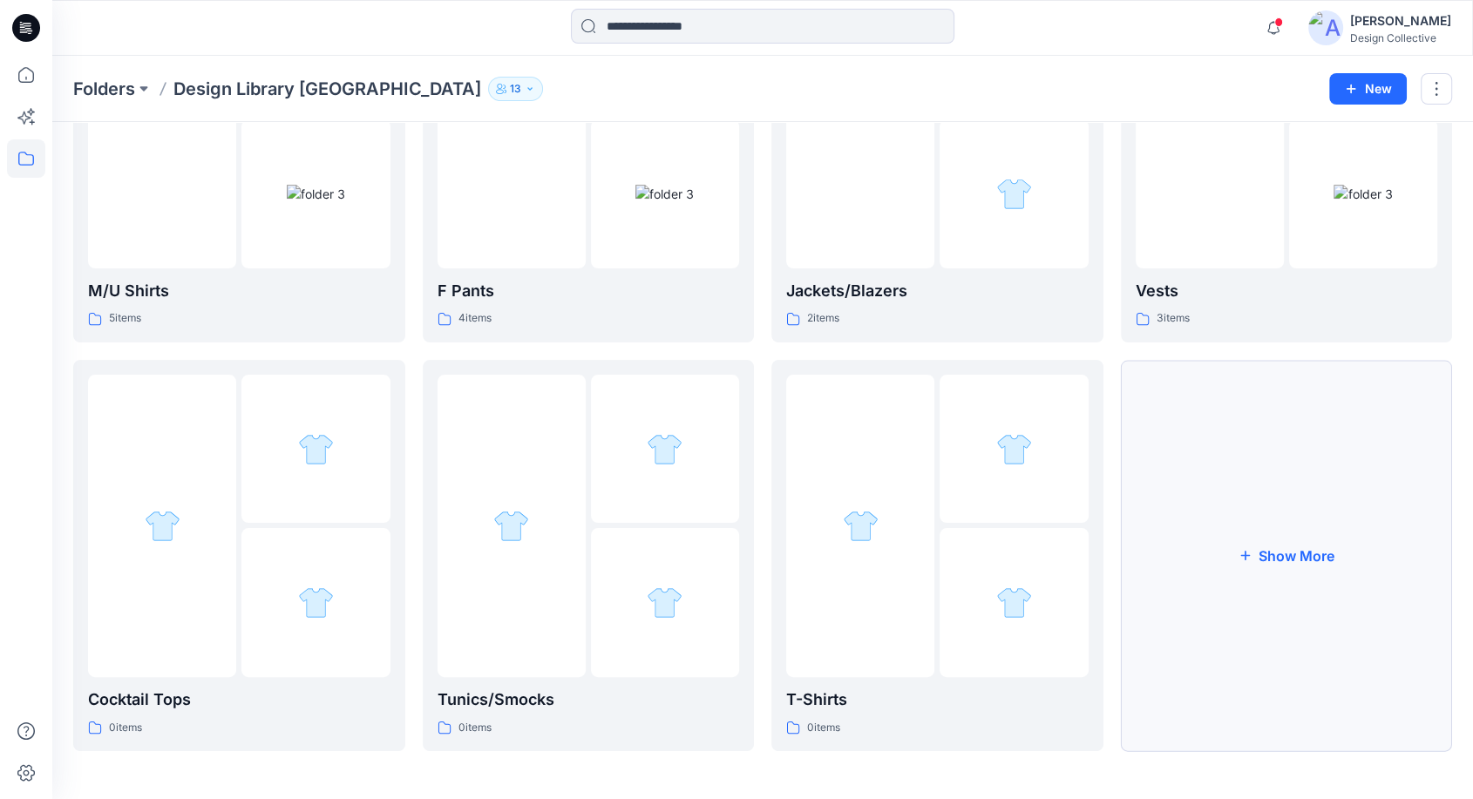
click at [1223, 530] on button "Show More" at bounding box center [1287, 555] width 332 height 391
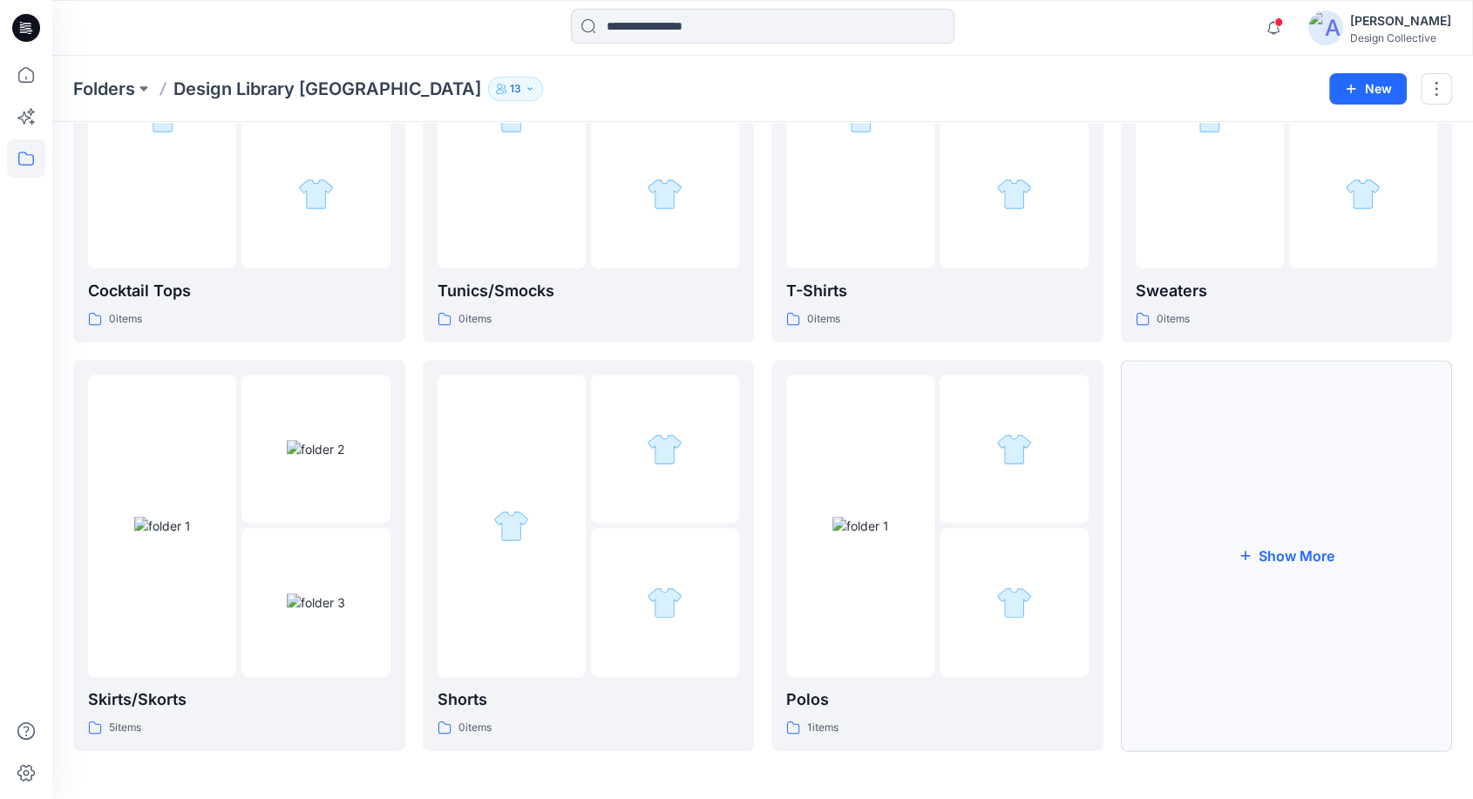
click at [1224, 528] on button "Show More" at bounding box center [1287, 555] width 332 height 391
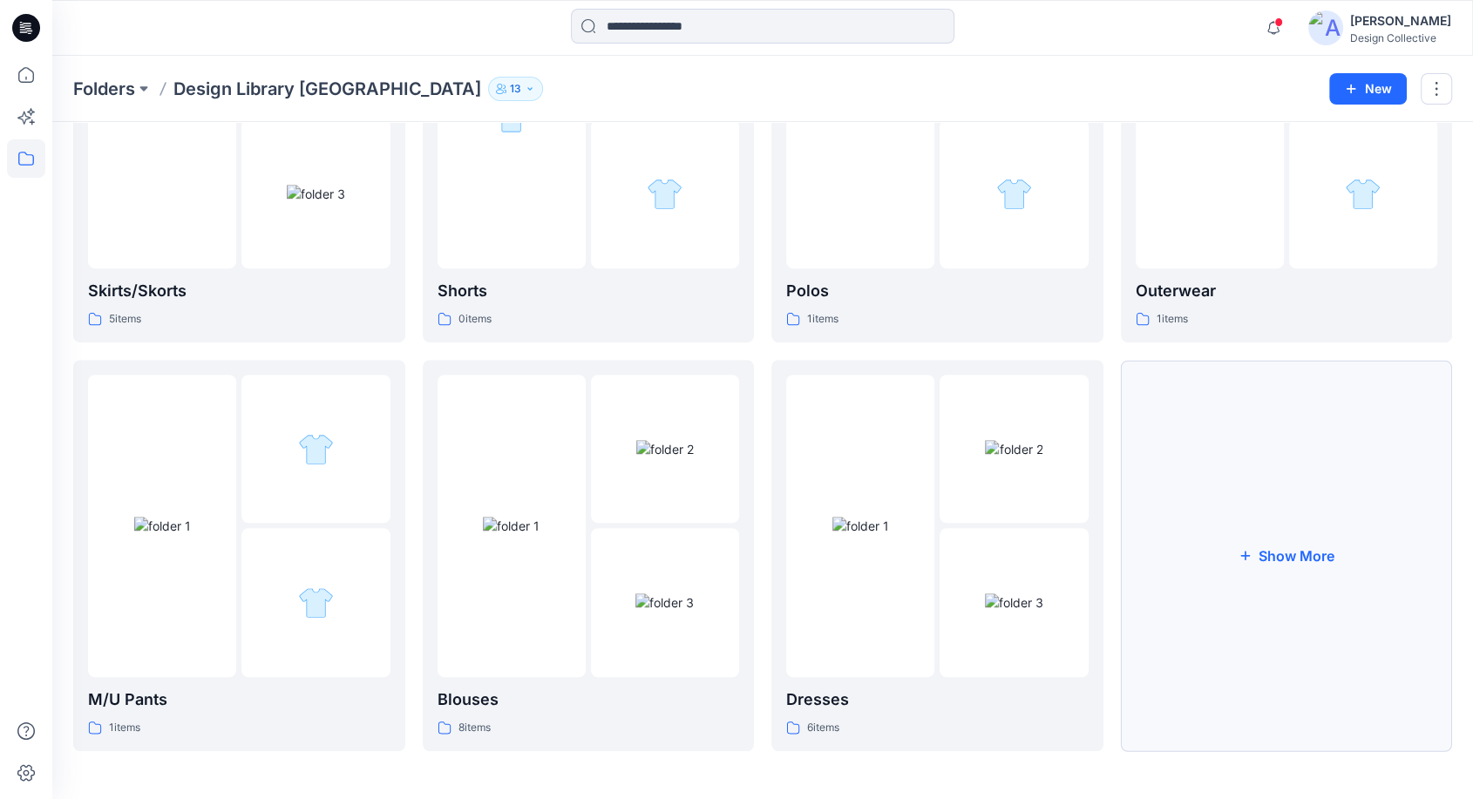
click at [1272, 617] on button "Show More" at bounding box center [1287, 555] width 332 height 391
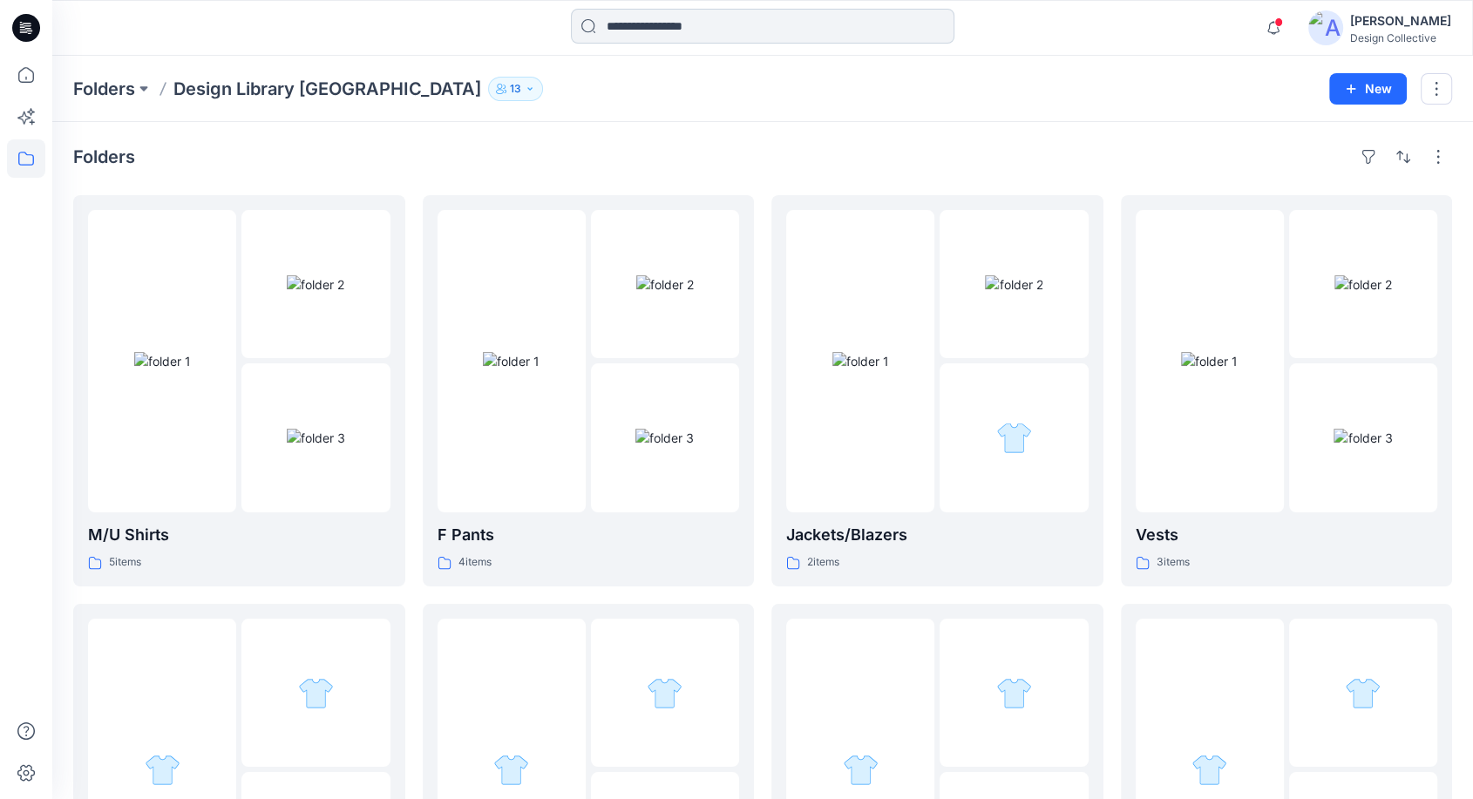
click at [772, 37] on input at bounding box center [762, 26] width 383 height 35
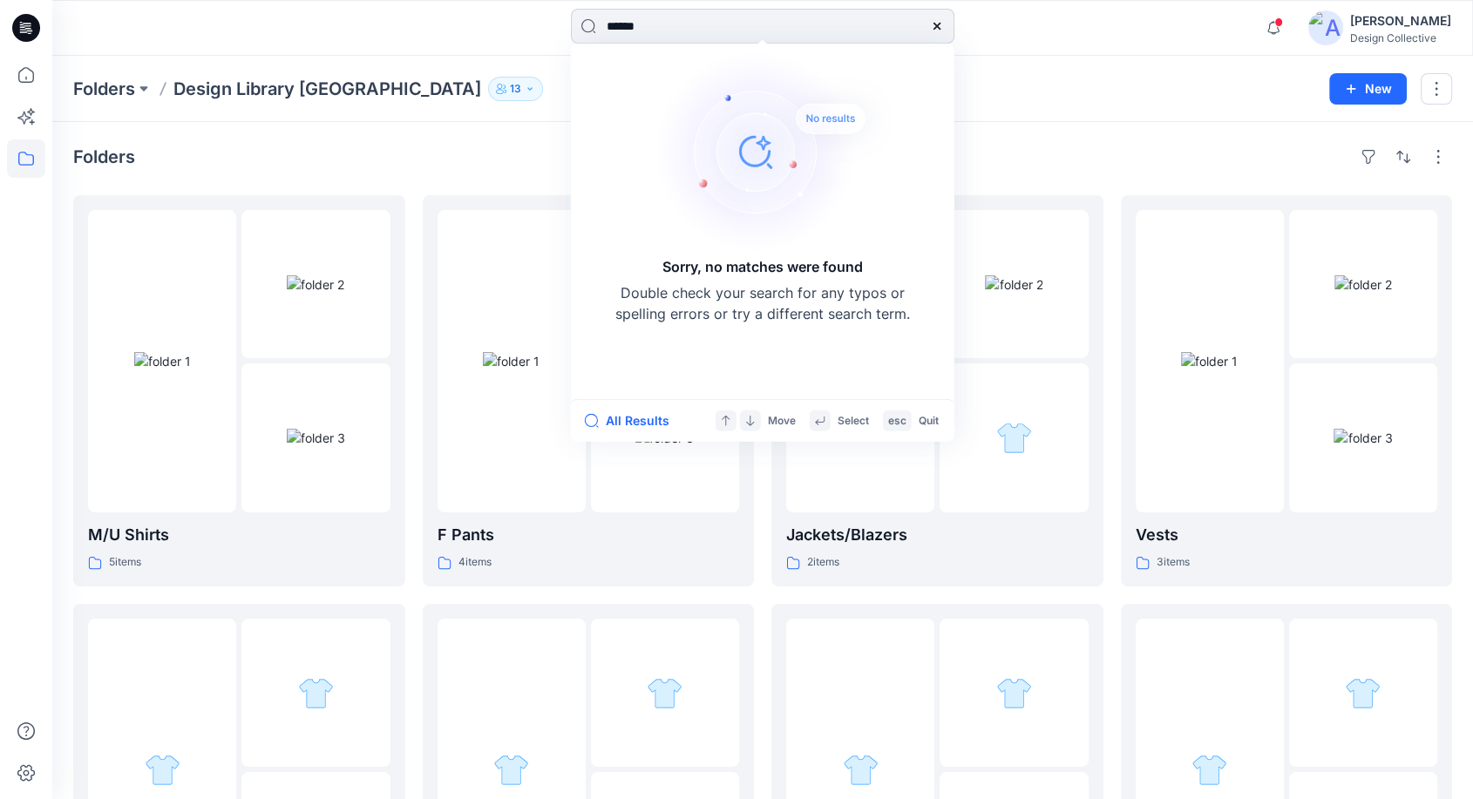
drag, startPoint x: 678, startPoint y: 25, endPoint x: 581, endPoint y: 19, distance: 96.9
click at [584, 19] on input "******" at bounding box center [762, 26] width 383 height 35
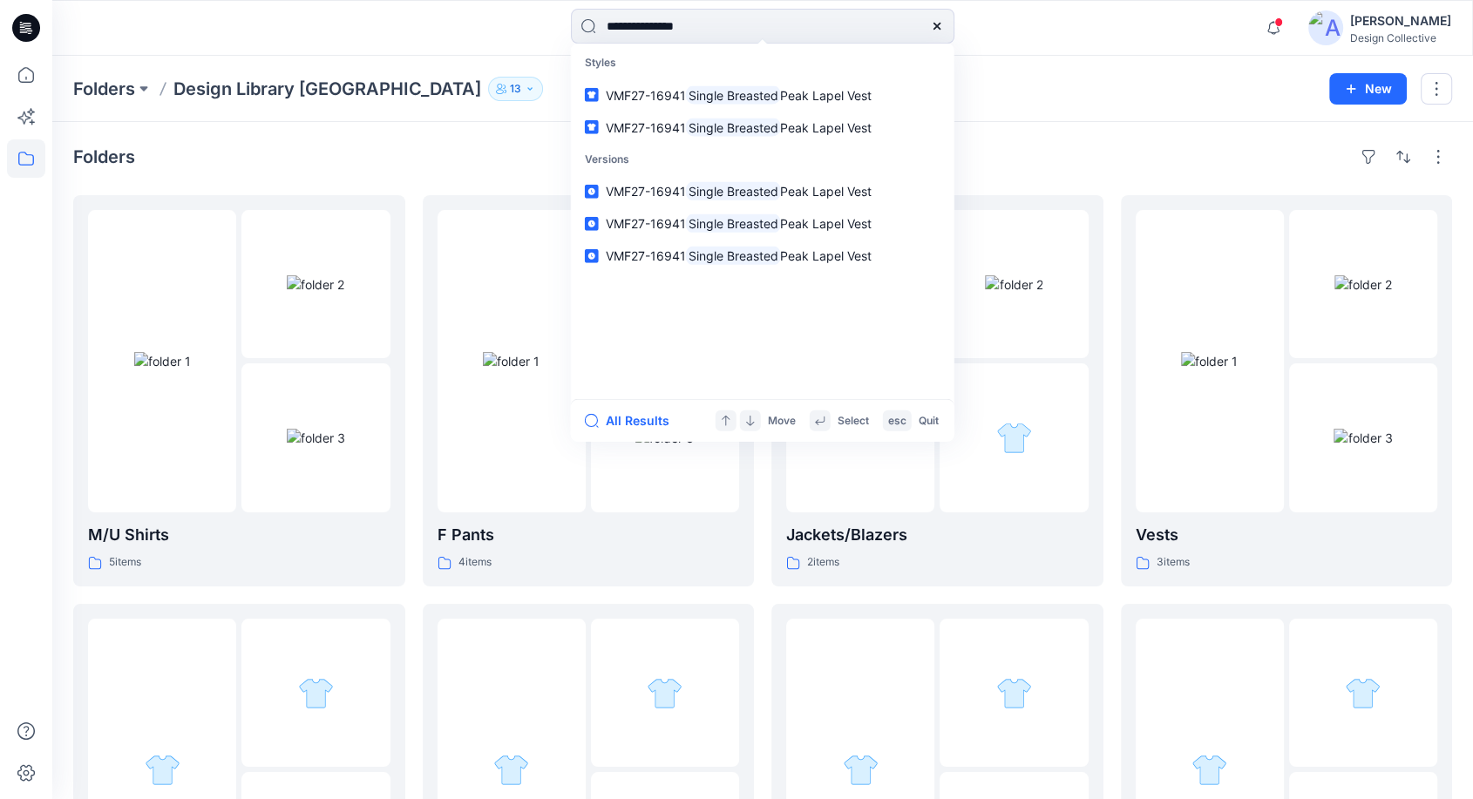
type input "**********"
click at [788, 116] on link "VMF27-16941 Single Breasted Peak Lapel Vest" at bounding box center [762, 127] width 376 height 32
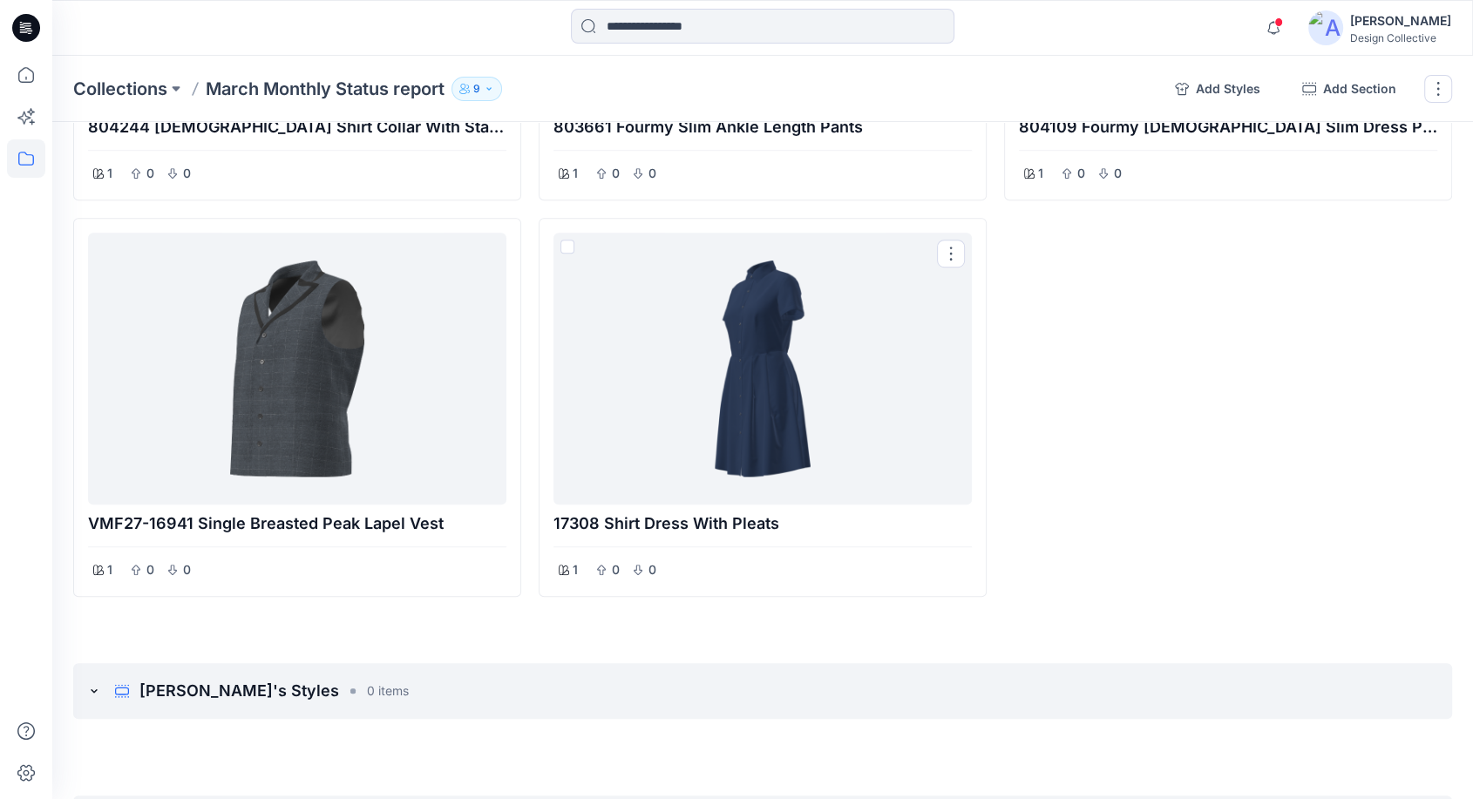
scroll to position [904, 0]
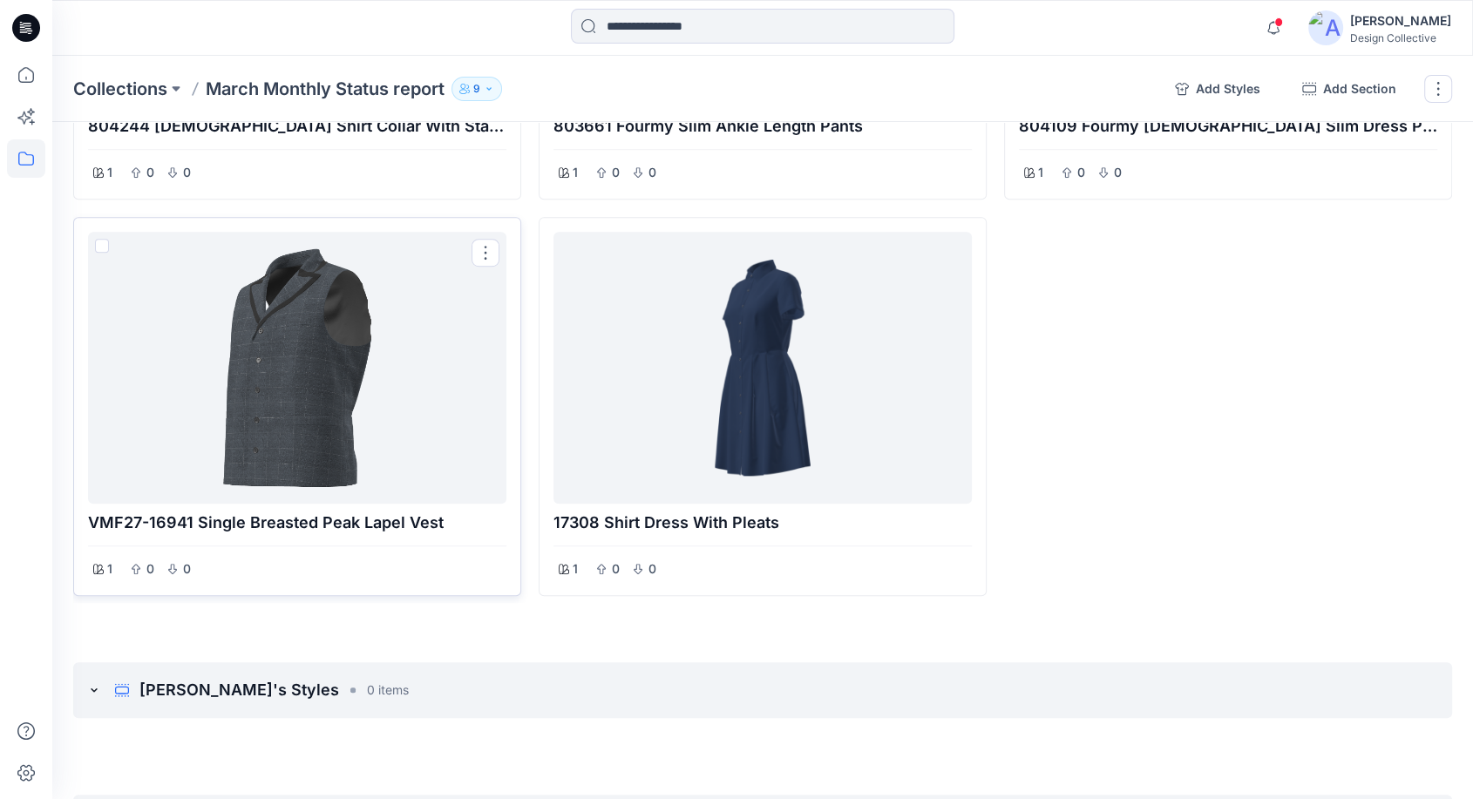
click at [369, 416] on div at bounding box center [297, 368] width 404 height 258
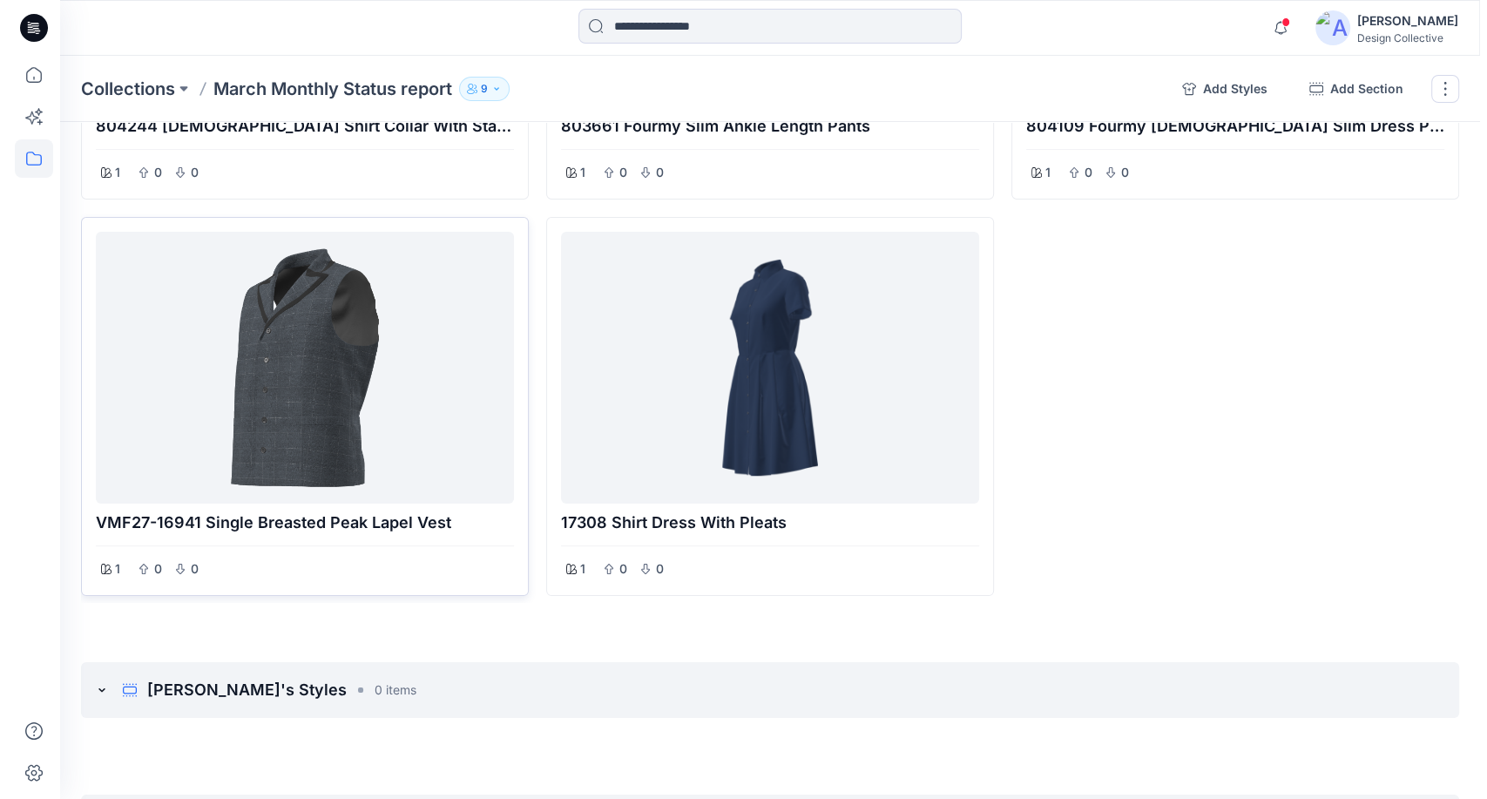
scroll to position [902, 0]
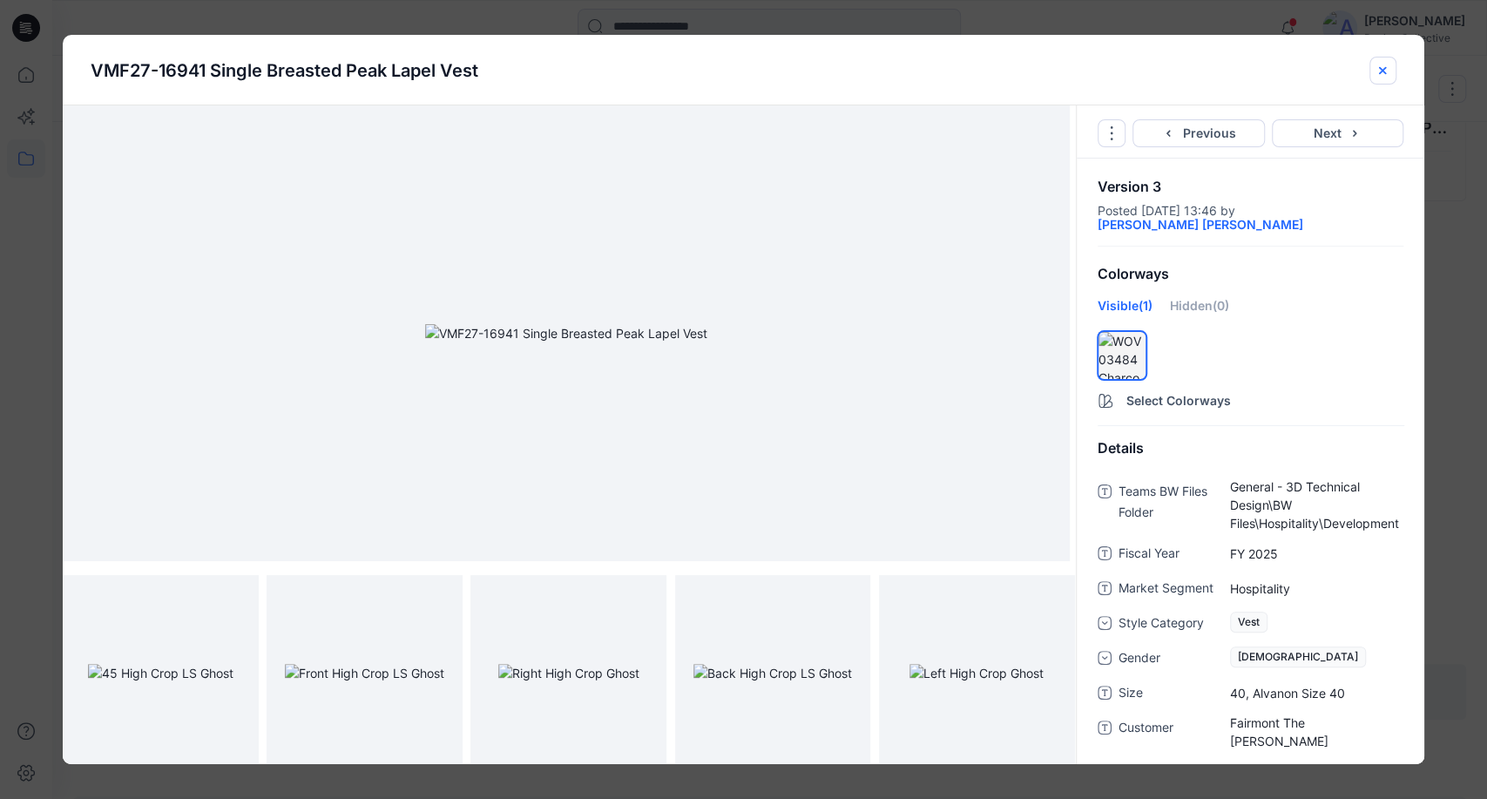
click at [1380, 71] on icon "close-btn" at bounding box center [1383, 71] width 14 height 14
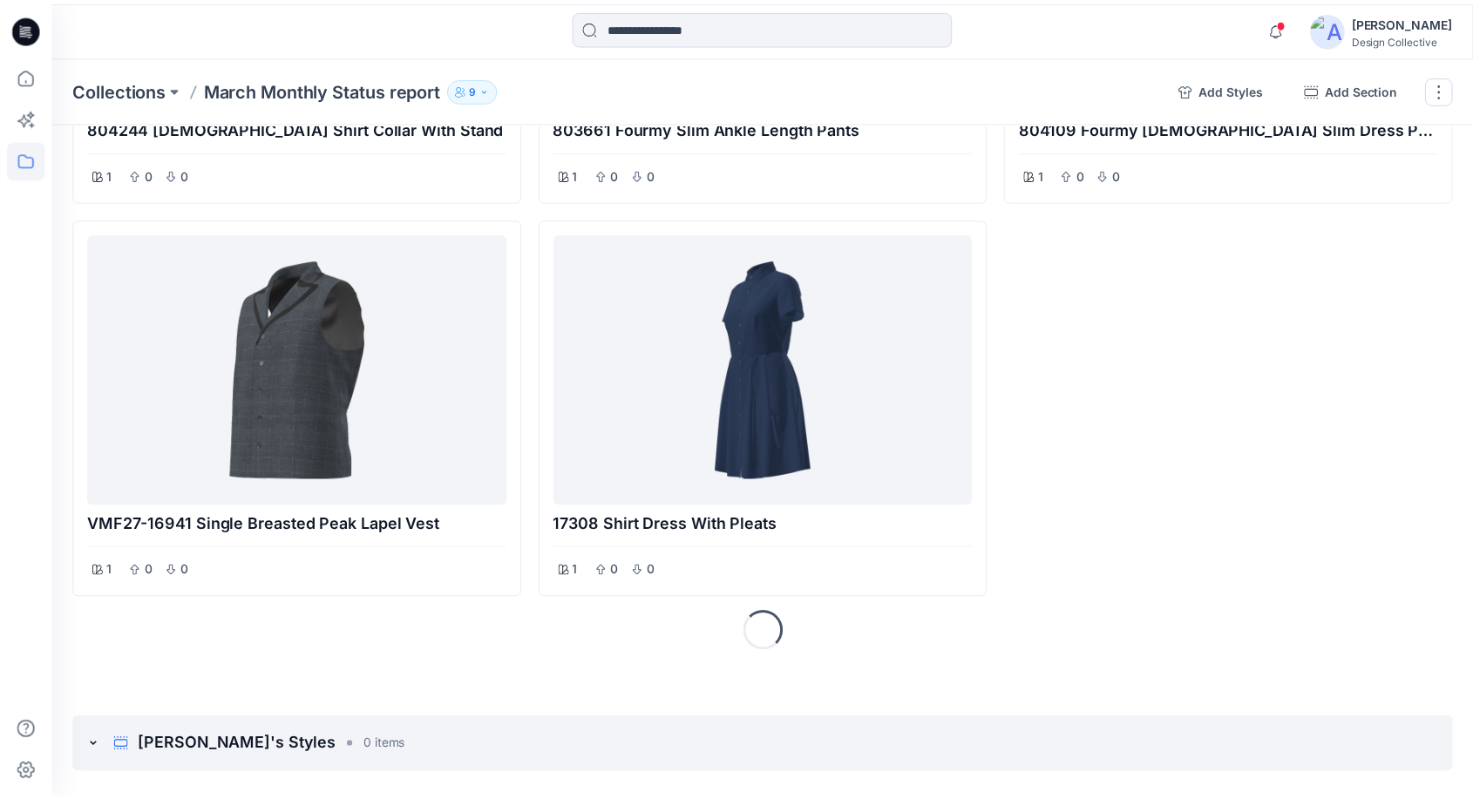
scroll to position [904, 0]
